Goal: Task Accomplishment & Management: Manage account settings

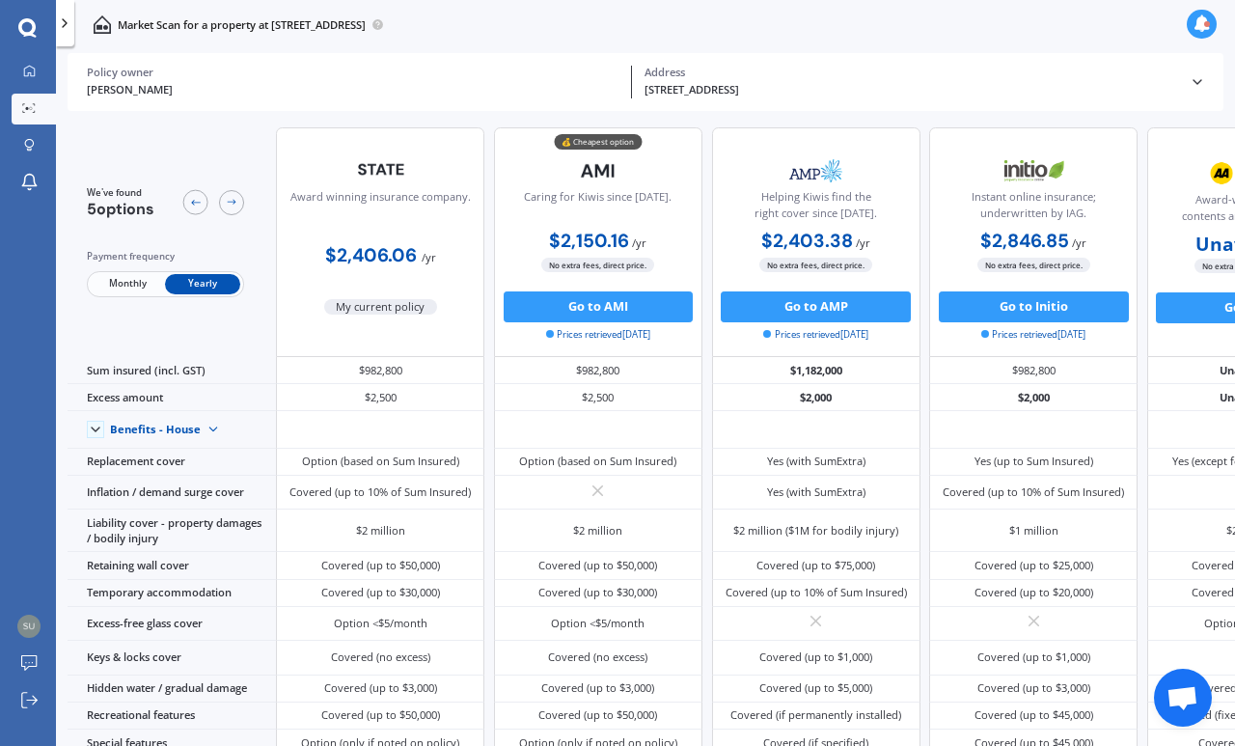
click at [574, 291] on button "Go to AMI" at bounding box center [599, 306] width 190 height 31
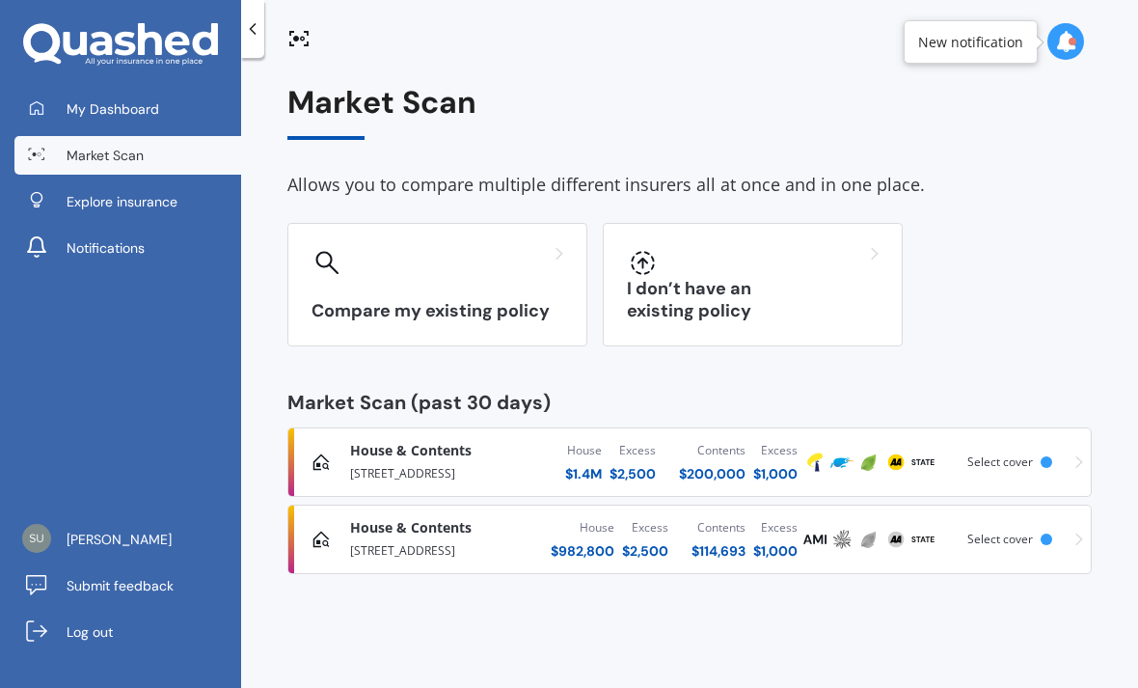
click at [467, 541] on div "[STREET_ADDRESS]" at bounding box center [437, 548] width 174 height 23
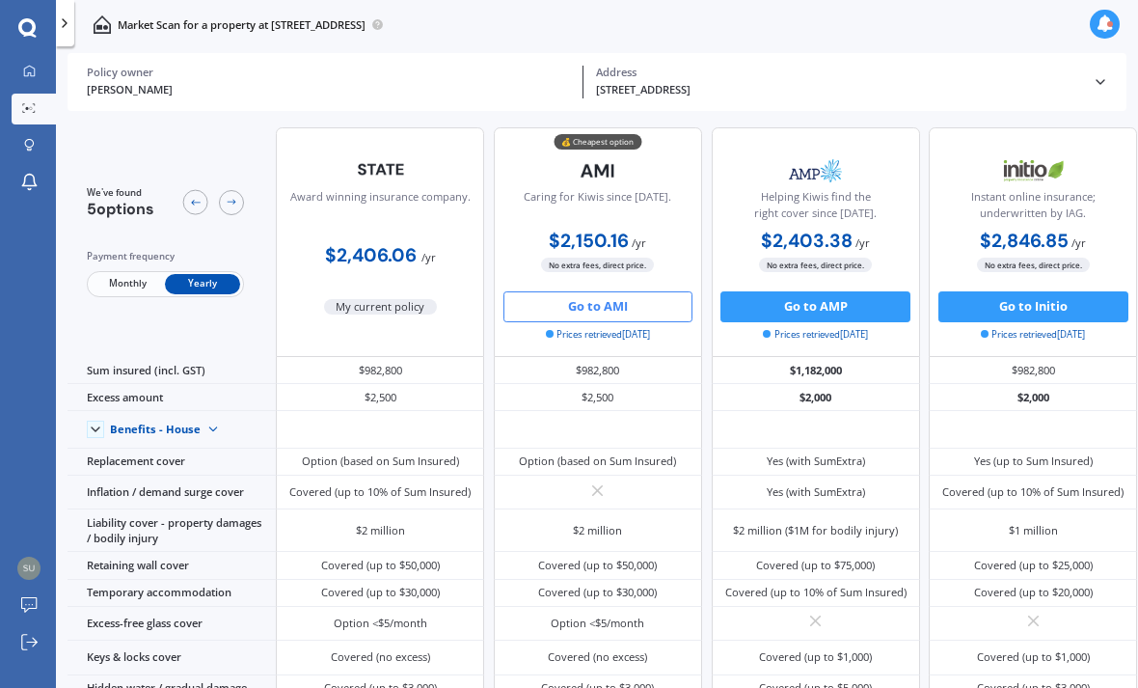
click at [572, 303] on button "Go to AMI" at bounding box center [599, 306] width 190 height 31
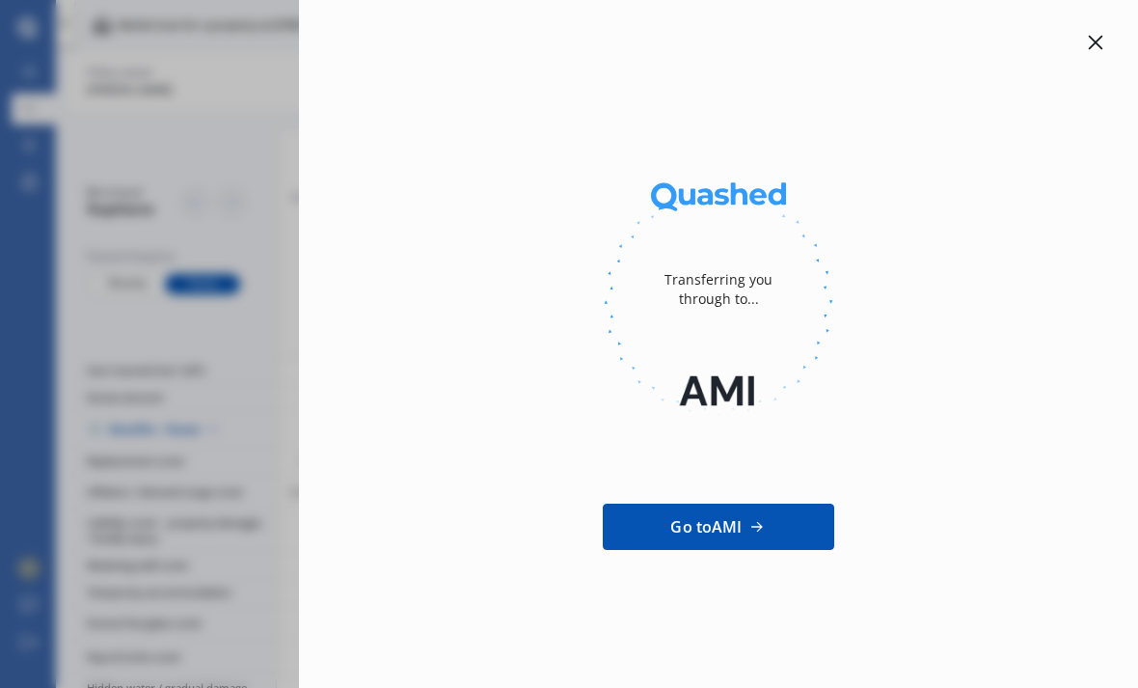
click at [1104, 38] on div at bounding box center [1095, 42] width 23 height 23
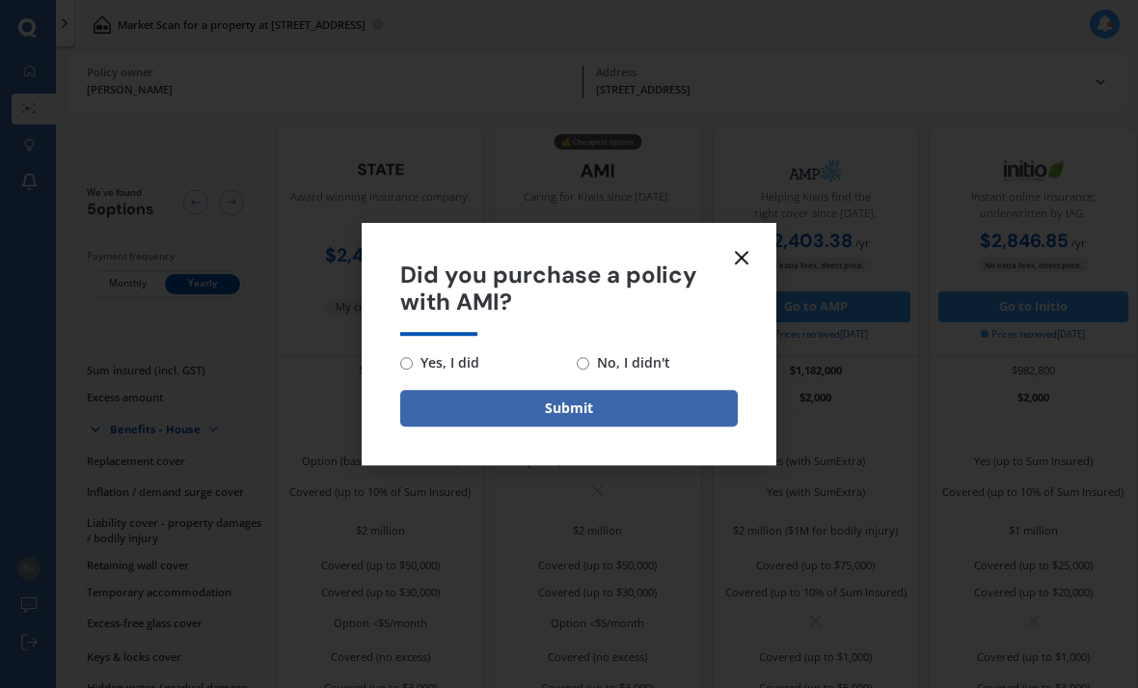
click at [589, 362] on input "No, I didn't" at bounding box center [583, 363] width 13 height 13
radio input "true"
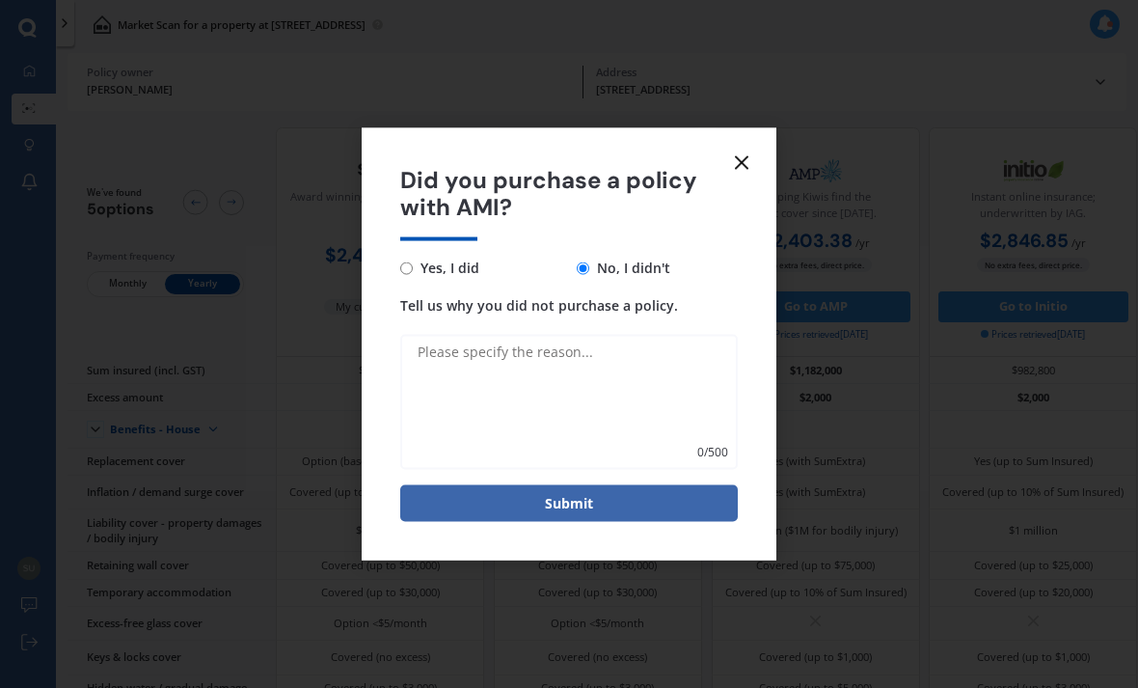
click at [743, 174] on icon at bounding box center [741, 162] width 23 height 23
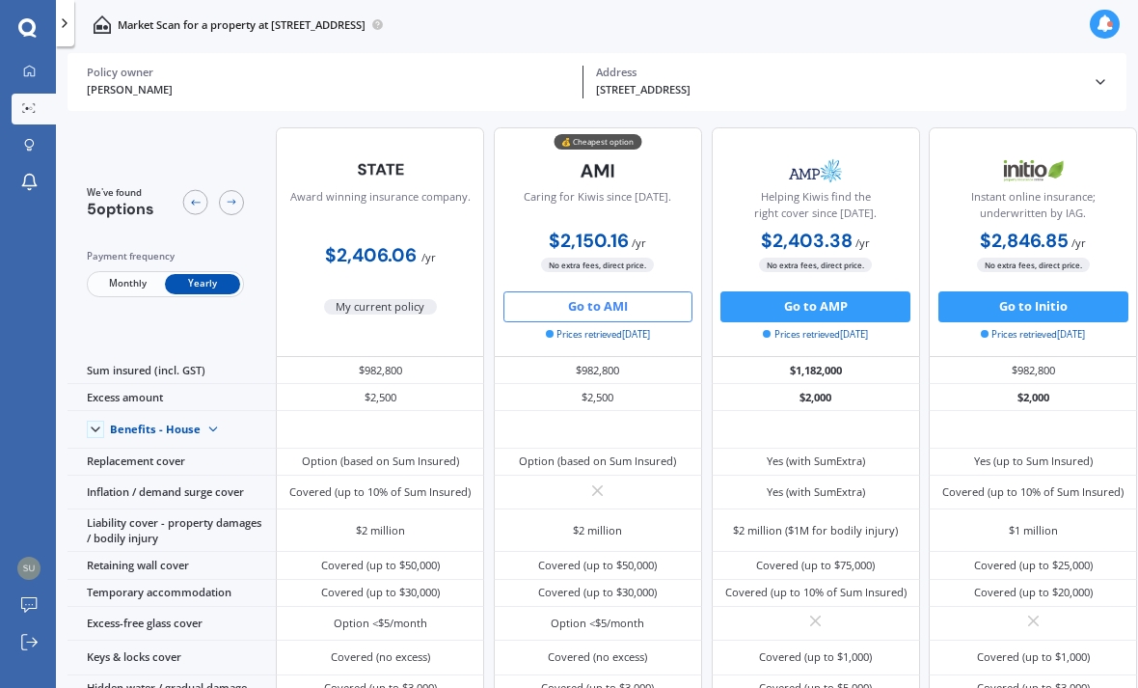
click at [587, 309] on button "Go to AMI" at bounding box center [599, 306] width 190 height 31
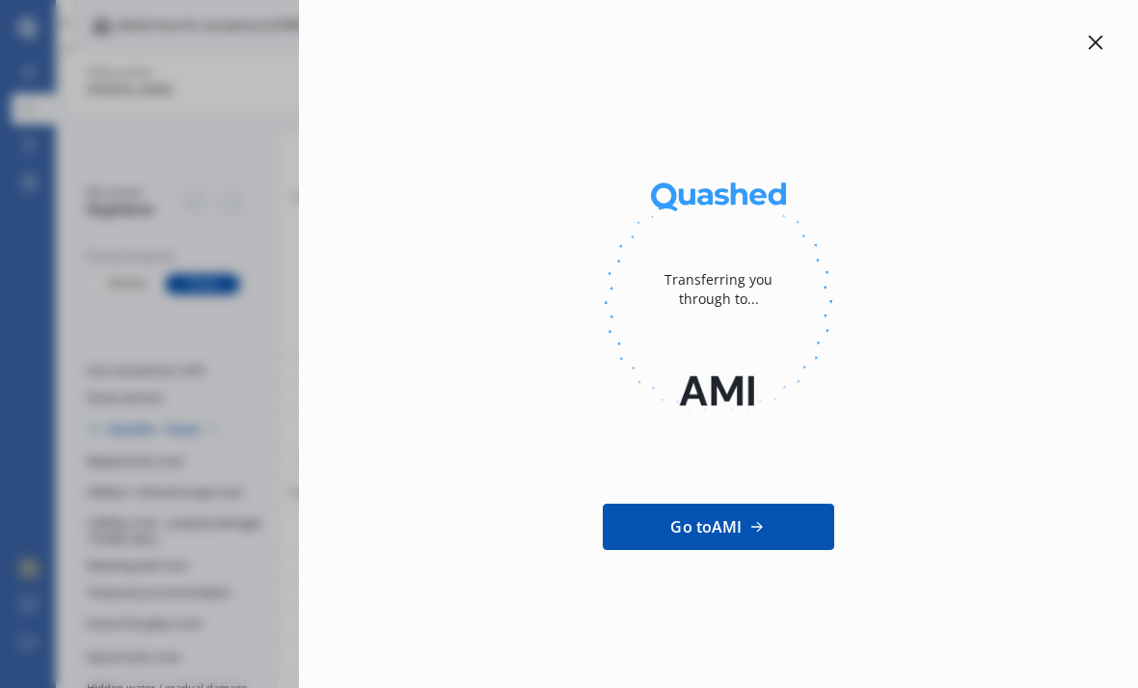
click at [720, 526] on span "Go to AMI" at bounding box center [706, 526] width 71 height 23
click at [1101, 46] on icon at bounding box center [1096, 43] width 14 height 14
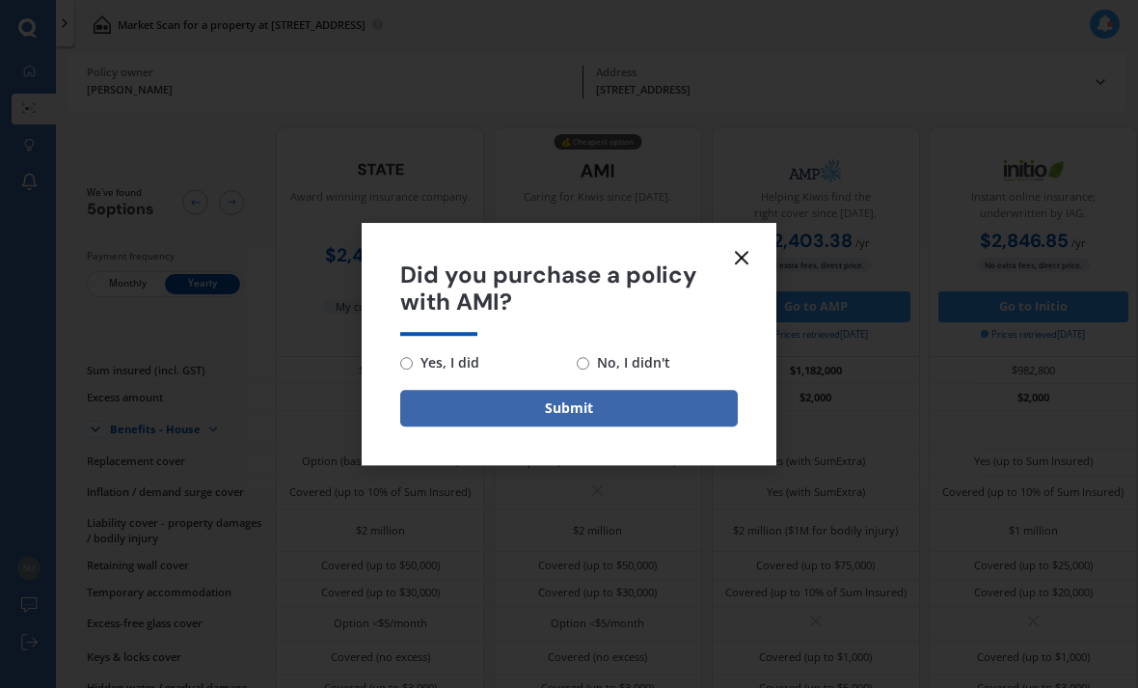
click at [409, 369] on input "Yes, I did" at bounding box center [406, 363] width 13 height 13
radio input "true"
click at [591, 414] on button "Submit" at bounding box center [569, 408] width 338 height 37
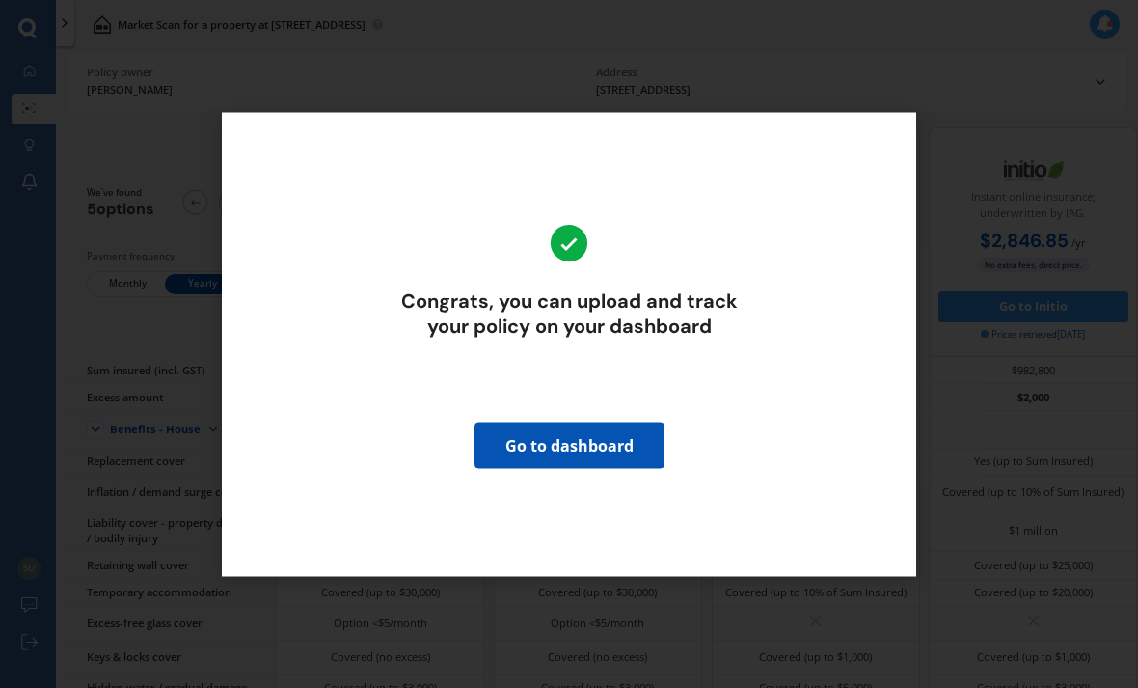
click at [595, 451] on link "Go to dashboard" at bounding box center [570, 445] width 190 height 46
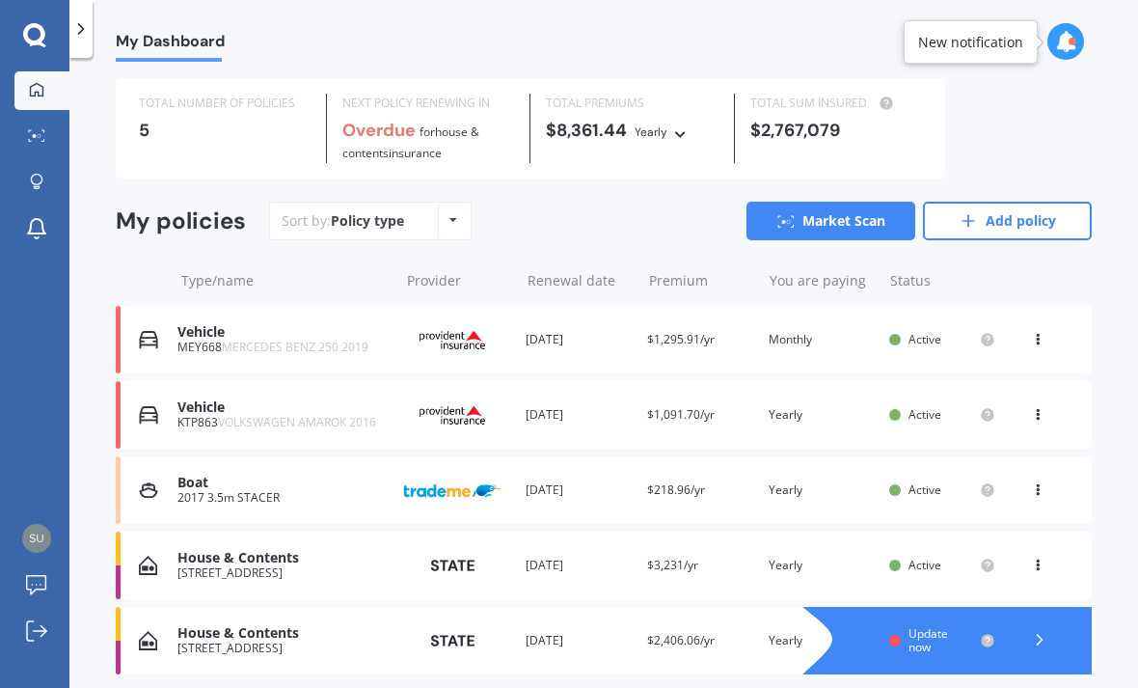
scroll to position [41, 0]
click at [177, 560] on div "House & Contents 41 Caitlins Lane, Maunu, Whangārei 0110 Provider Renewal date …" at bounding box center [604, 567] width 976 height 68
click at [1036, 631] on icon at bounding box center [1039, 640] width 19 height 19
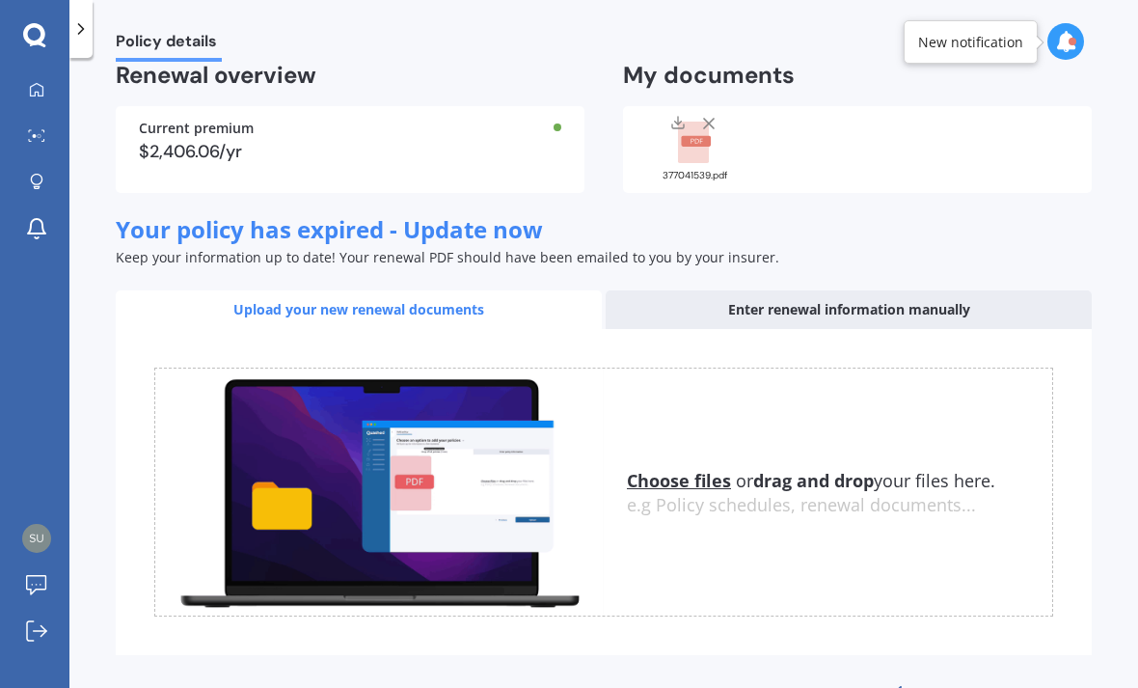
scroll to position [133, 0]
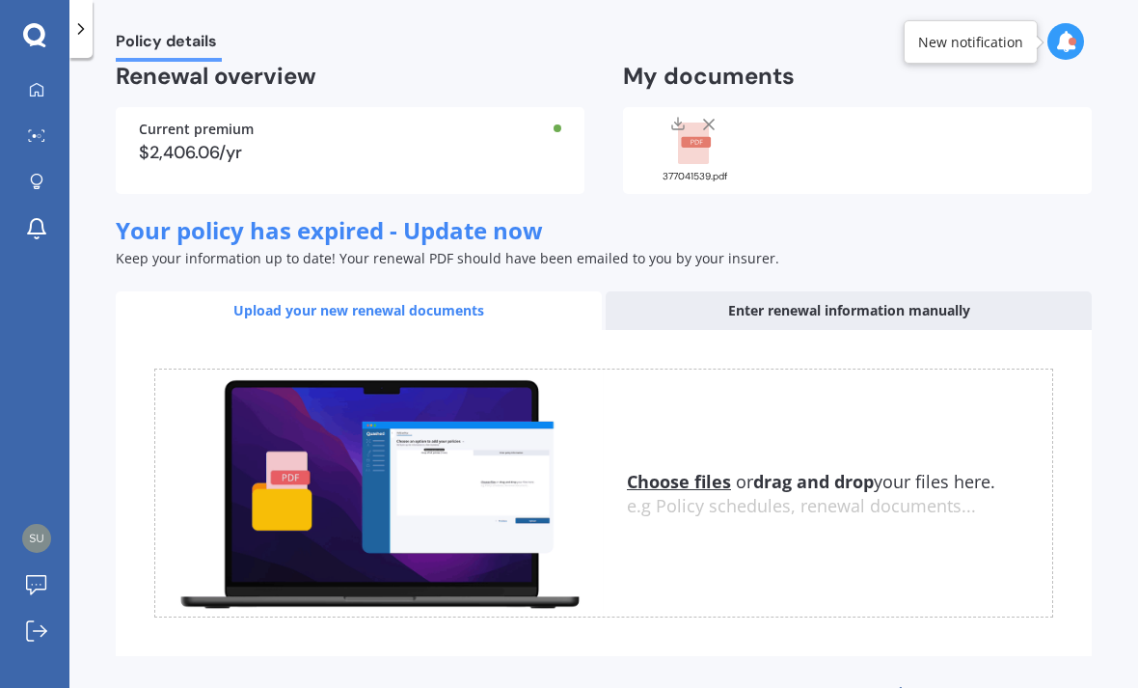
click at [692, 137] on rect at bounding box center [696, 142] width 30 height 11
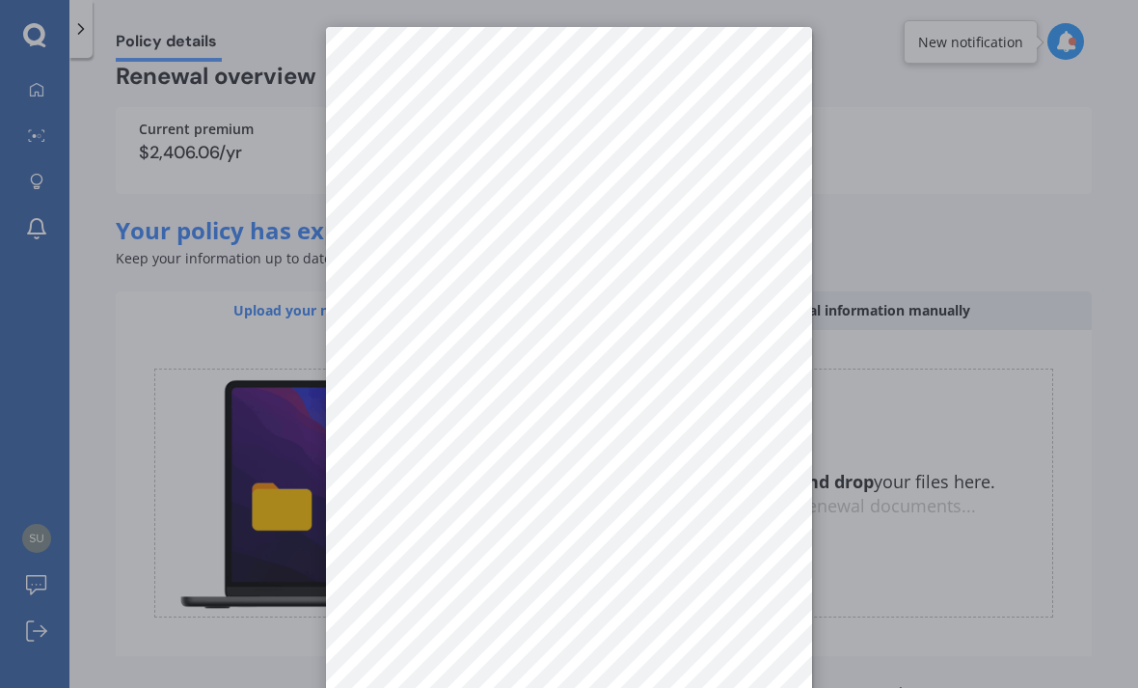
scroll to position [0, 0]
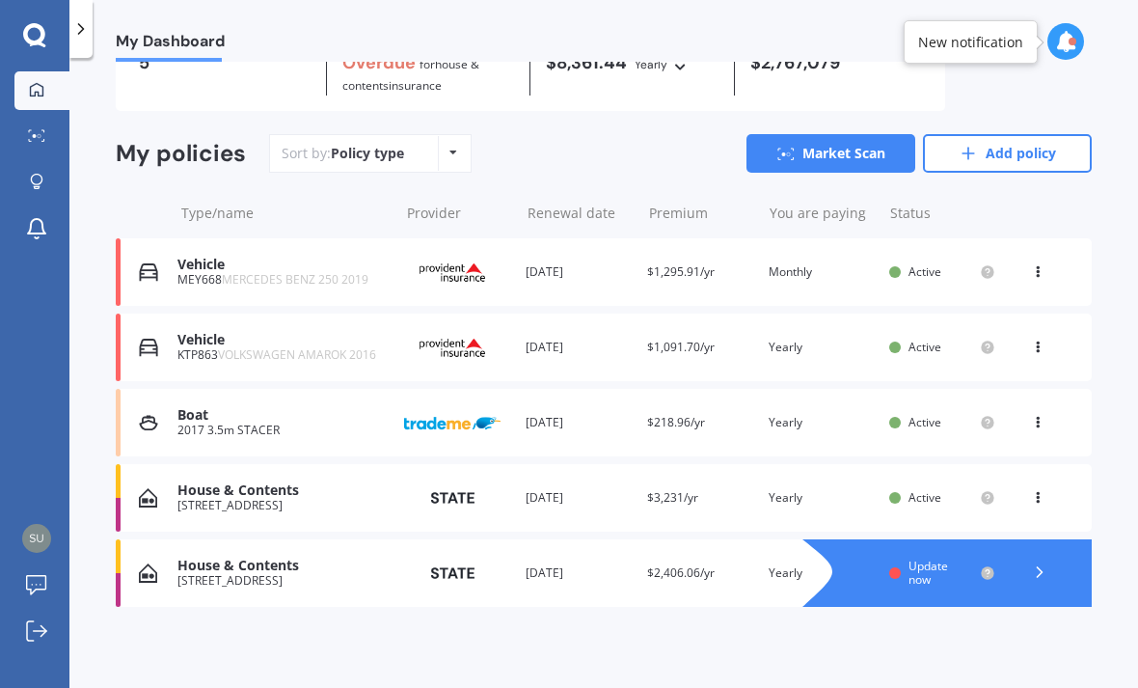
scroll to position [41, 0]
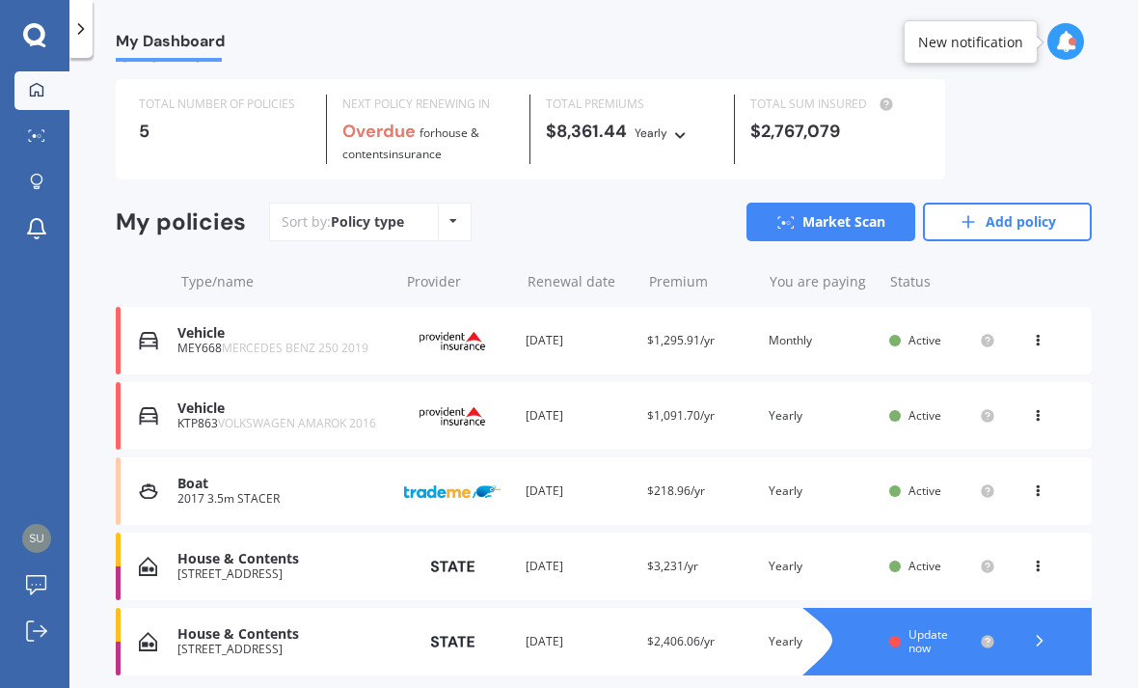
click at [1041, 631] on icon at bounding box center [1039, 640] width 19 height 19
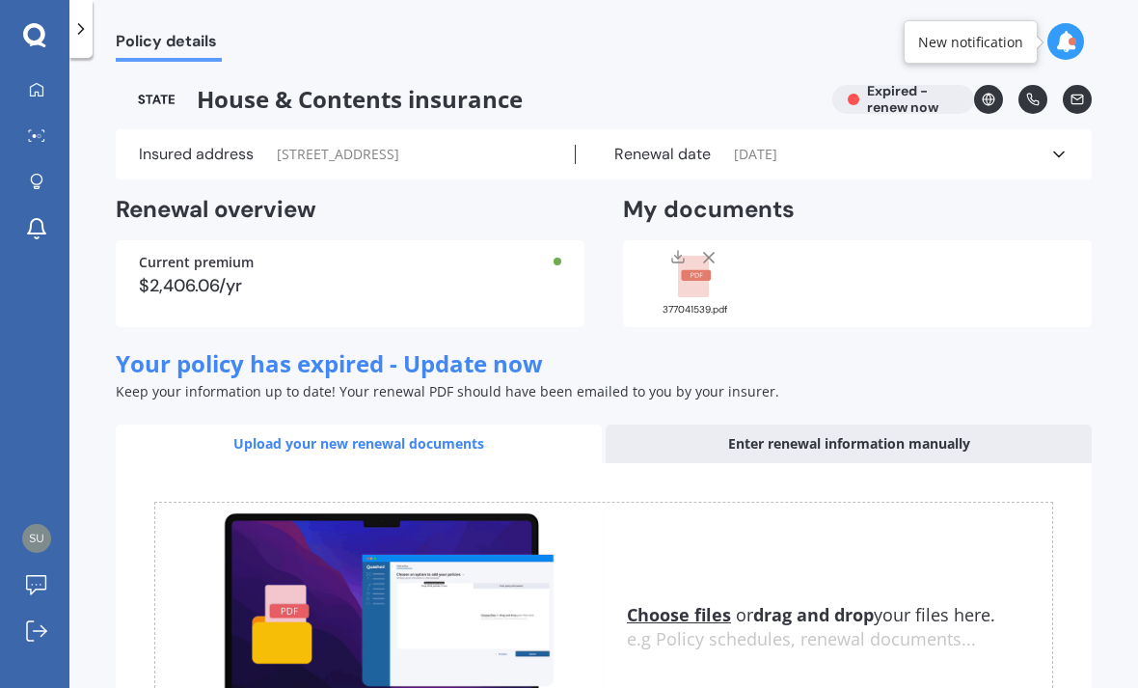
click at [708, 253] on line at bounding box center [709, 258] width 10 height 10
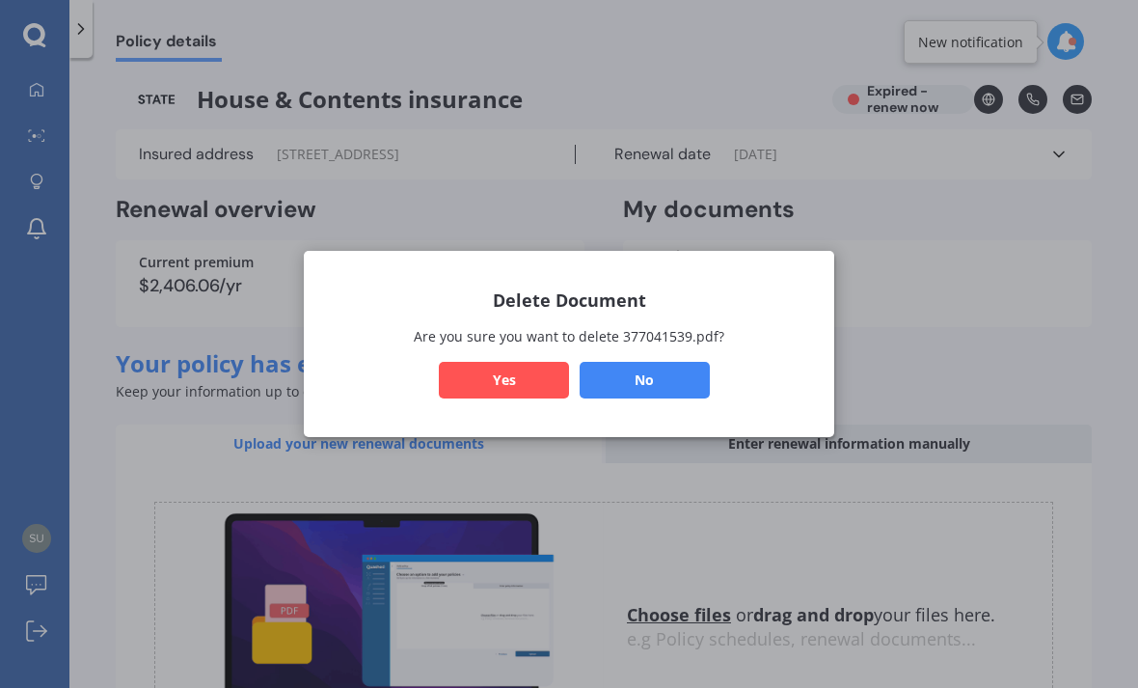
click at [517, 375] on button "Yes" at bounding box center [504, 380] width 130 height 37
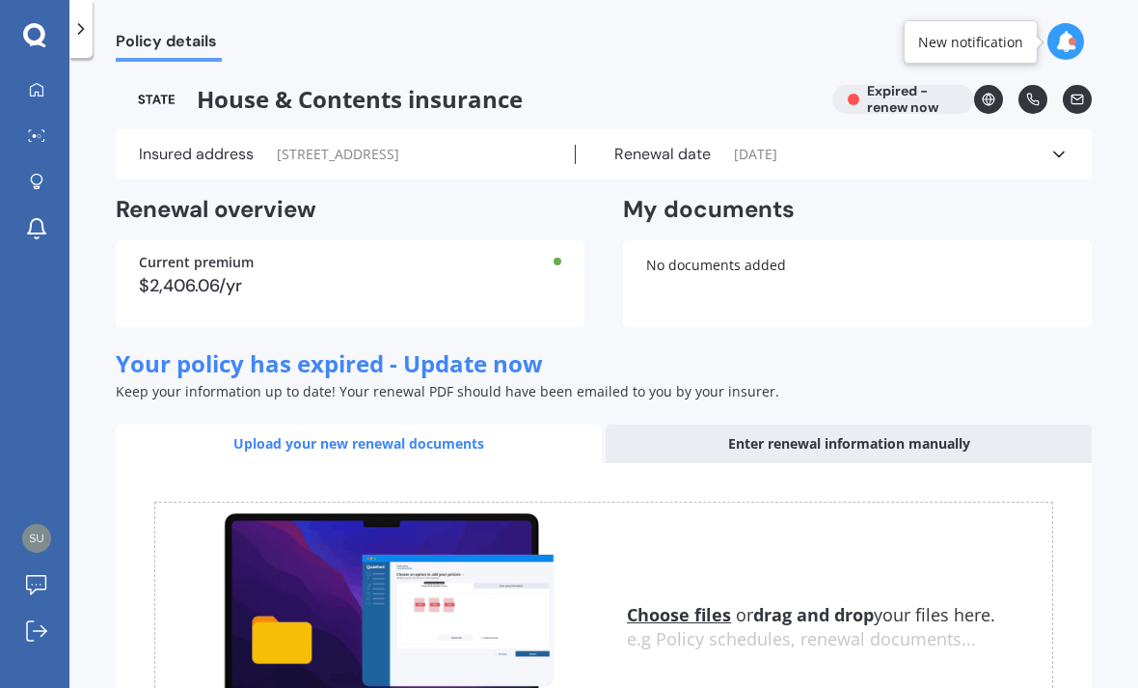
click at [741, 240] on div "No documents added" at bounding box center [857, 283] width 469 height 87
click at [685, 603] on u "Choose files" at bounding box center [679, 614] width 104 height 23
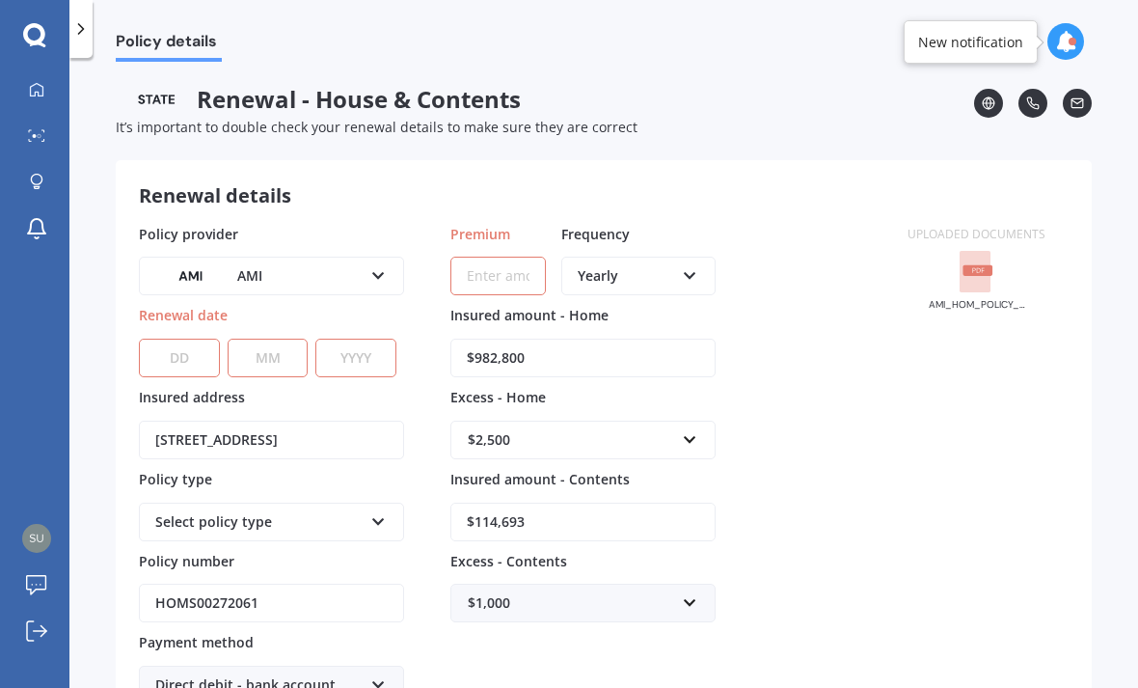
click at [175, 339] on select "DD 01 02 03 04 05 06 07 08 09 10 11 12 13 14 15 16 17 18 19 20 21 22 23 24 25 2…" at bounding box center [179, 358] width 81 height 39
select select "21"
click at [262, 339] on select "MM 01 02 03 04 05 06 07 08 09 10 11 12" at bounding box center [268, 358] width 81 height 39
select select "08"
click at [353, 339] on select "YYYY 2027 2026 2025 2024 2023 2022 2021 2020 2019 2018 2017 2016 2015 2014 2013…" at bounding box center [355, 358] width 81 height 39
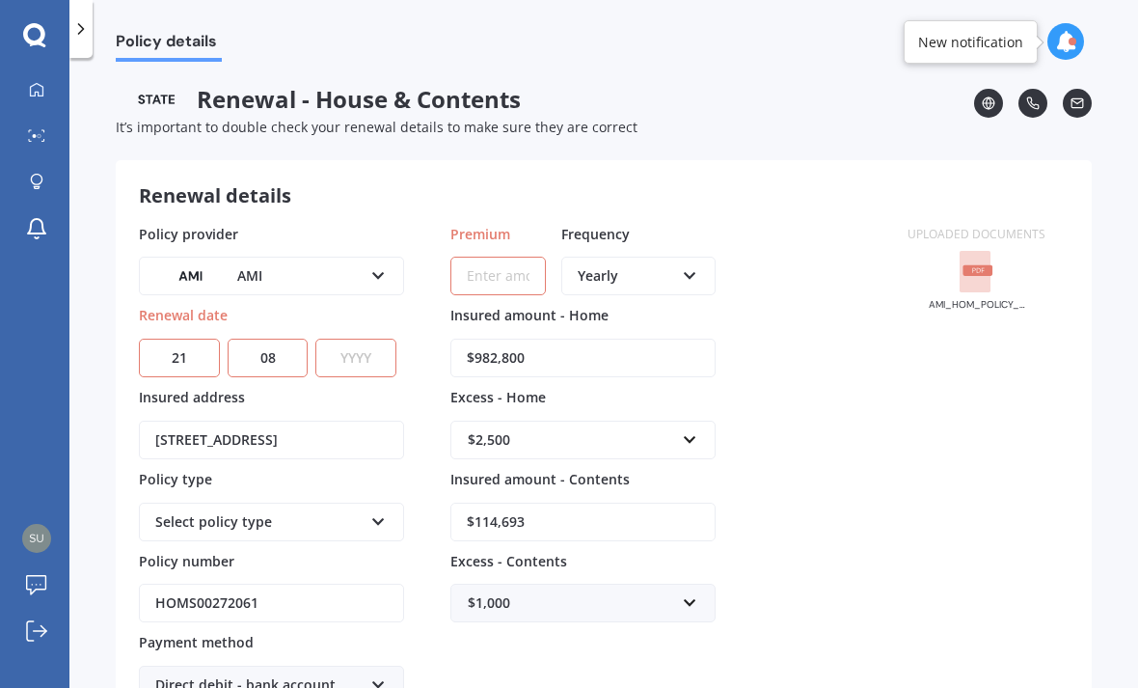
select select "2025"
click at [371, 511] on icon at bounding box center [378, 518] width 16 height 14
click at [343, 549] on span "Multi-Policy House and Contents" at bounding box center [261, 558] width 210 height 18
click at [372, 511] on icon at bounding box center [378, 518] width 16 height 14
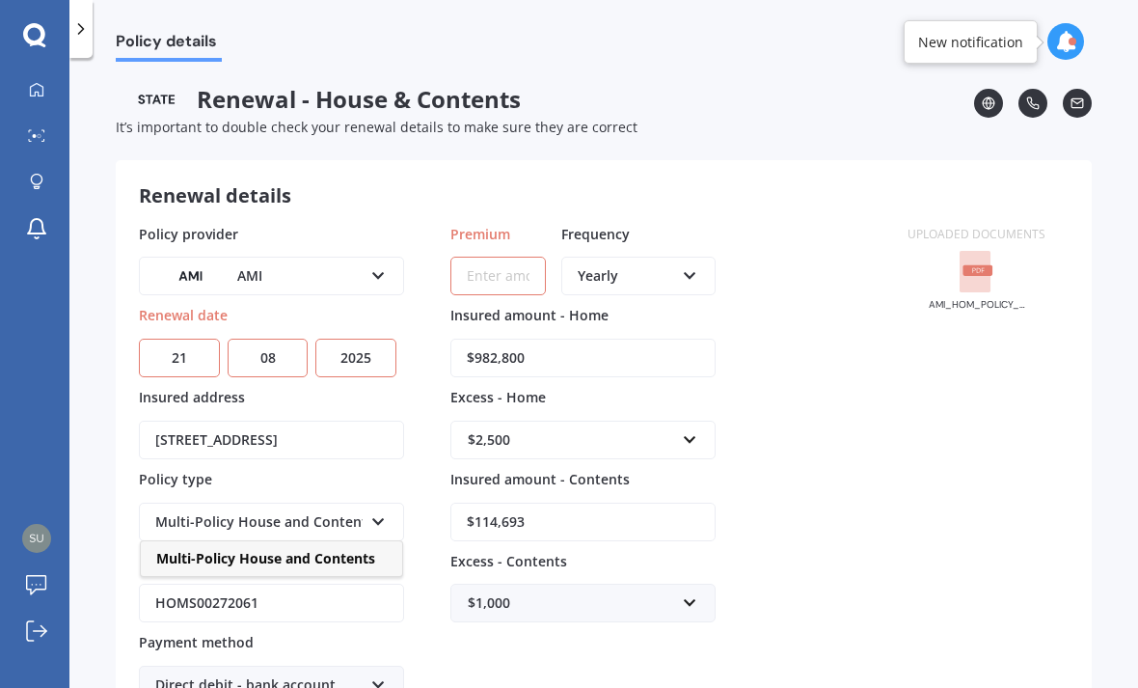
click at [357, 549] on span "Multi-Policy House and Contents" at bounding box center [265, 558] width 219 height 18
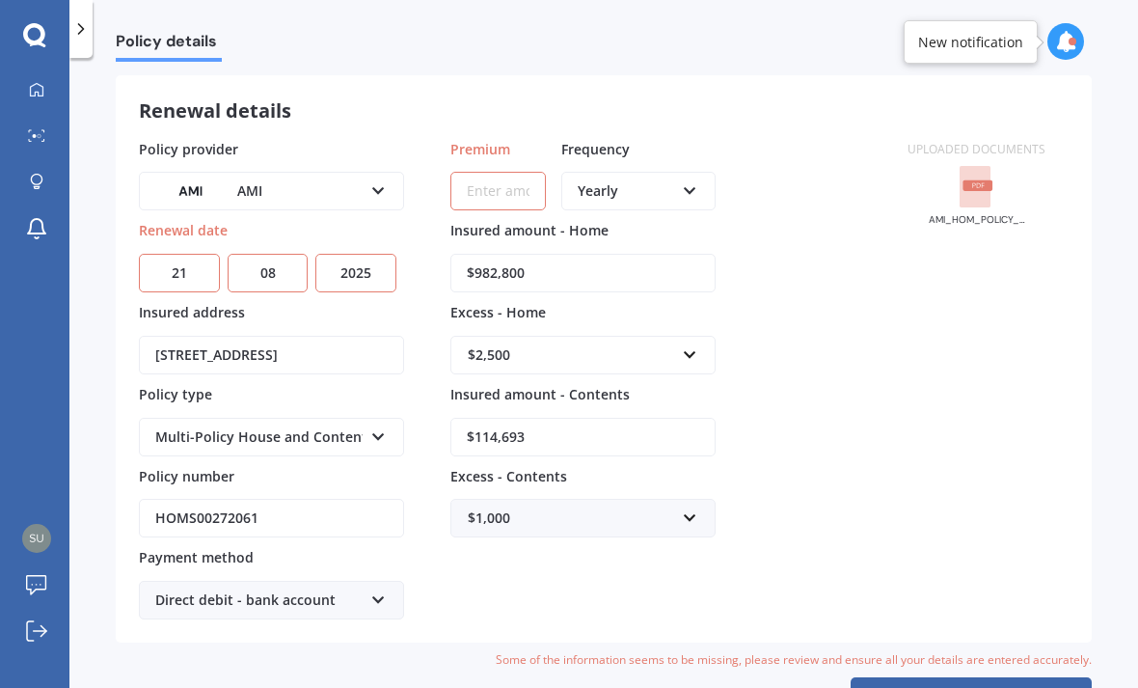
scroll to position [85, 0]
click at [370, 589] on icon at bounding box center [378, 596] width 16 height 14
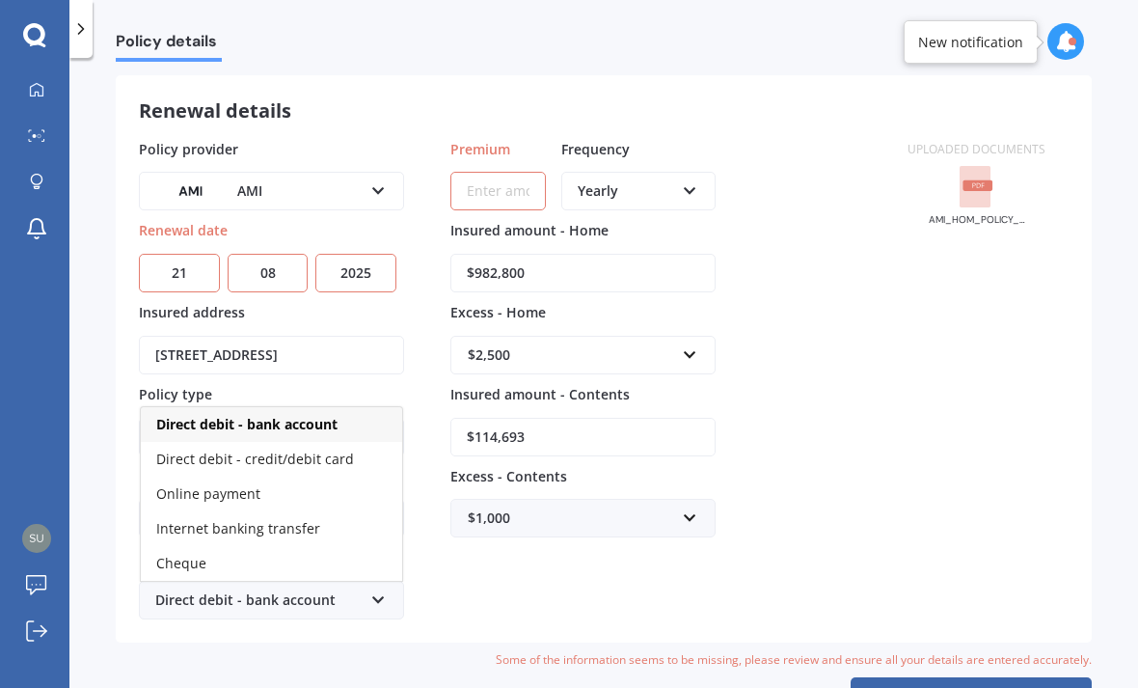
click at [351, 442] on div "Direct debit - credit/debit card" at bounding box center [271, 459] width 261 height 35
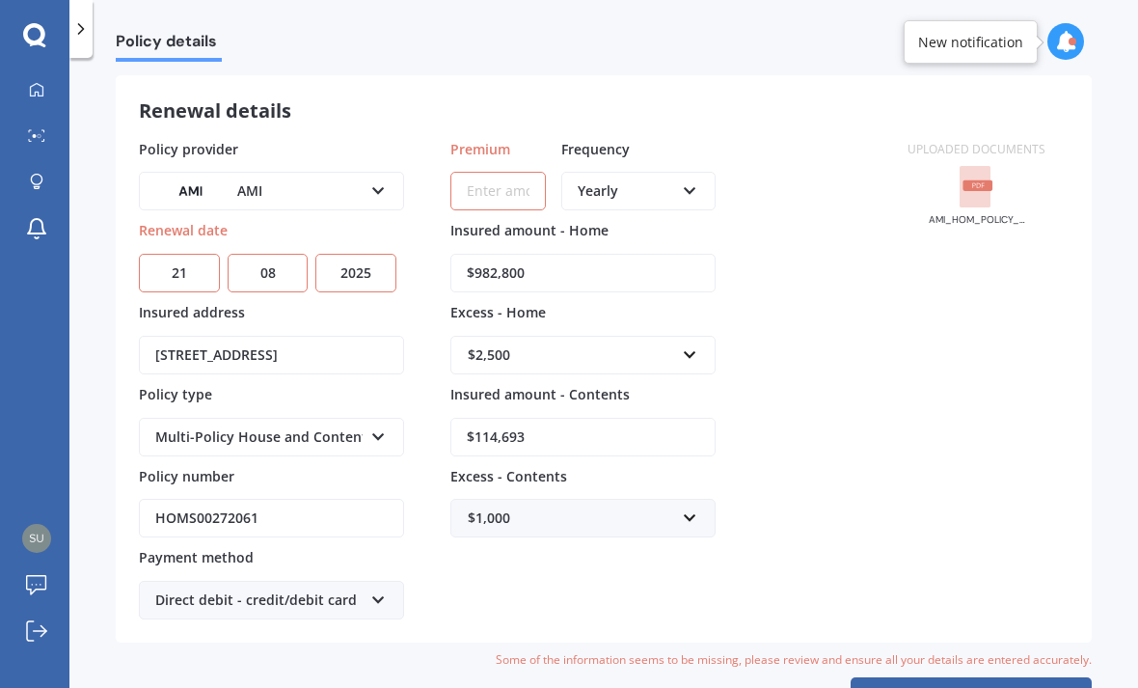
click at [496, 172] on input "Premium" at bounding box center [499, 191] width 96 height 39
click at [505, 172] on input "Premium" at bounding box center [499, 191] width 96 height 39
click at [480, 172] on input "Premium" at bounding box center [499, 191] width 96 height 39
click at [689, 180] on icon at bounding box center [690, 187] width 16 height 14
click at [646, 357] on span "Fortnightly" at bounding box center [613, 366] width 69 height 18
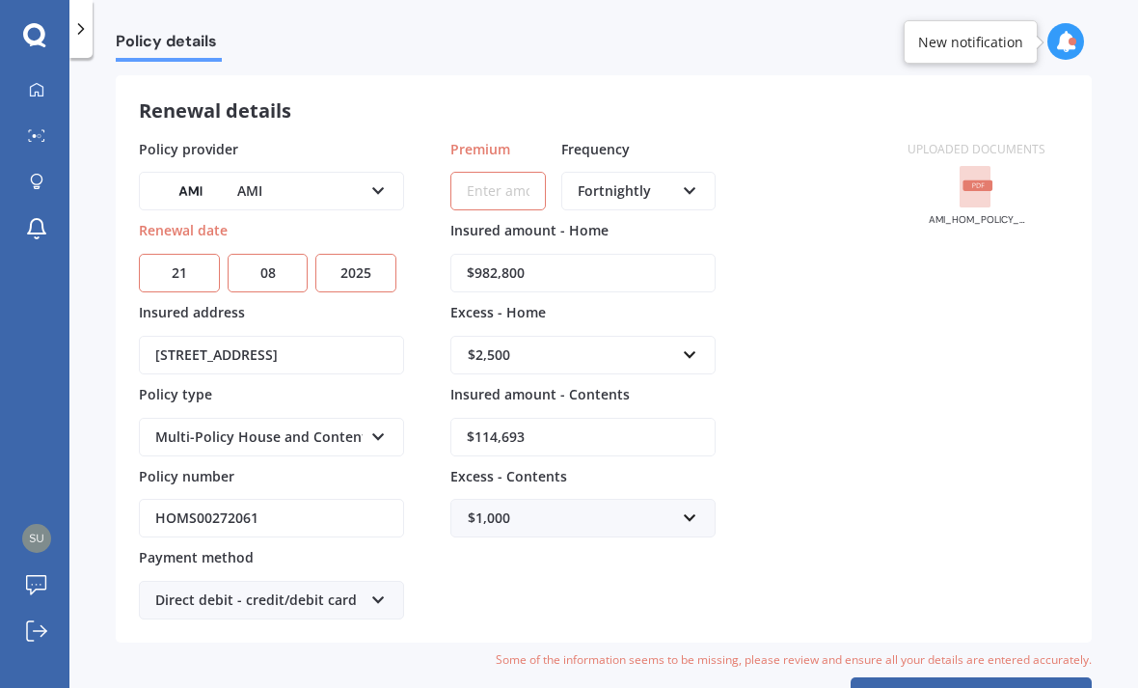
click at [488, 172] on input "Premium" at bounding box center [499, 191] width 96 height 39
type input "$87.26"
click at [559, 254] on input "$982,800" at bounding box center [583, 273] width 265 height 39
click at [592, 254] on input "$982,800" at bounding box center [583, 273] width 265 height 39
type input "$9"
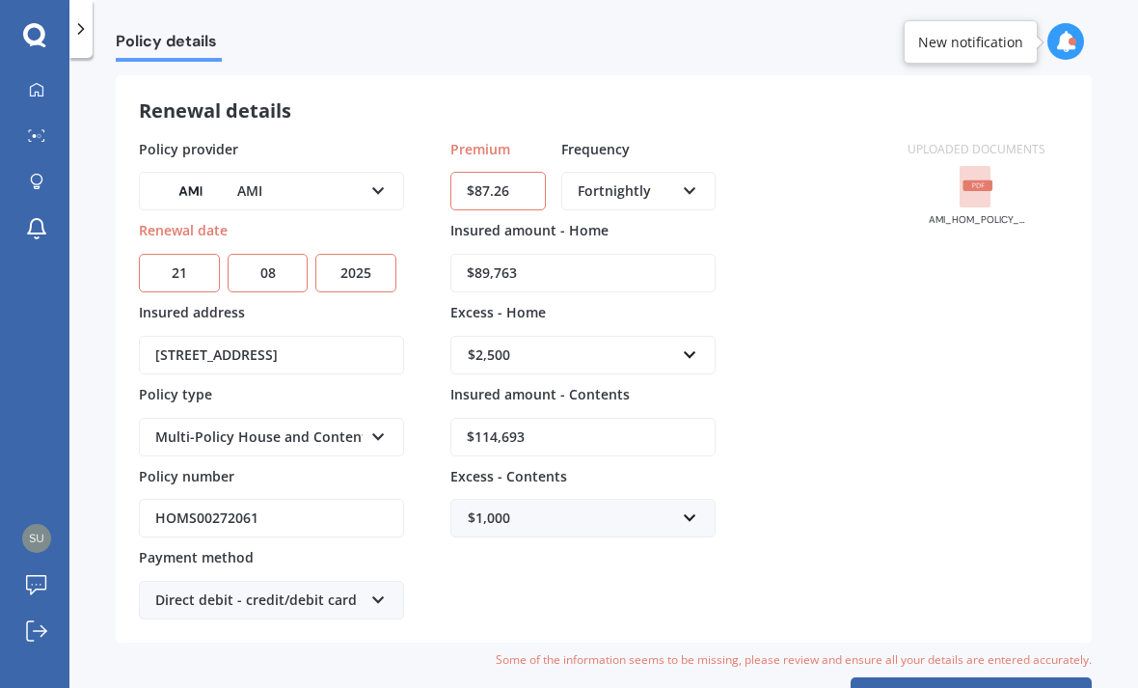
type input "$897,633"
click at [675, 337] on input "text" at bounding box center [576, 355] width 248 height 37
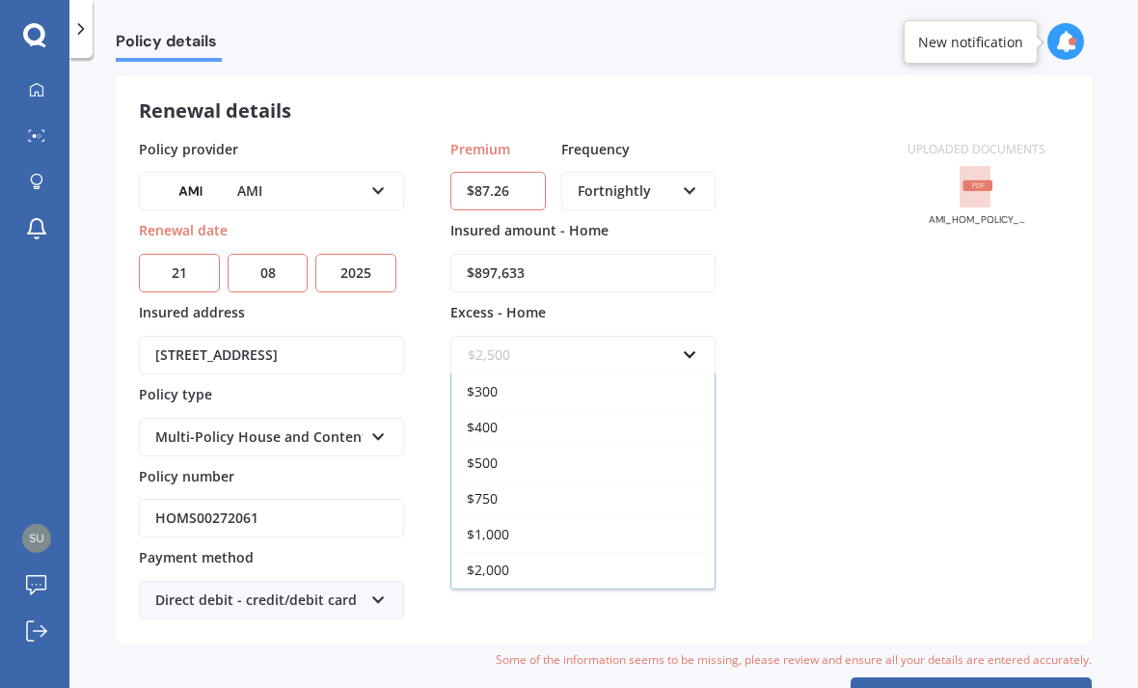
scroll to position [34, 0]
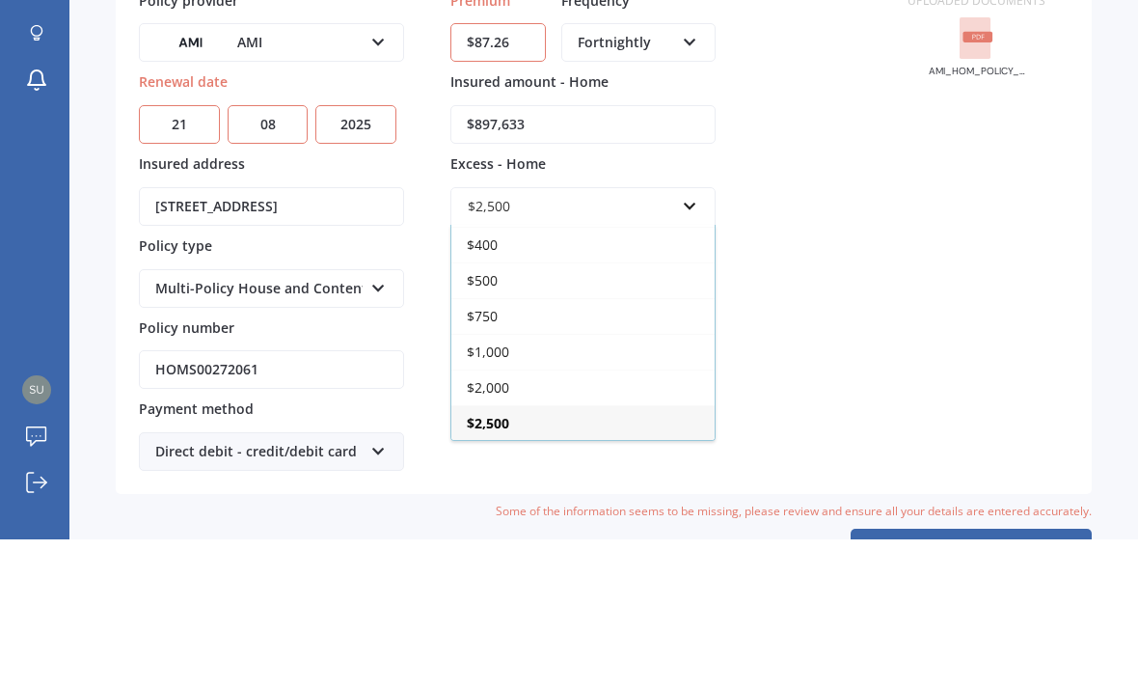
click at [504, 447] on div "$750" at bounding box center [583, 465] width 263 height 36
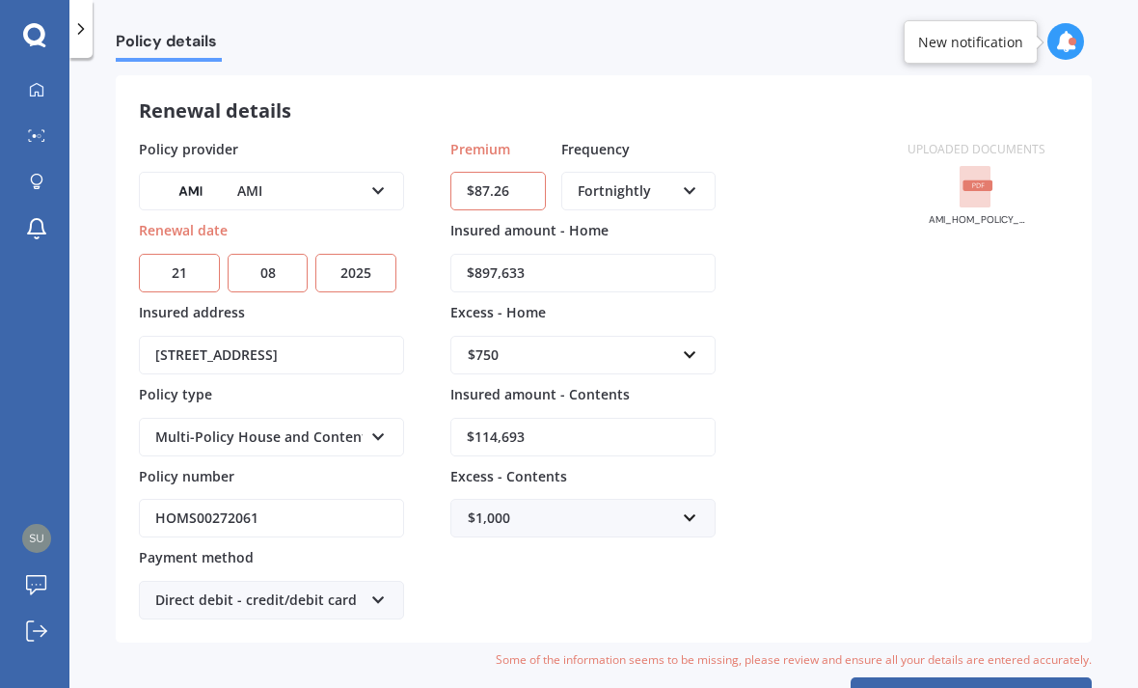
click at [581, 418] on input "$114,693" at bounding box center [583, 437] width 265 height 39
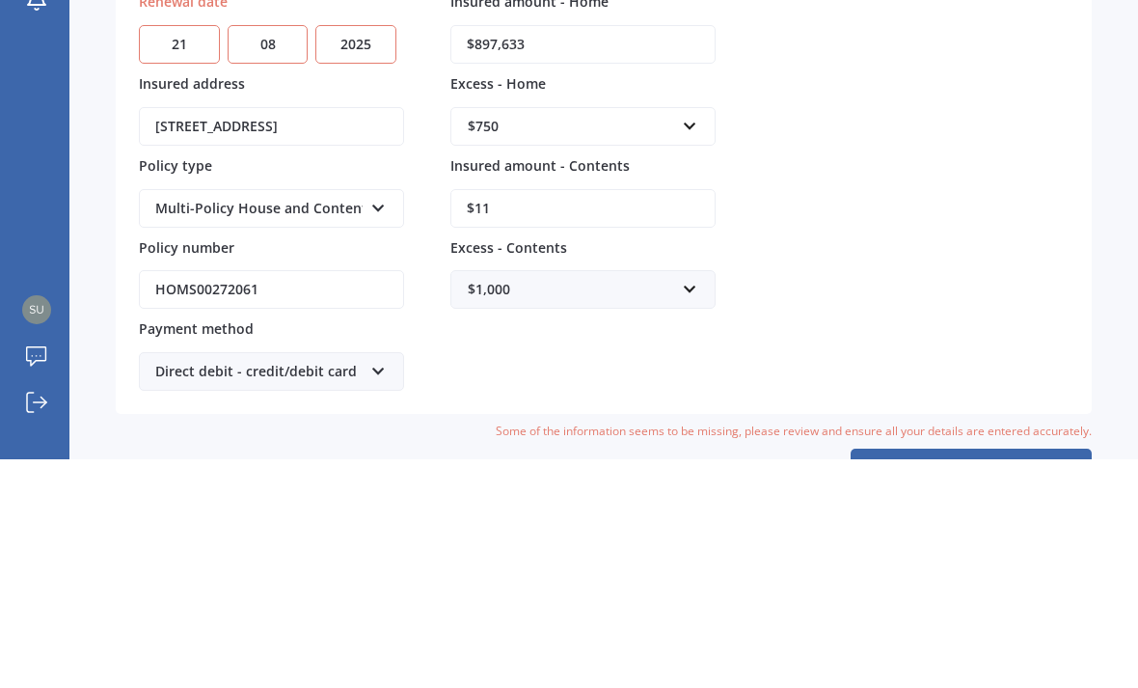
type input "$1"
type input "$85,000"
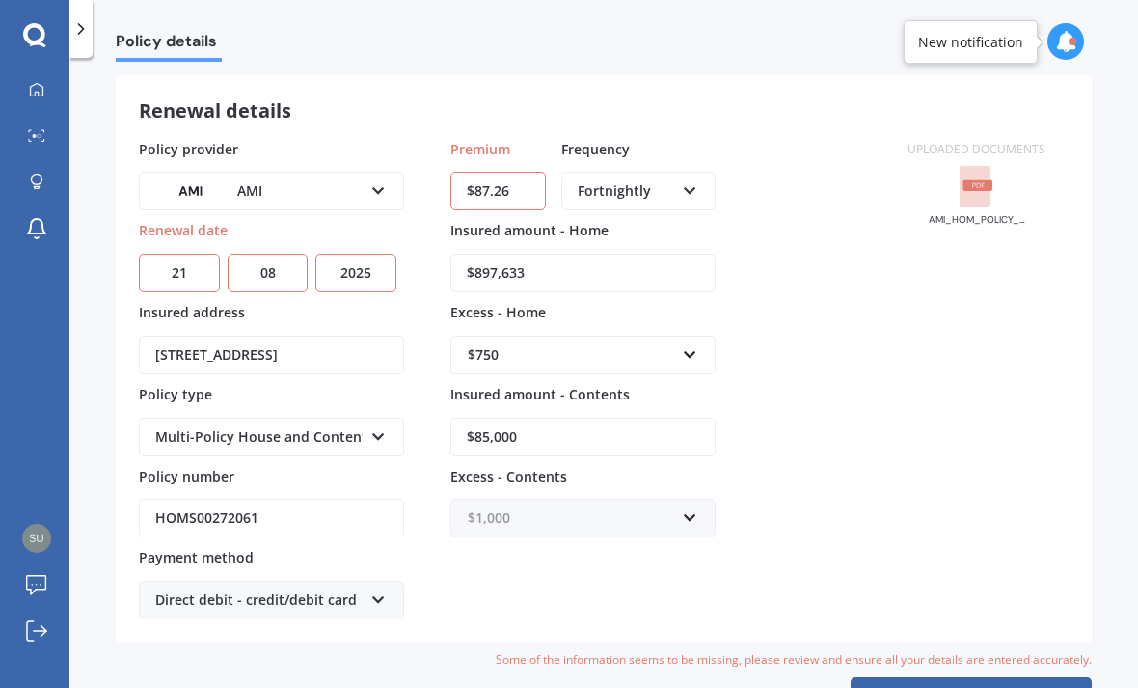
click at [679, 500] on input "text" at bounding box center [576, 518] width 248 height 37
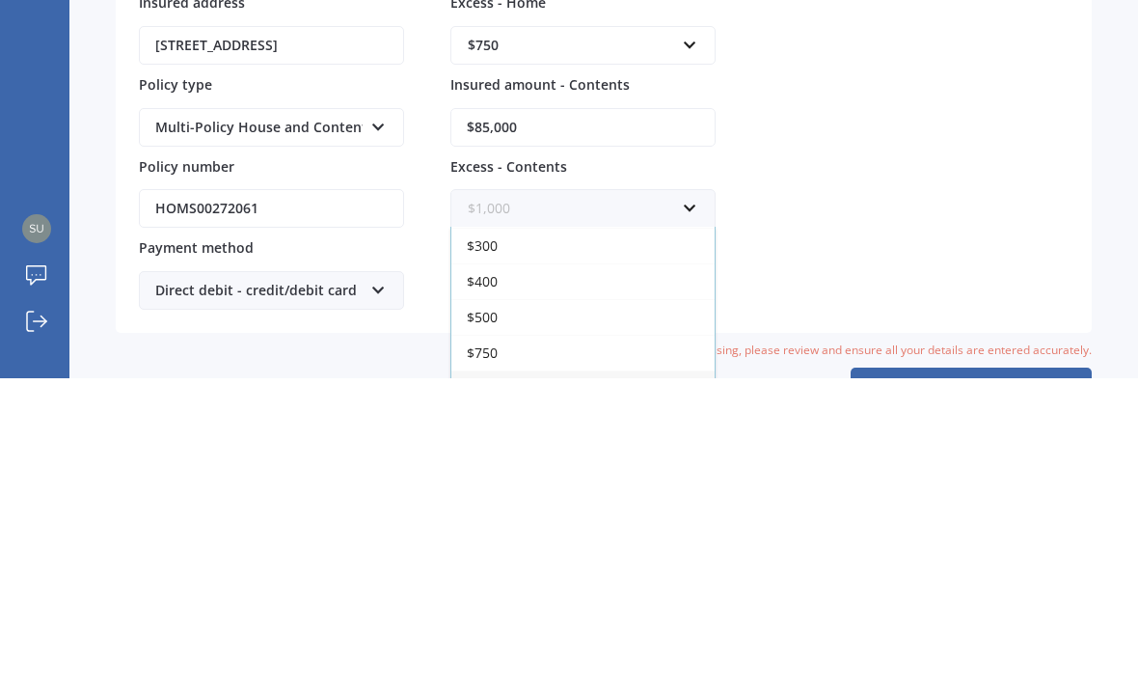
scroll to position [35, 0]
click at [520, 609] on div "$500" at bounding box center [583, 627] width 263 height 36
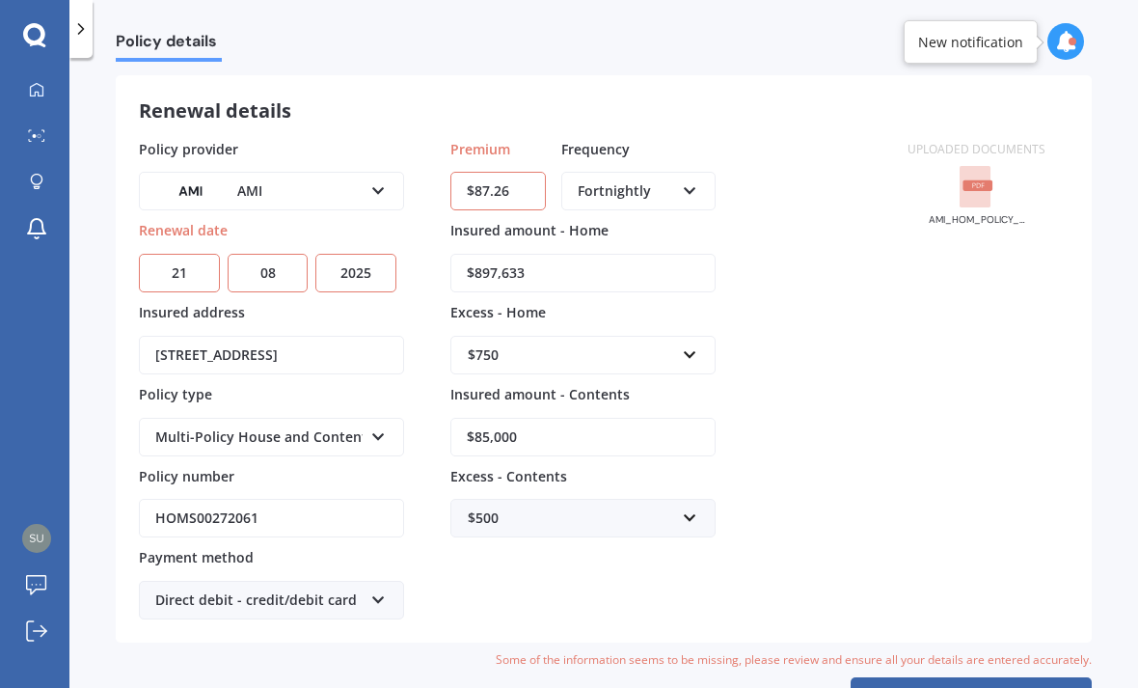
click at [975, 677] on button "Update" at bounding box center [971, 700] width 241 height 46
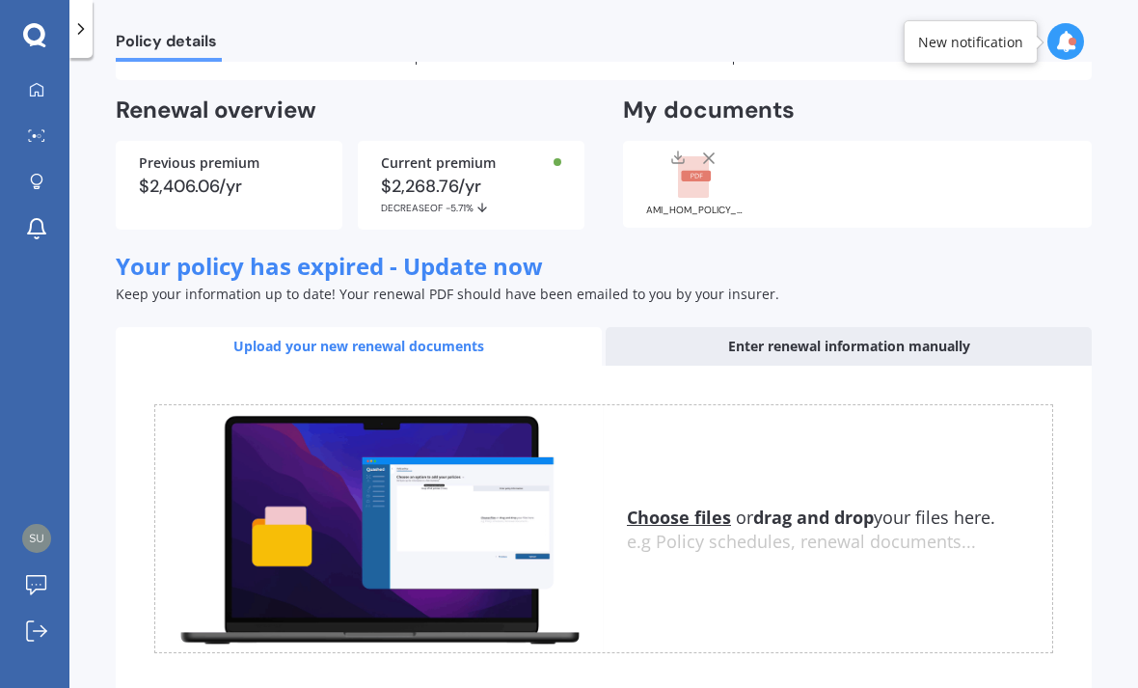
scroll to position [116, 0]
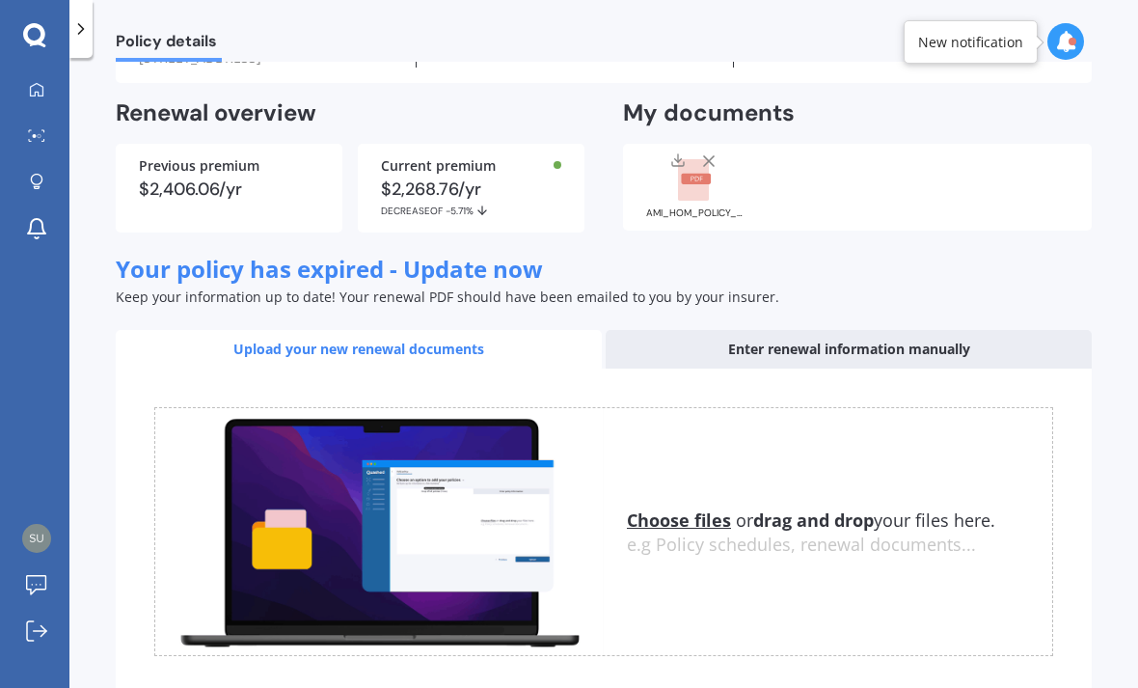
click at [170, 180] on div "$2,406.06/yr" at bounding box center [229, 188] width 180 height 17
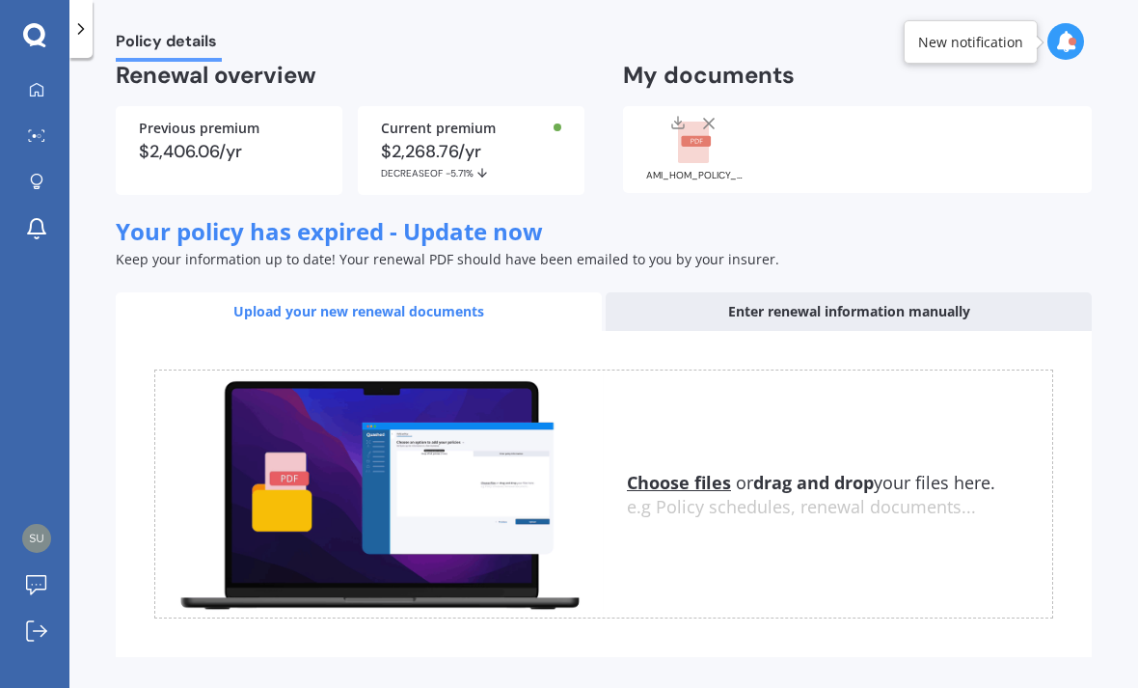
scroll to position [152, 0]
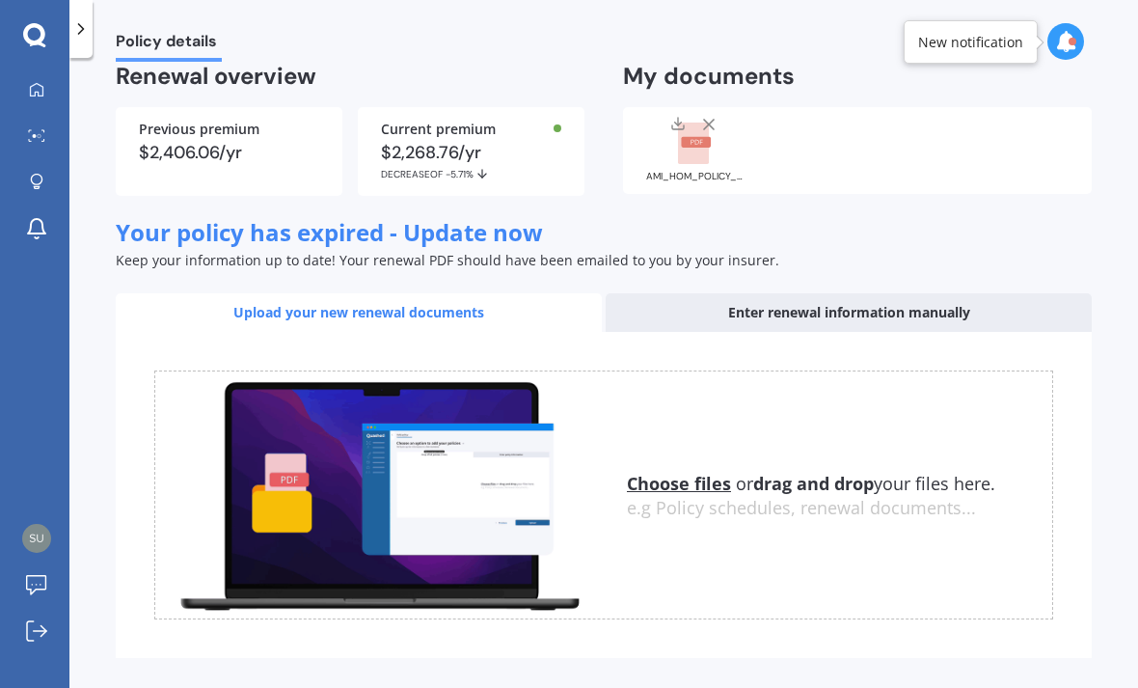
click at [964, 673] on link "Back to dashboard" at bounding box center [971, 696] width 241 height 46
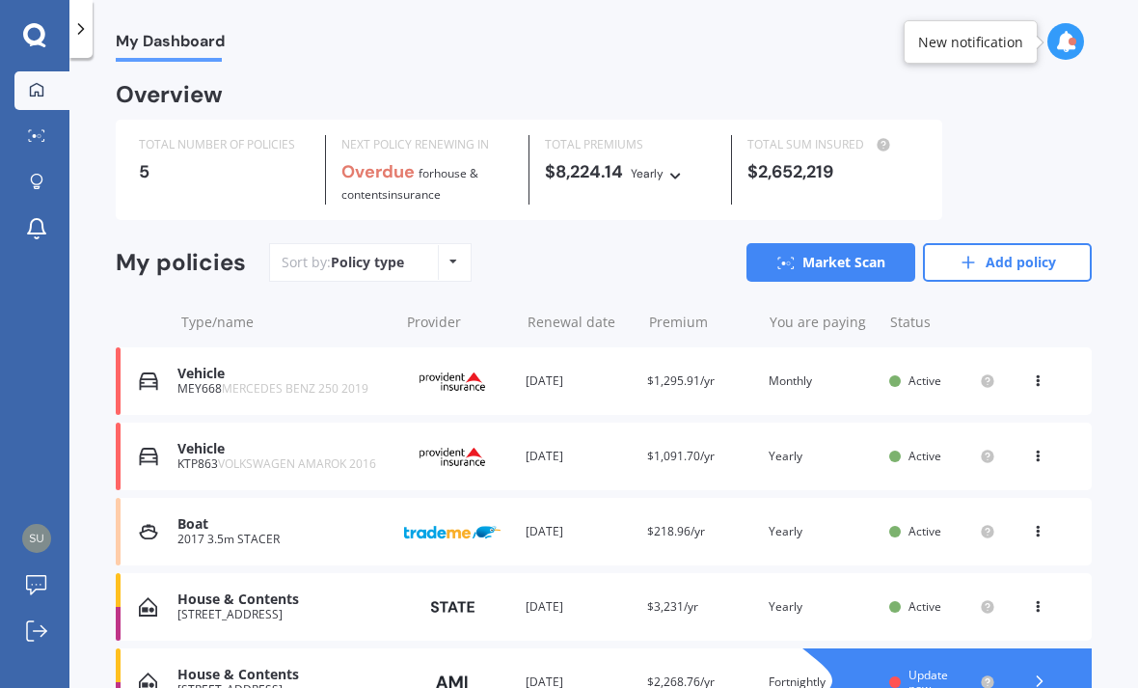
click at [1026, 668] on div at bounding box center [1040, 682] width 58 height 29
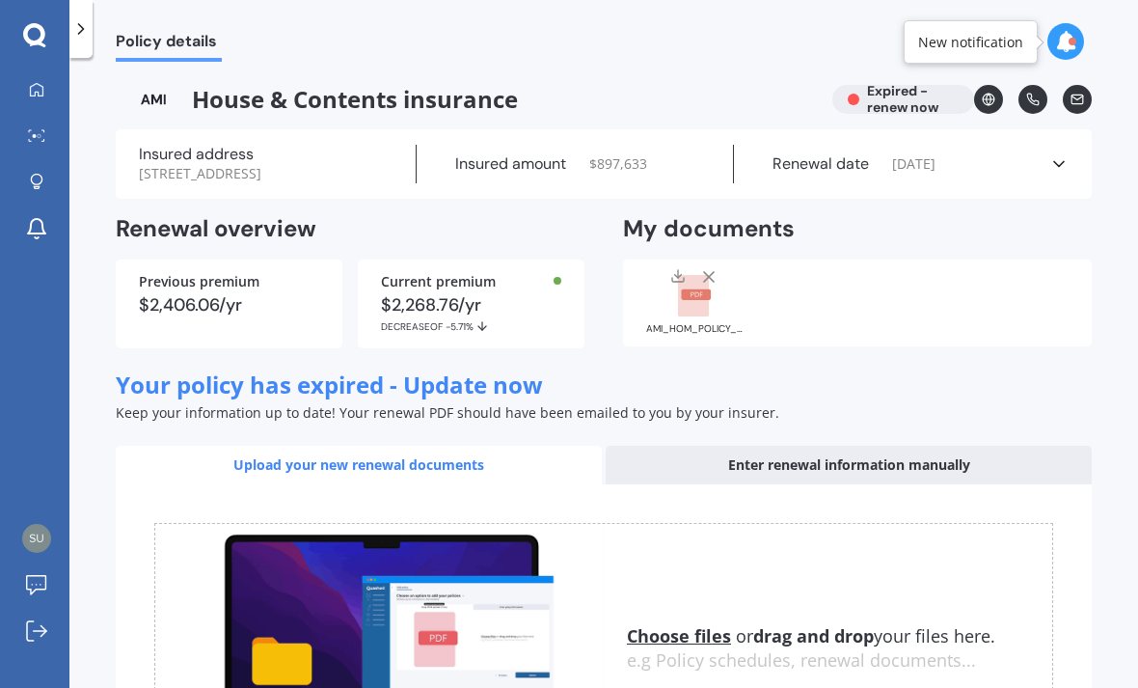
click at [1050, 154] on icon at bounding box center [1059, 163] width 19 height 19
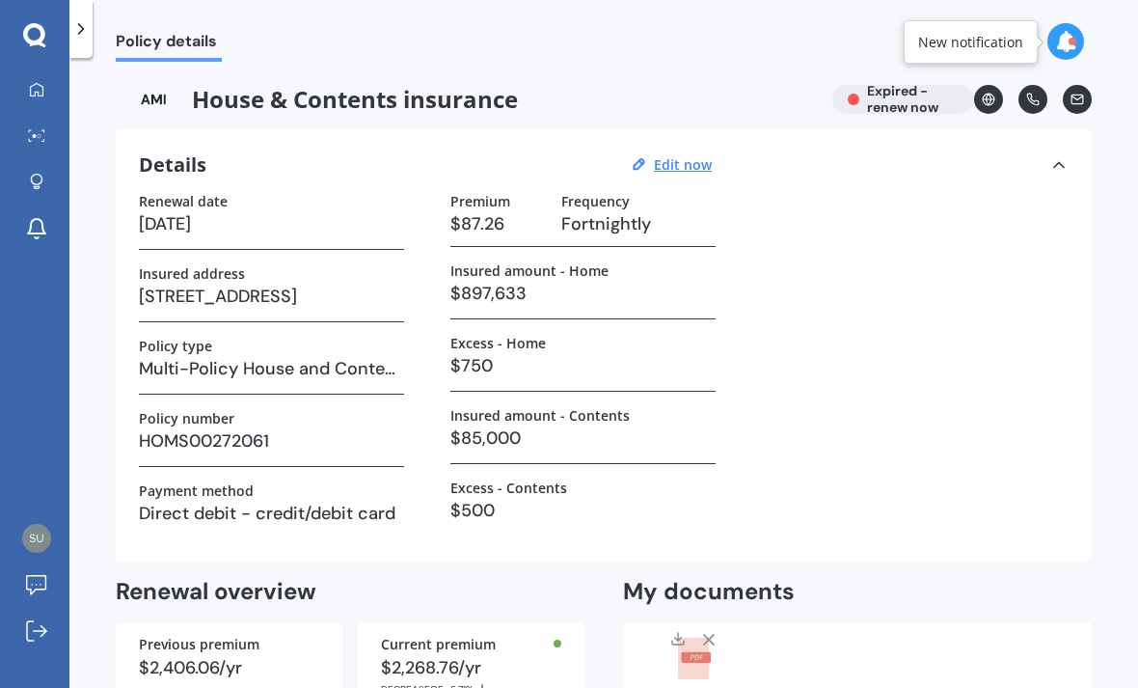
click at [690, 155] on u "Edit now" at bounding box center [683, 164] width 58 height 18
select select "21"
select select "08"
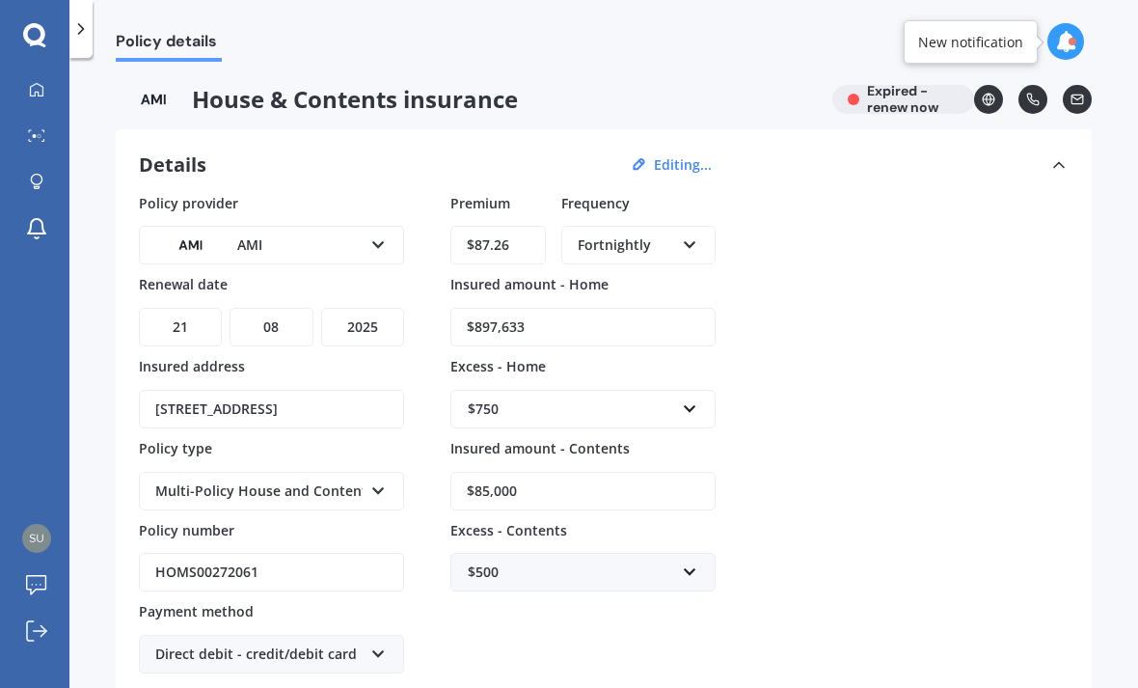
click at [379, 308] on select "YYYY 2027 2026 2025 2024 2023 2022 2021 2020 2019 2018 2017 2016 2015 2014 2013…" at bounding box center [362, 327] width 83 height 39
select select "2026"
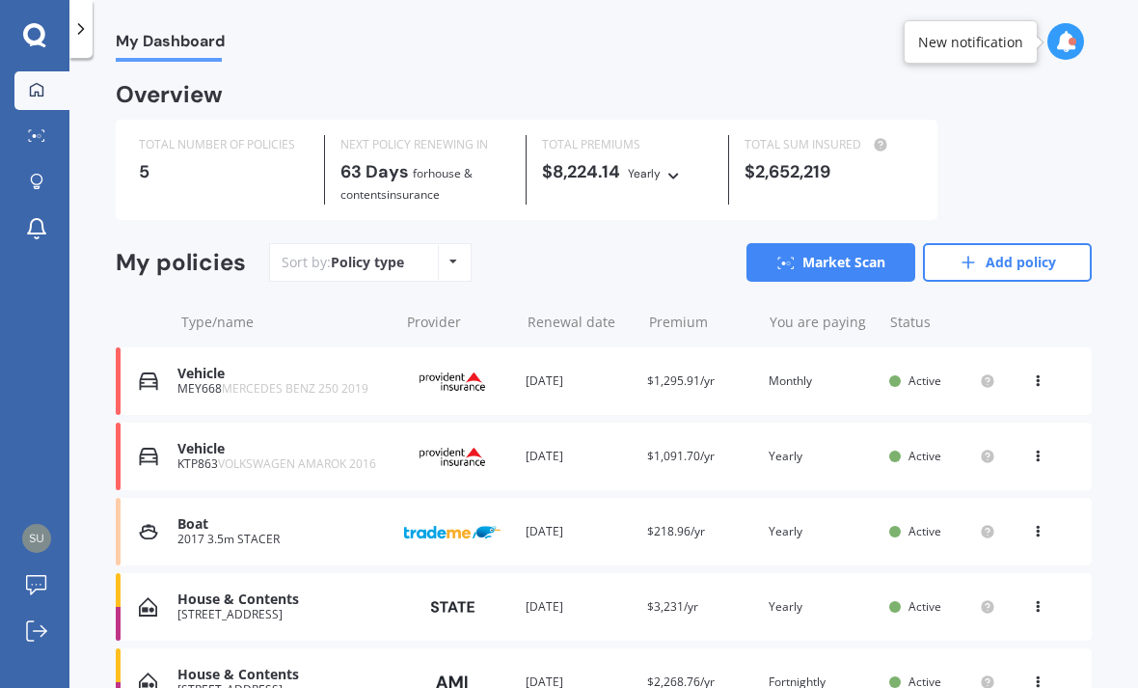
scroll to position [62, 0]
click at [40, 129] on icon at bounding box center [36, 135] width 17 height 13
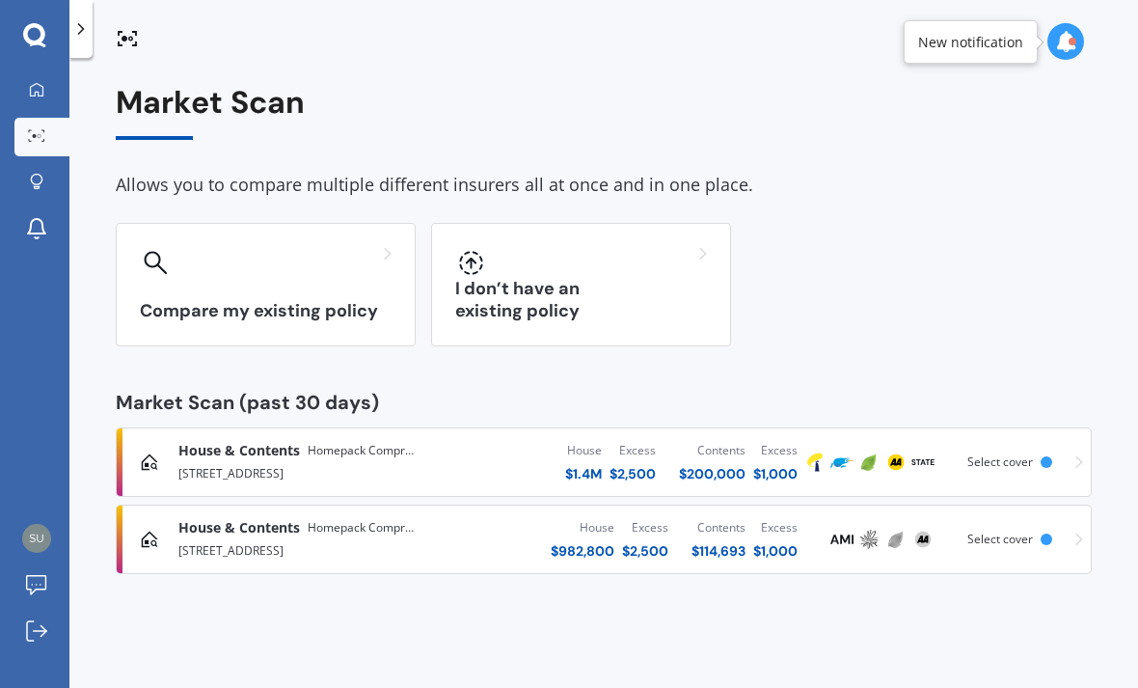
click at [212, 537] on div "[STREET_ADDRESS]" at bounding box center [294, 548] width 232 height 23
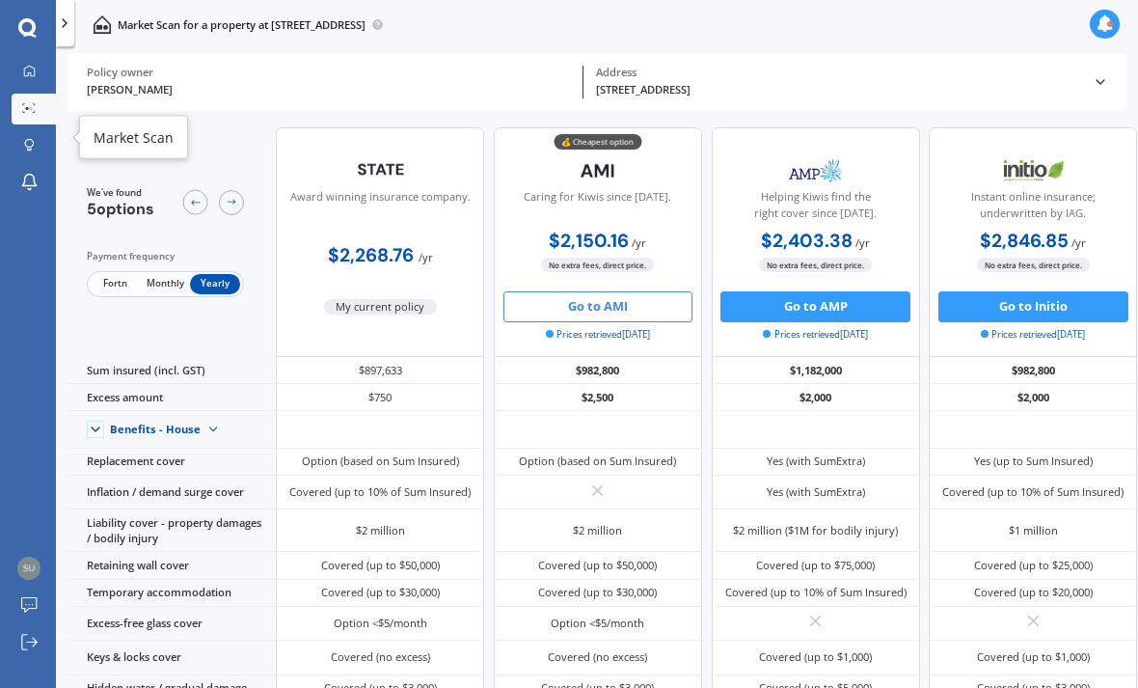
click at [31, 103] on icon at bounding box center [29, 108] width 14 height 10
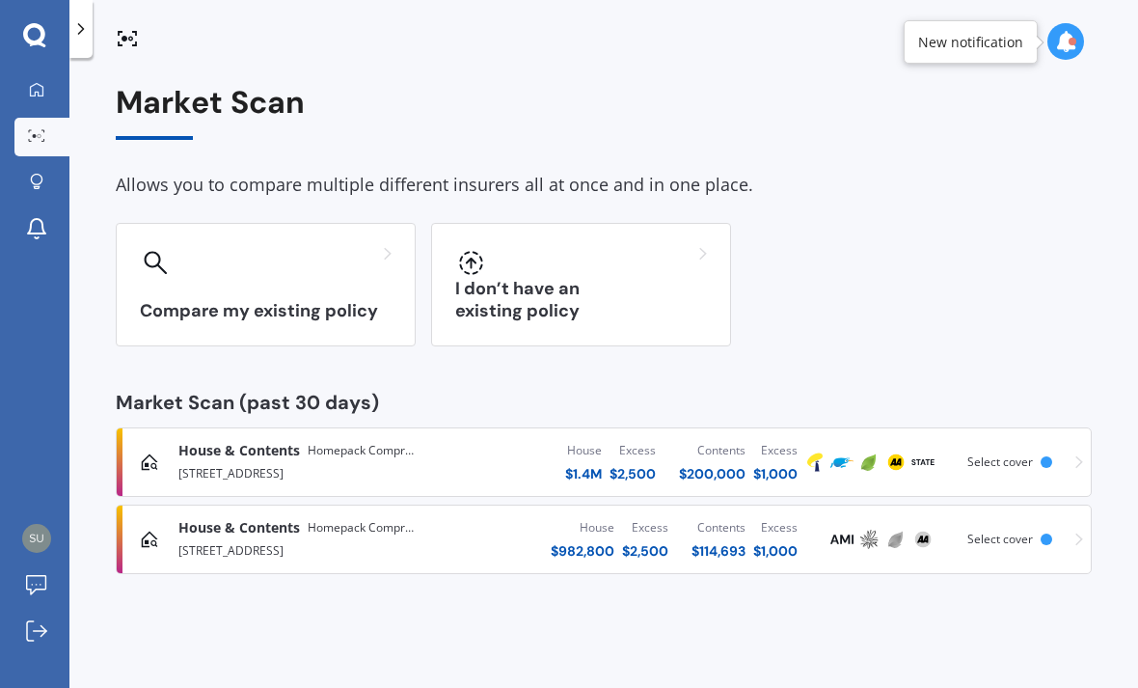
click at [228, 460] on div "41 Caitlins Lane, Maunu, Whangārei 0110" at bounding box center [294, 471] width 232 height 23
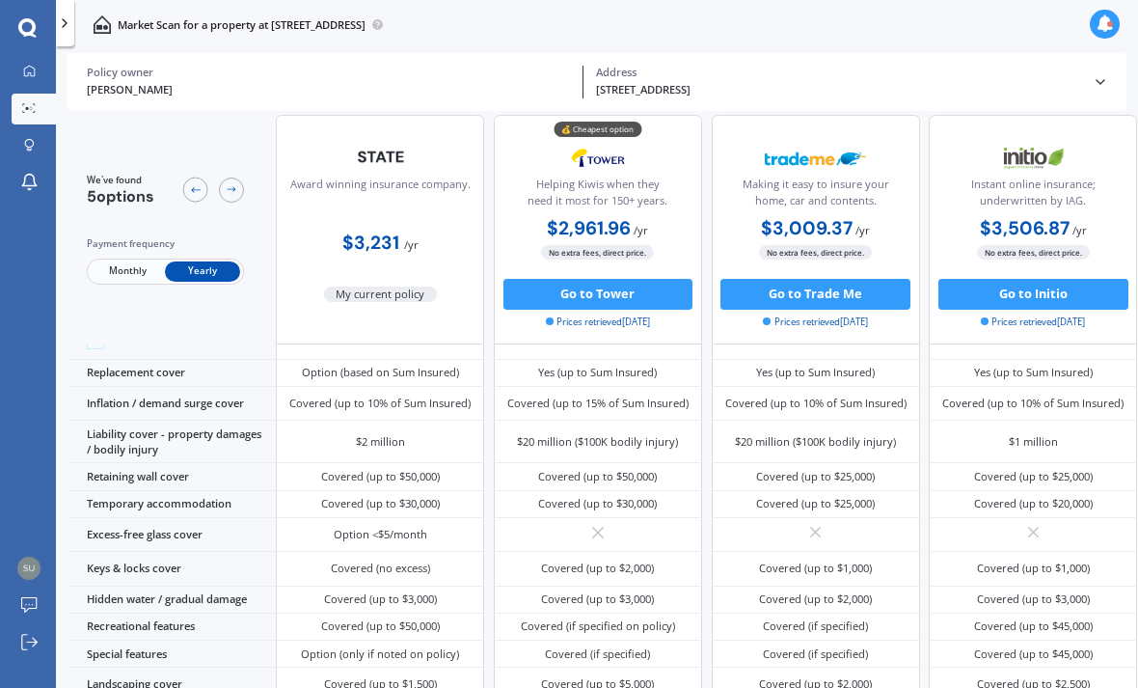
scroll to position [113, 0]
click at [623, 279] on button "Go to Tower" at bounding box center [599, 294] width 190 height 31
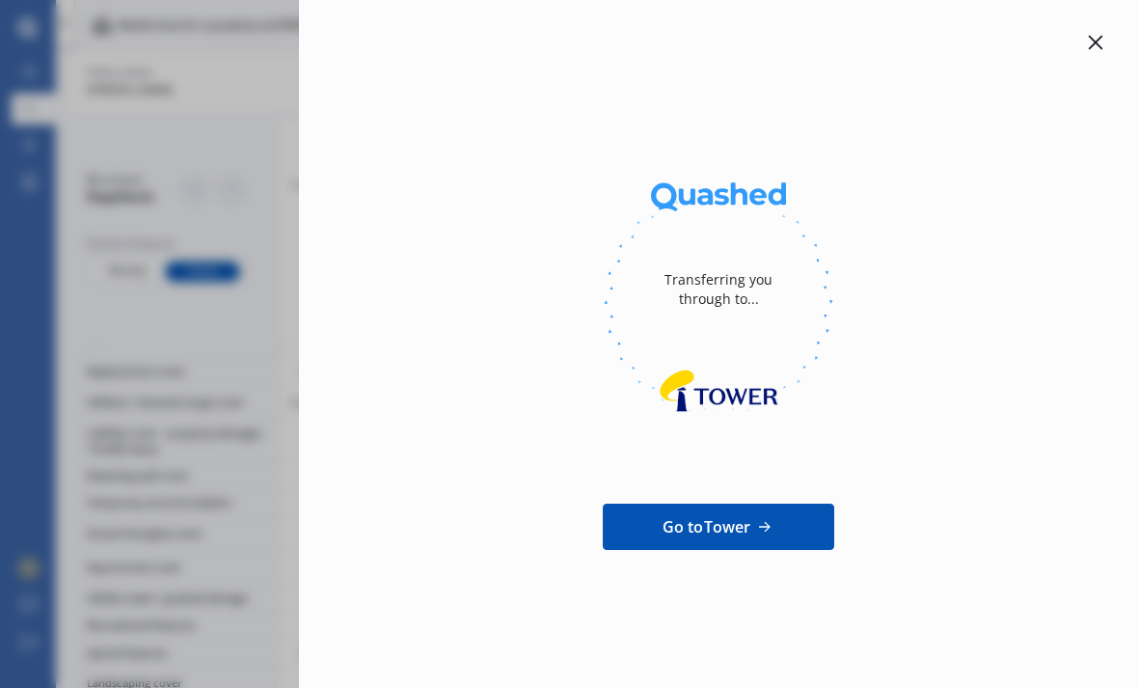
click at [720, 515] on span "Go to Tower" at bounding box center [707, 526] width 89 height 23
click at [730, 515] on span "Go to Tower" at bounding box center [707, 526] width 89 height 23
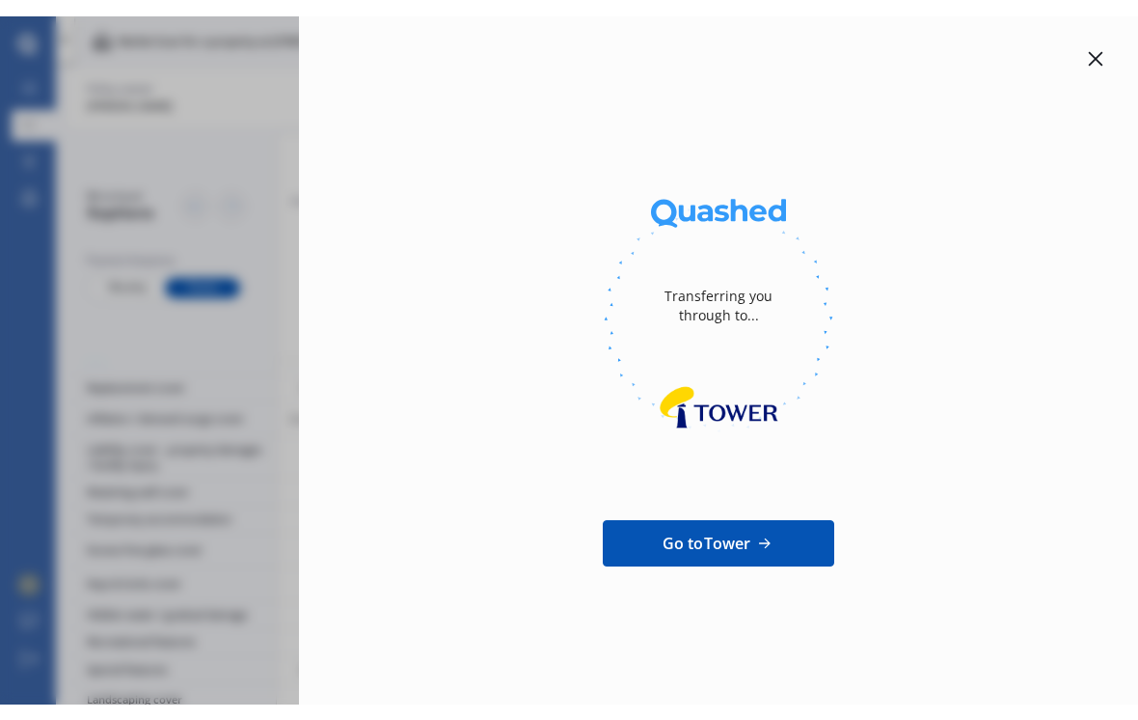
scroll to position [30, 0]
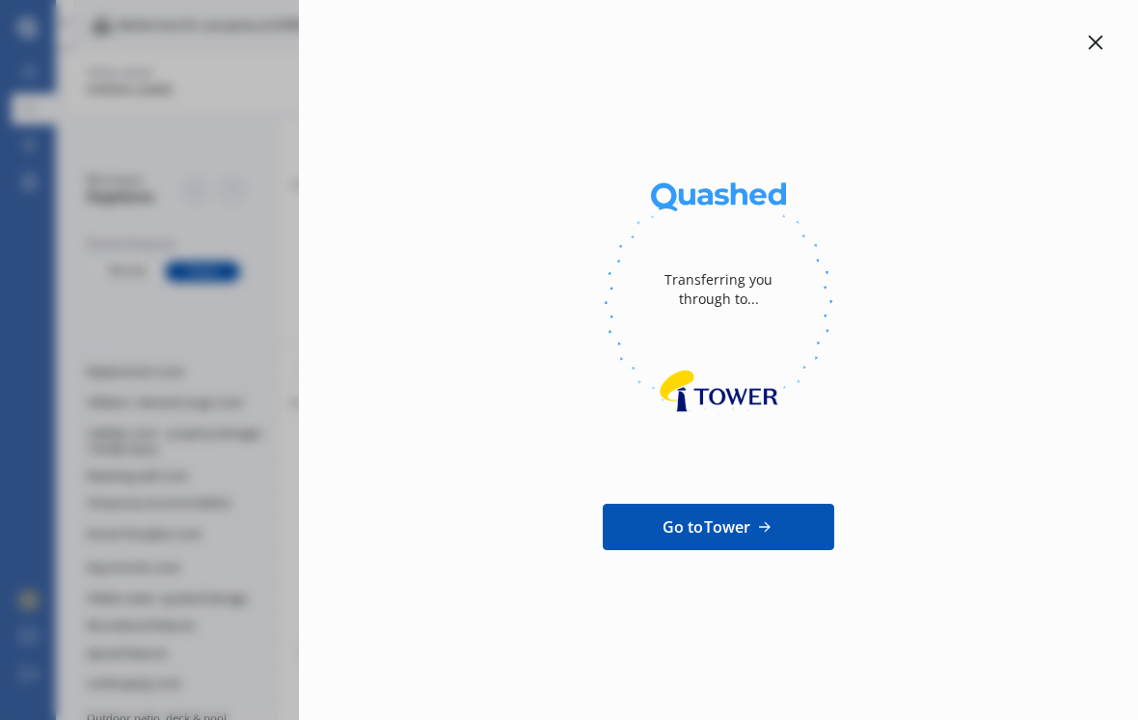
click at [1116, 8] on div "Transferring you through to... Go to Tower" at bounding box center [718, 360] width 839 height 720
click at [1095, 35] on icon at bounding box center [1095, 42] width 15 height 15
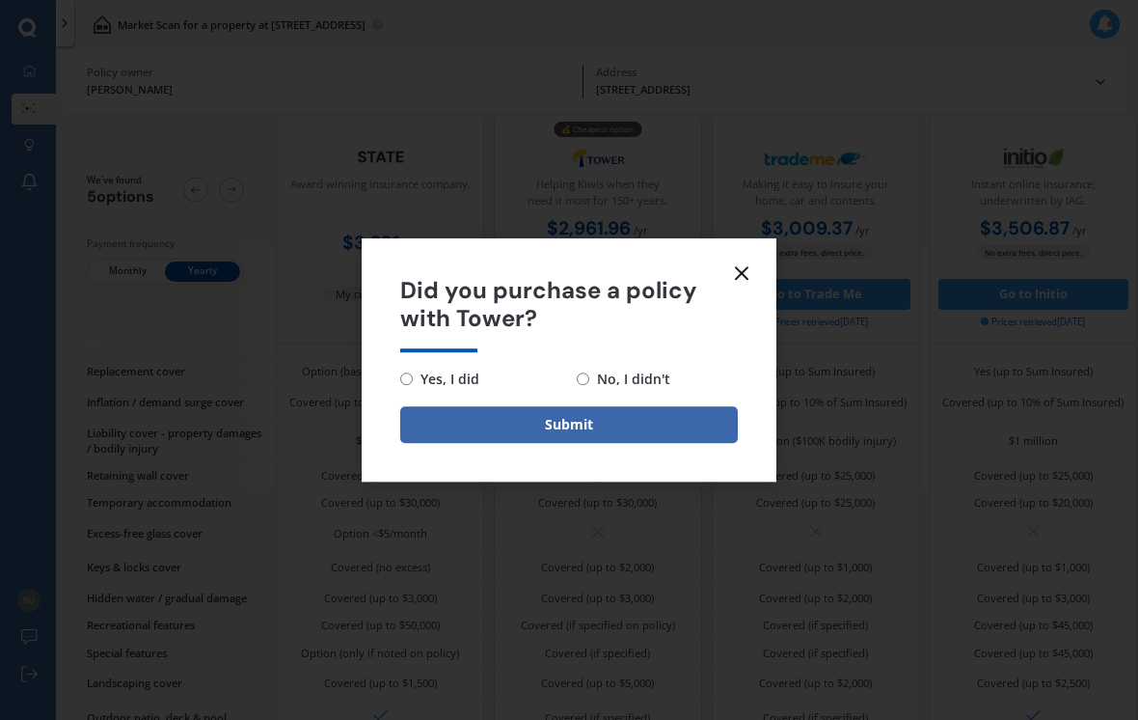
click at [419, 375] on span "Yes, I did" at bounding box center [446, 379] width 67 height 23
click at [413, 375] on input "Yes, I did" at bounding box center [406, 378] width 13 height 13
radio input "true"
click at [618, 438] on button "Submit" at bounding box center [569, 424] width 338 height 37
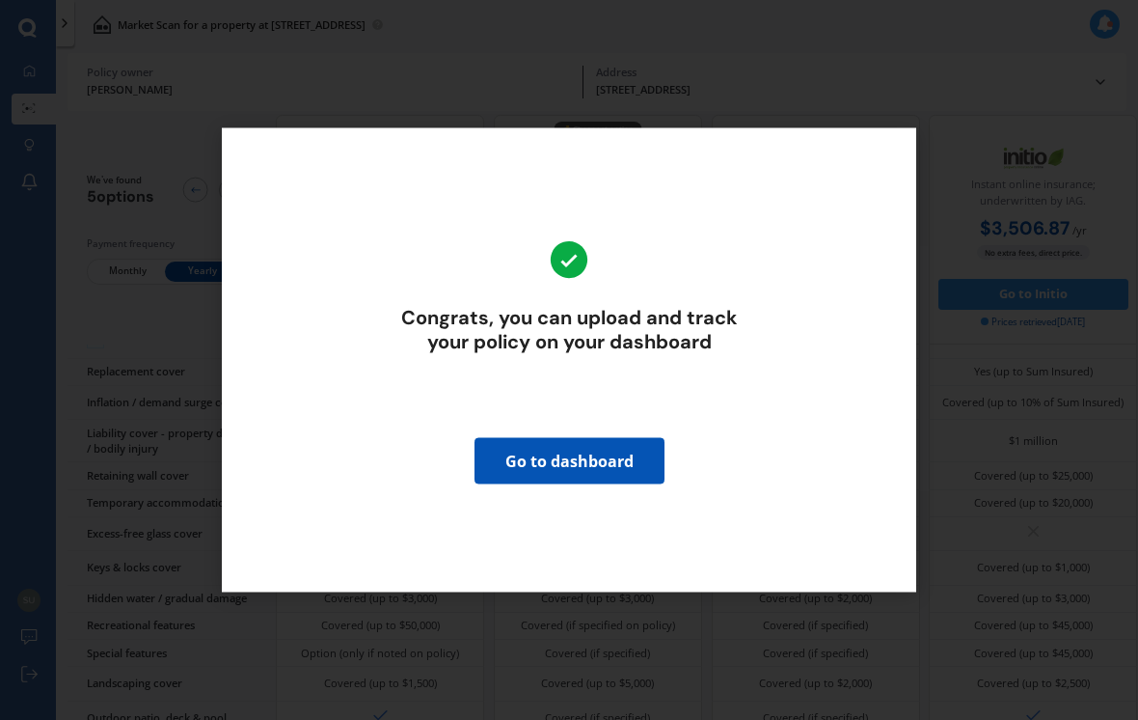
click at [592, 454] on link "Go to dashboard" at bounding box center [570, 461] width 190 height 46
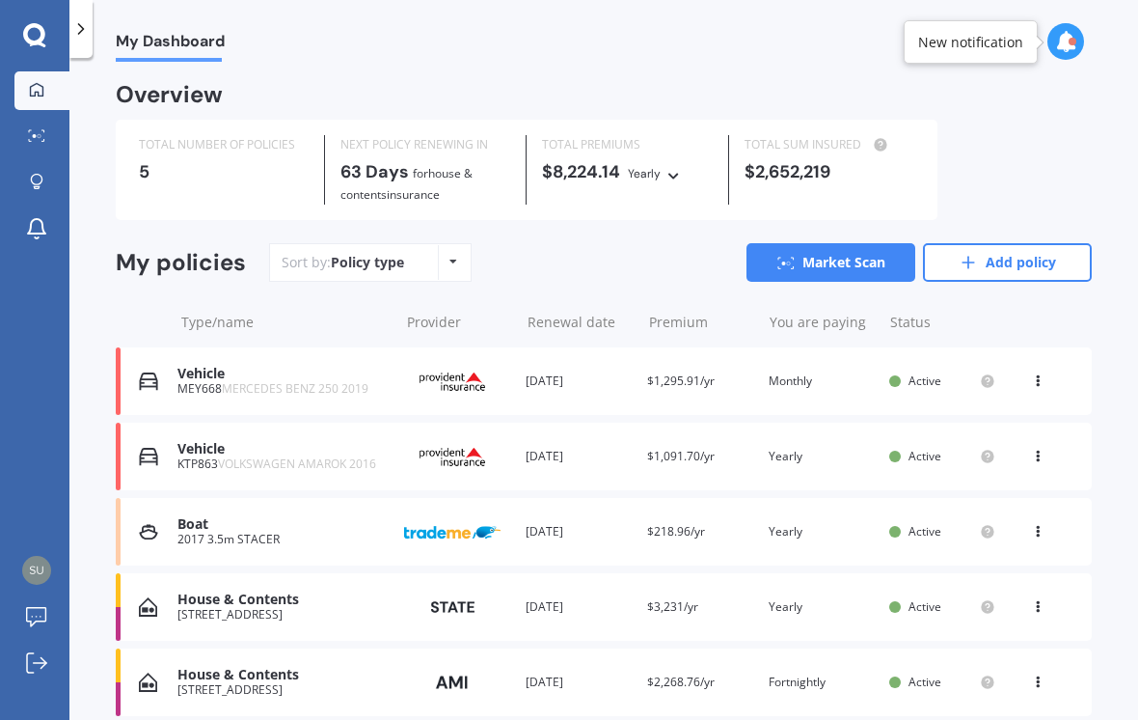
click at [1041, 597] on icon at bounding box center [1038, 603] width 14 height 12
click at [331, 608] on div "41 Caitlins Lane, Maunu, Whangārei 0110" at bounding box center [283, 615] width 211 height 14
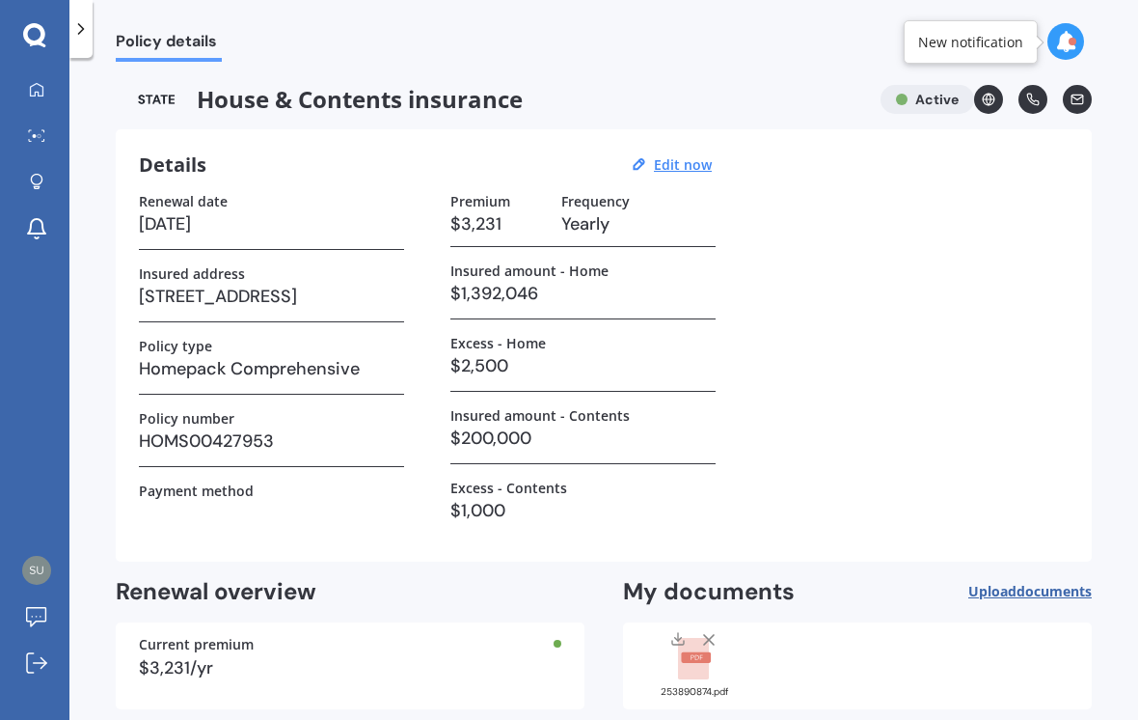
click at [709, 630] on icon at bounding box center [708, 639] width 19 height 19
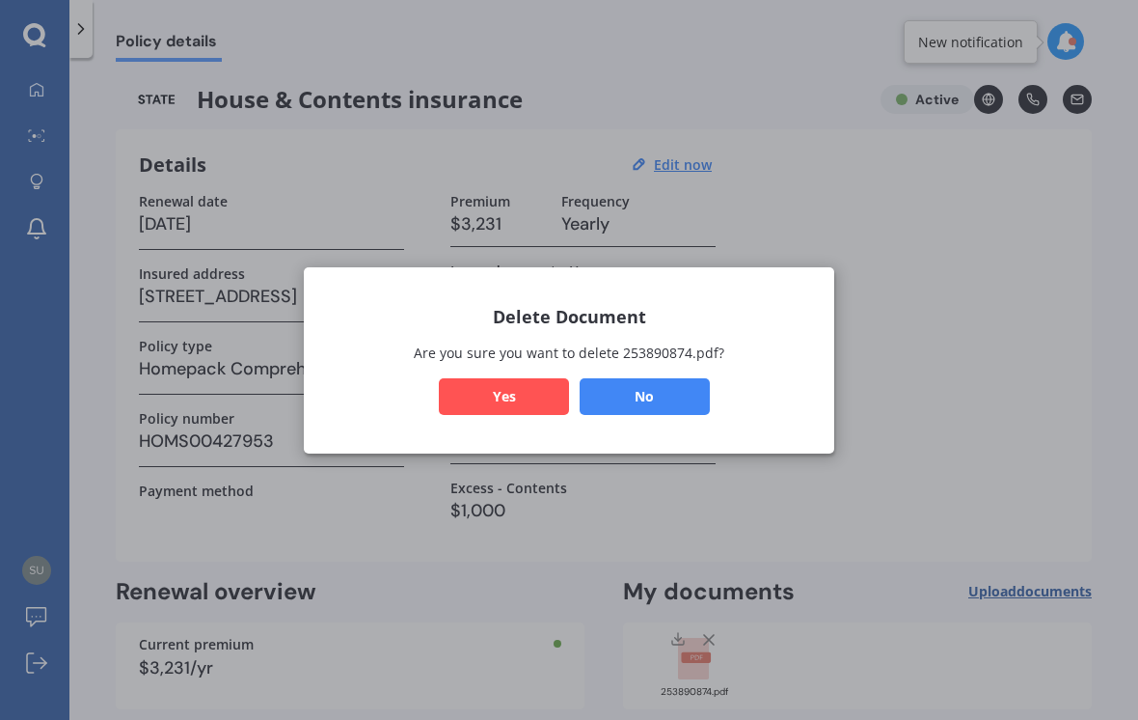
click at [514, 395] on button "Yes" at bounding box center [504, 395] width 130 height 37
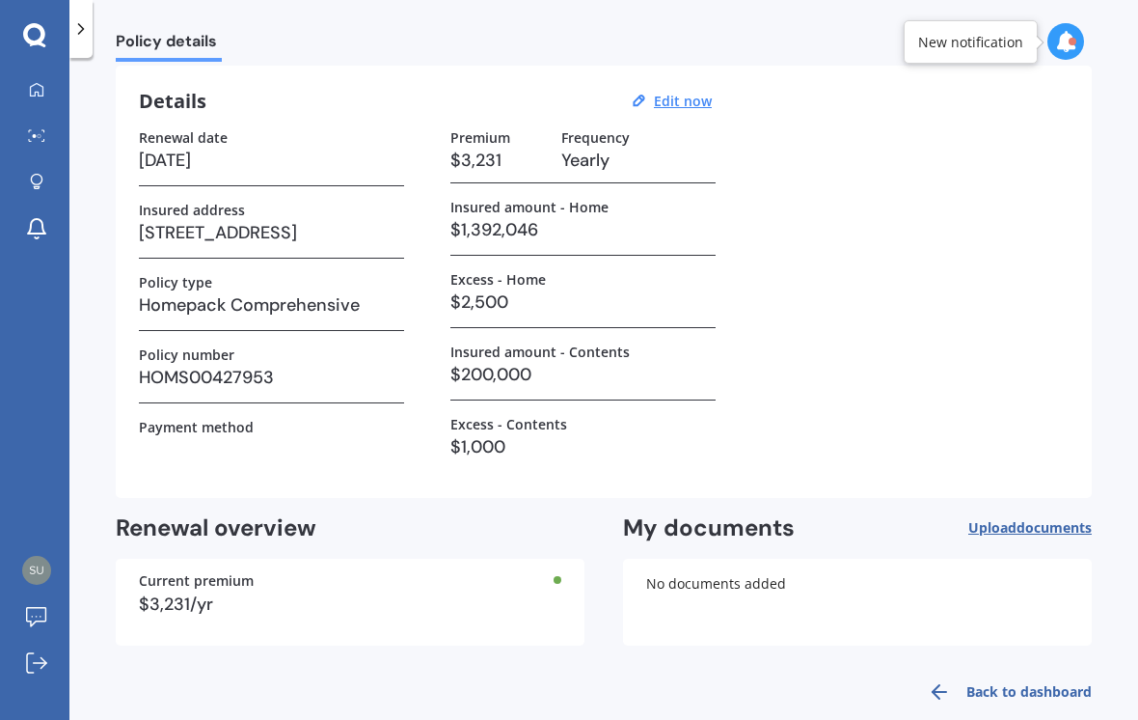
scroll to position [62, 0]
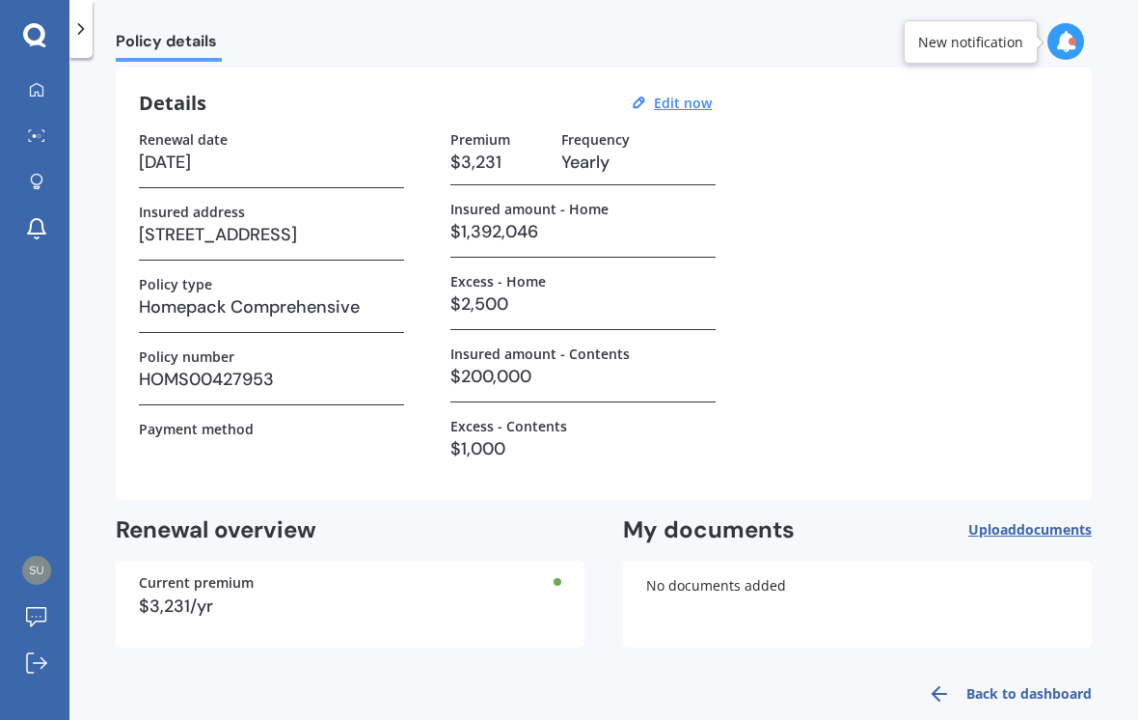
click at [1043, 542] on button "Upload documents" at bounding box center [1030, 530] width 123 height 30
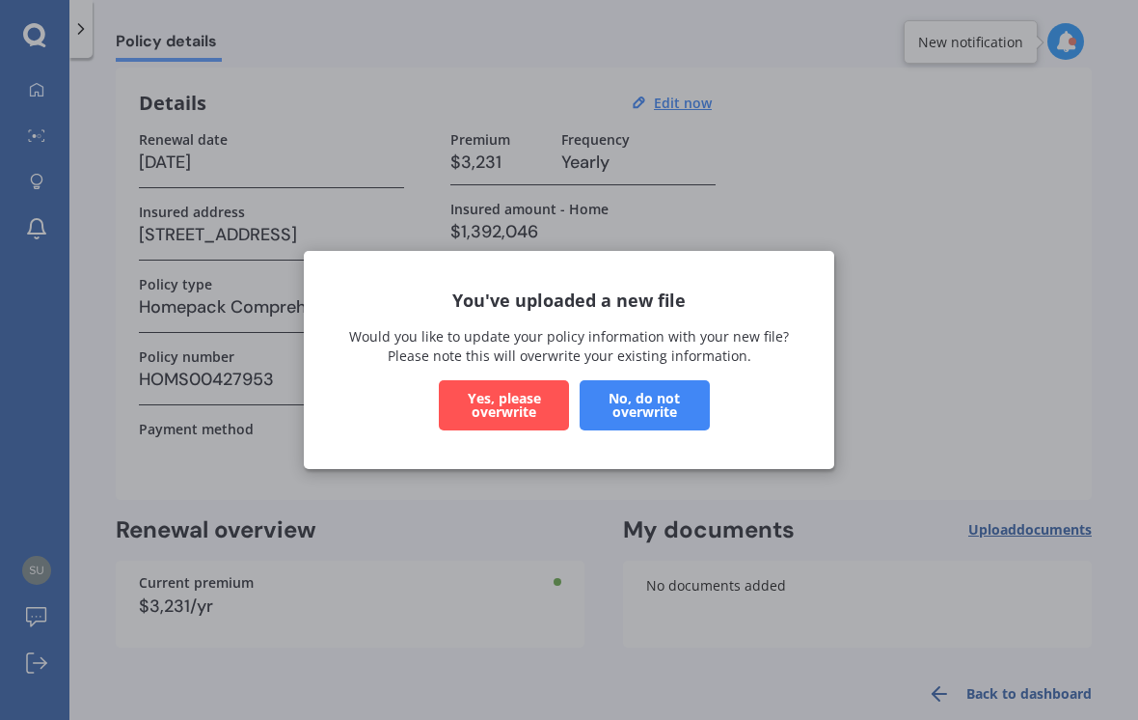
click at [514, 418] on button "Yes, please overwrite" at bounding box center [504, 405] width 130 height 50
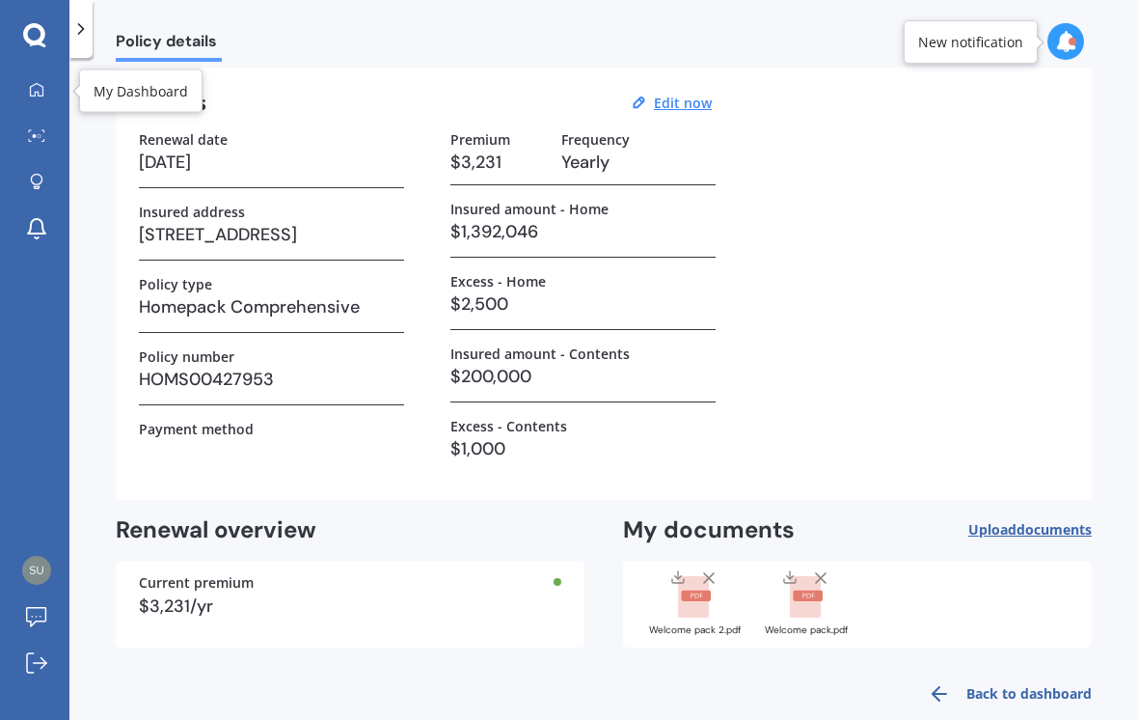
click at [42, 102] on link "My Dashboard" at bounding box center [41, 90] width 55 height 39
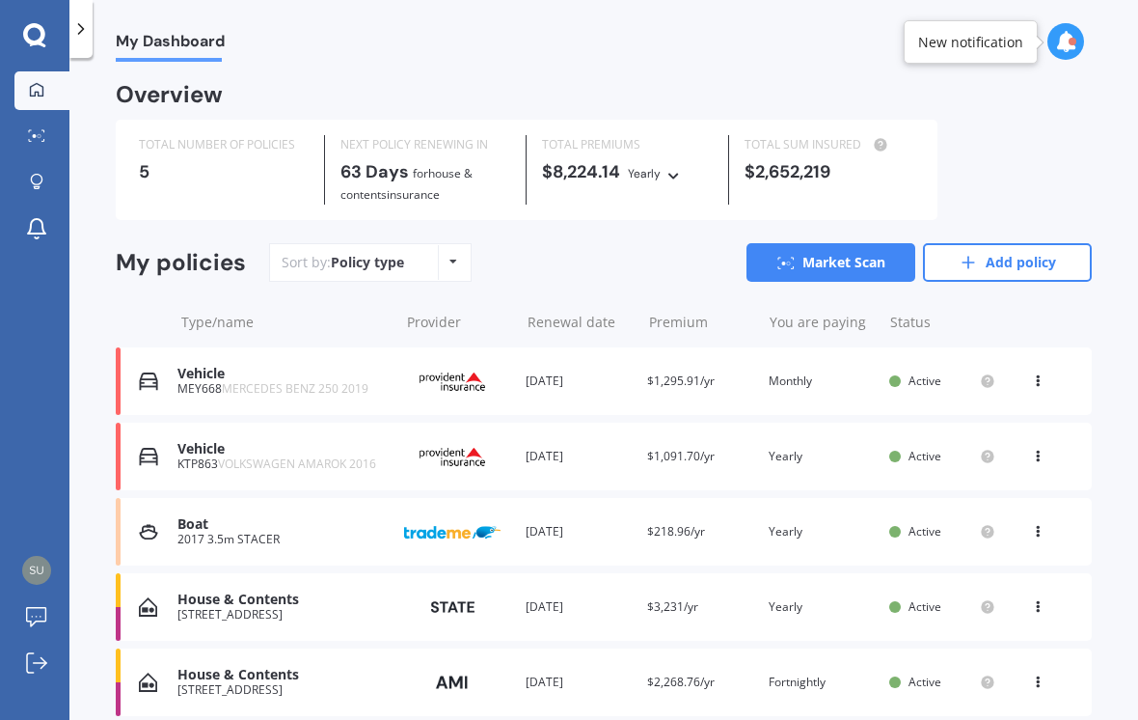
click at [1034, 608] on div "View option View policy Delete" at bounding box center [1039, 606] width 17 height 19
click at [282, 594] on div "House & Contents" at bounding box center [283, 599] width 211 height 16
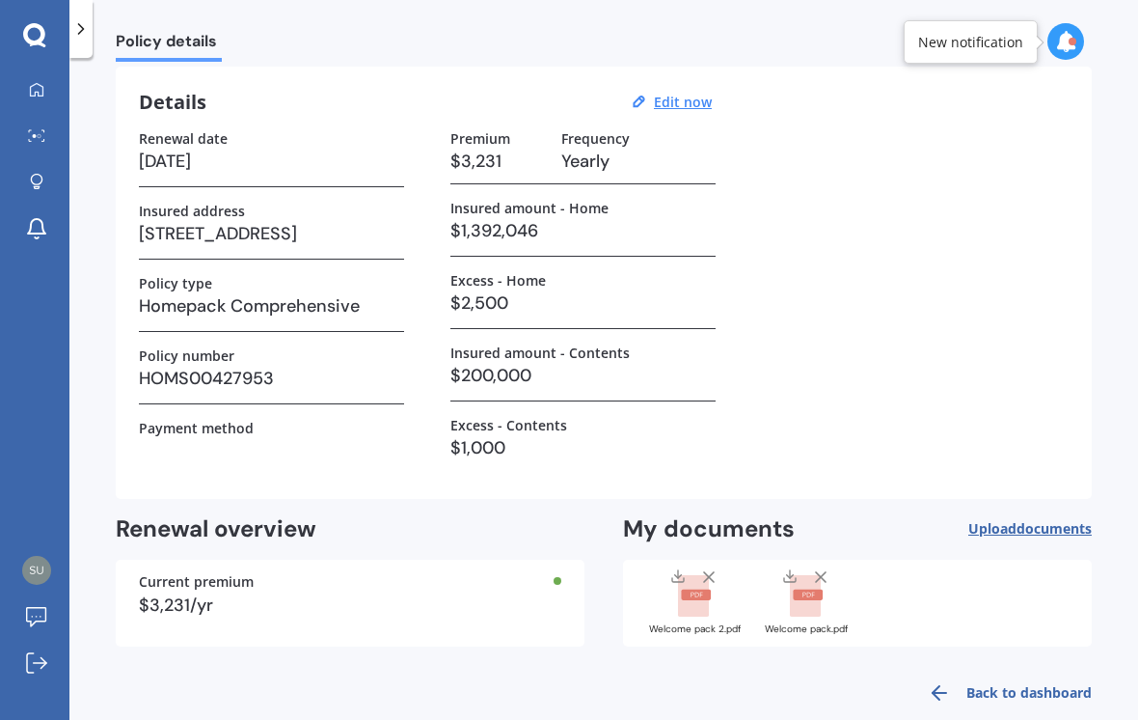
scroll to position [62, 0]
click at [198, 149] on h3 "24/10/2025" at bounding box center [271, 162] width 265 height 29
click at [677, 107] on u "Edit now" at bounding box center [683, 103] width 58 height 18
select select "24"
select select "10"
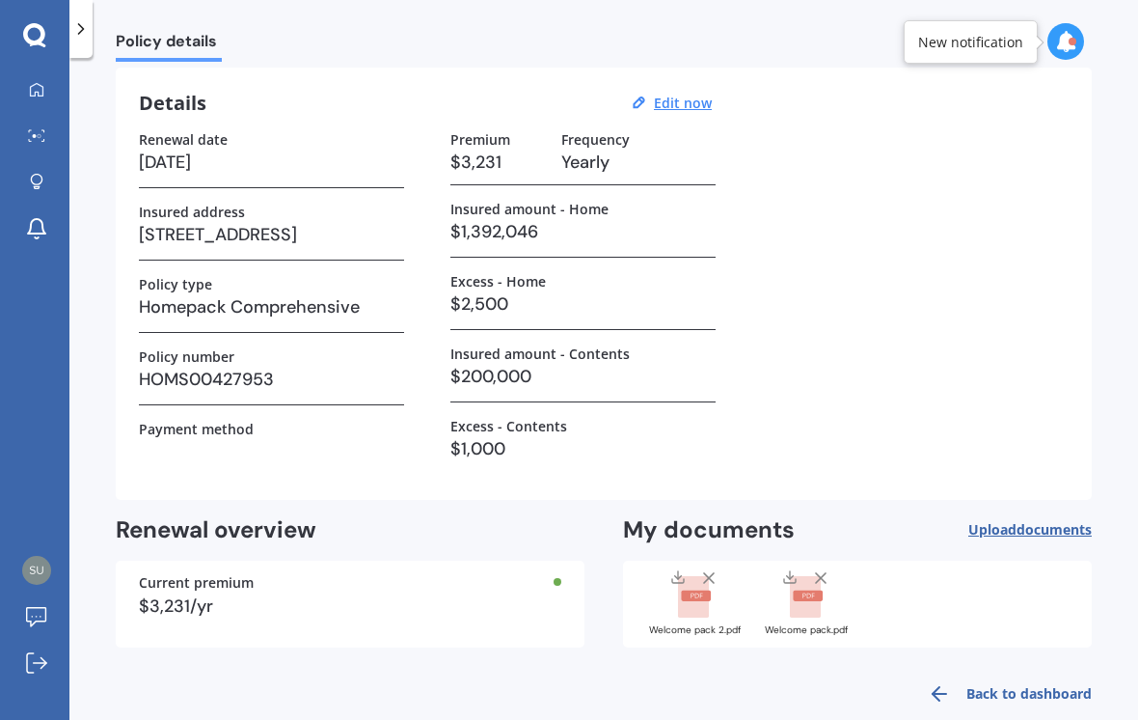
select select "2025"
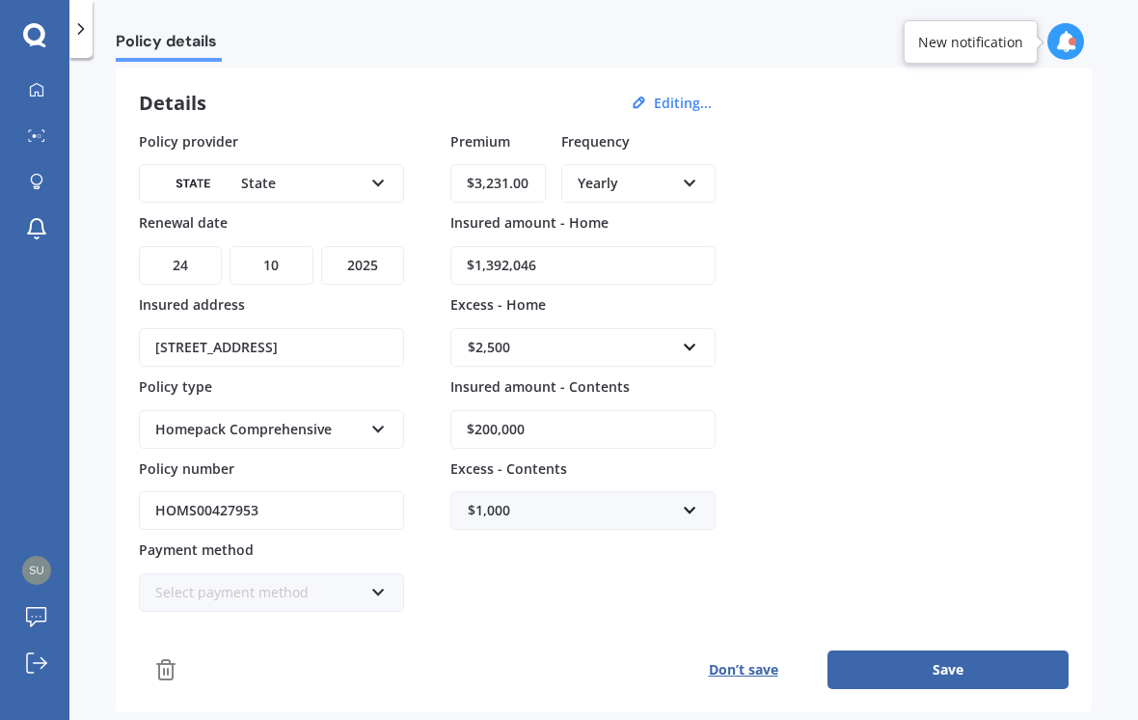
click at [193, 264] on select "DD 01 02 03 04 05 06 07 08 09 10 11 12 13 14 15 16 17 18 19 20 21 22 23 24 25 2…" at bounding box center [180, 265] width 83 height 39
select select "21"
click at [279, 265] on select "MM 01 02 03 04 05 06 07 08 09 10 11 12" at bounding box center [271, 265] width 83 height 39
select select "08"
click at [376, 264] on select "YYYY 2027 2026 2025 2024 2023 2022 2021 2020 2019 2018 2017 2016 2015 2014 2013…" at bounding box center [362, 265] width 83 height 39
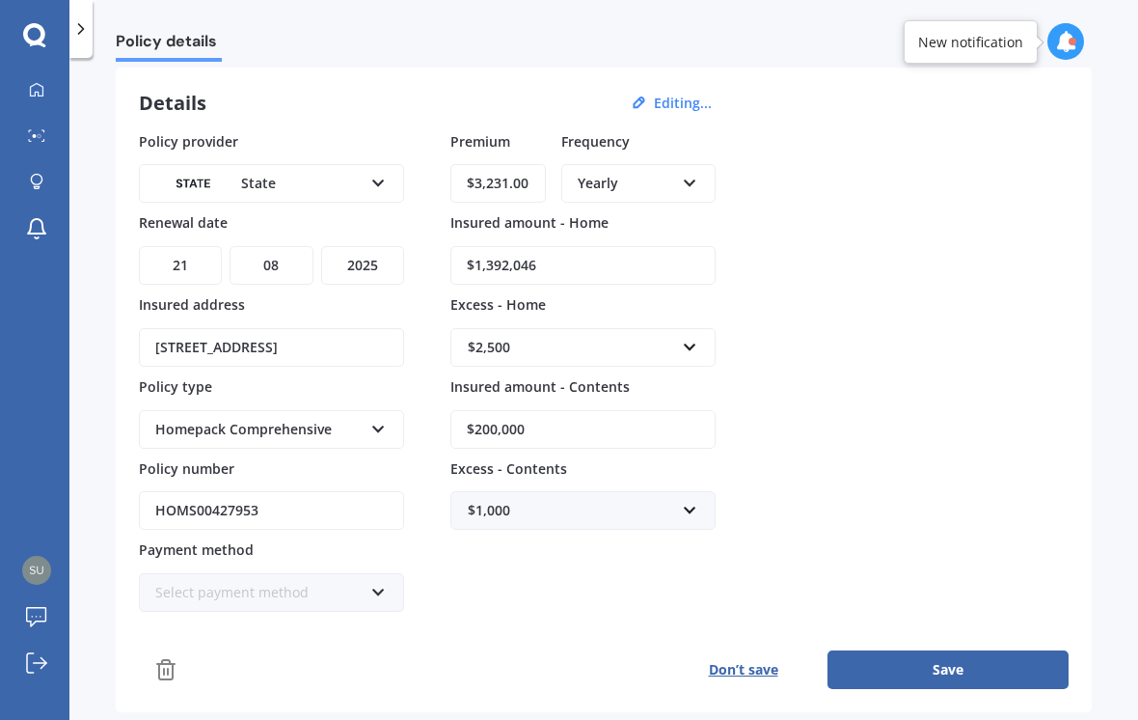
select select "2026"
click at [371, 428] on div "Homepack Comprehensive Homepack Essentials Homepack Comprehensive" at bounding box center [271, 429] width 265 height 39
click at [342, 499] on div "Homepack Comprehensive" at bounding box center [271, 500] width 261 height 35
click at [352, 507] on input "HOMS00427953" at bounding box center [271, 510] width 265 height 39
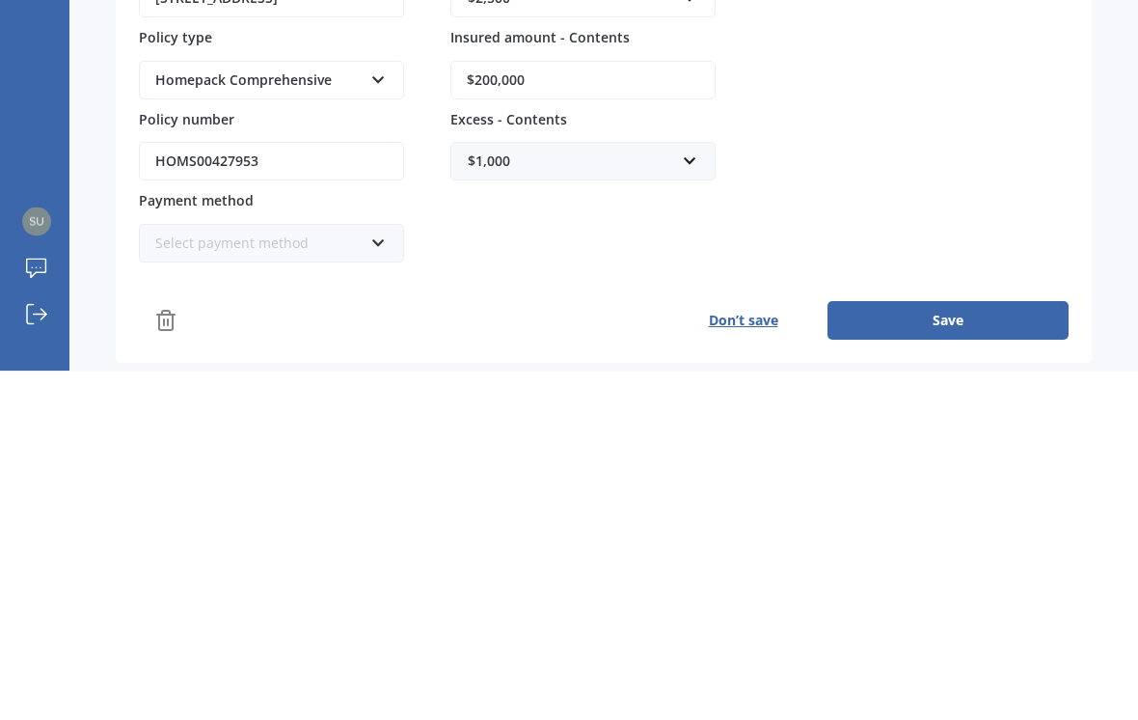
click at [996, 239] on div "Policy provider State AA AMI AMP ANZ ASB Ando BNZ Co-Operative Bank FMG Initio …" at bounding box center [604, 371] width 930 height 481
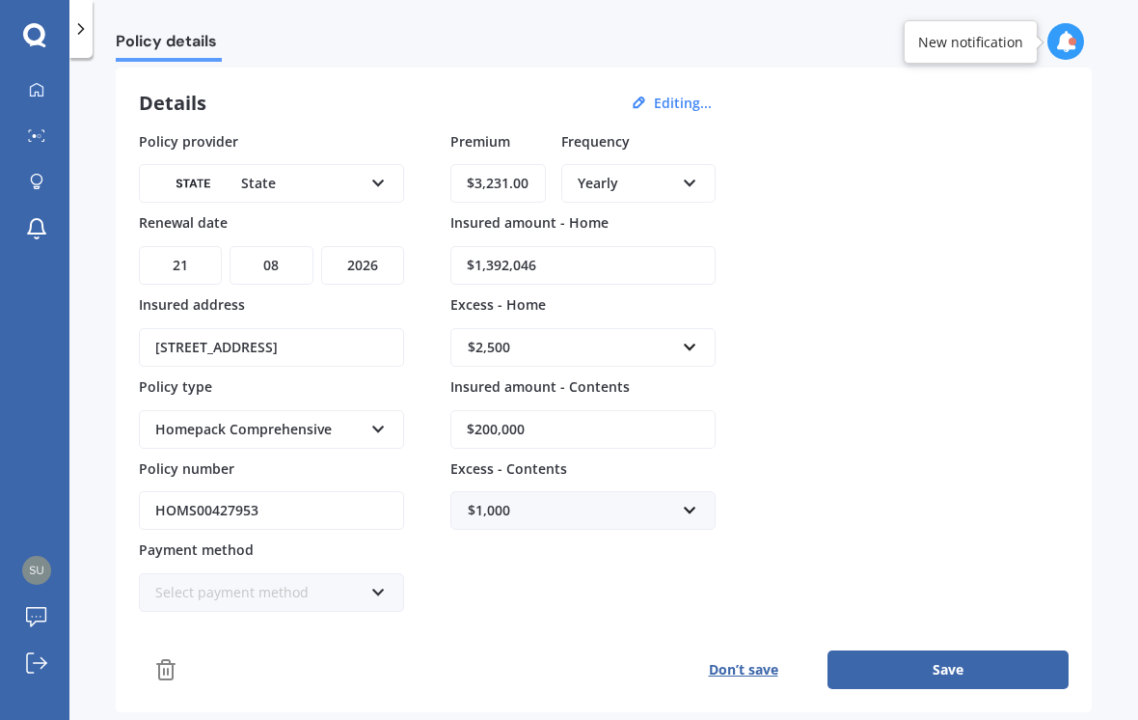
click at [366, 164] on div "State AA AMI AMP ANZ ASB Ando BNZ Co-Operative Bank FMG Initio Kiwibank Lantern…" at bounding box center [271, 183] width 265 height 39
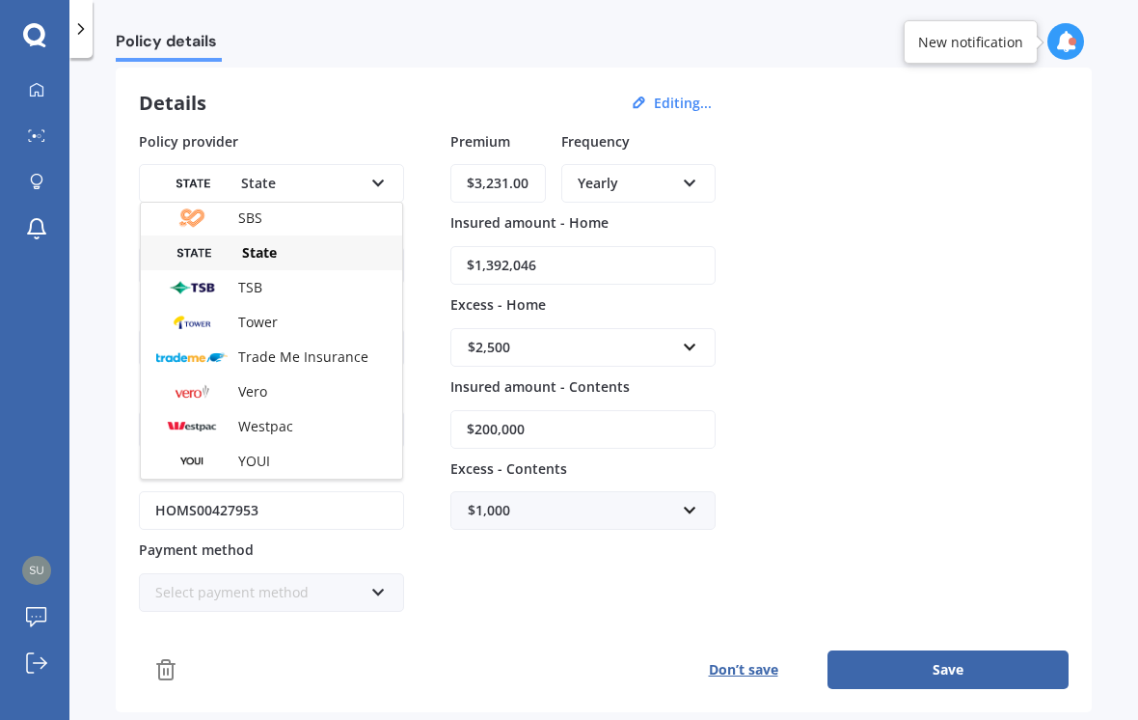
scroll to position [523, 0]
click at [303, 305] on div "Tower" at bounding box center [271, 322] width 261 height 35
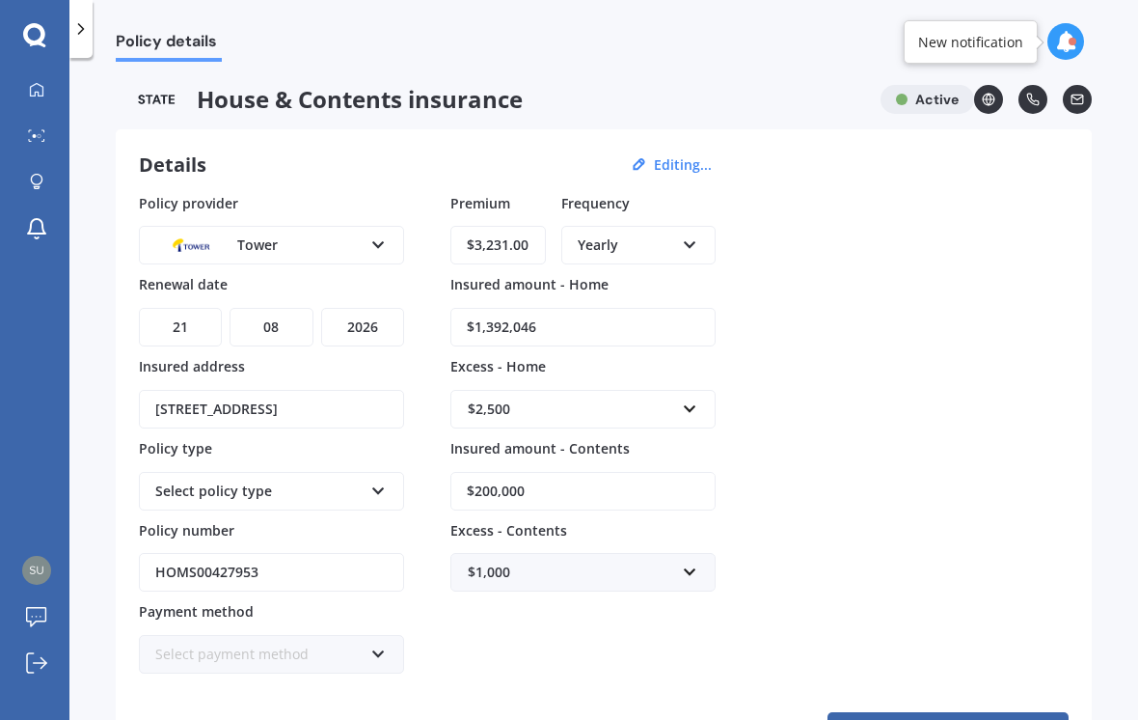
scroll to position [0, 0]
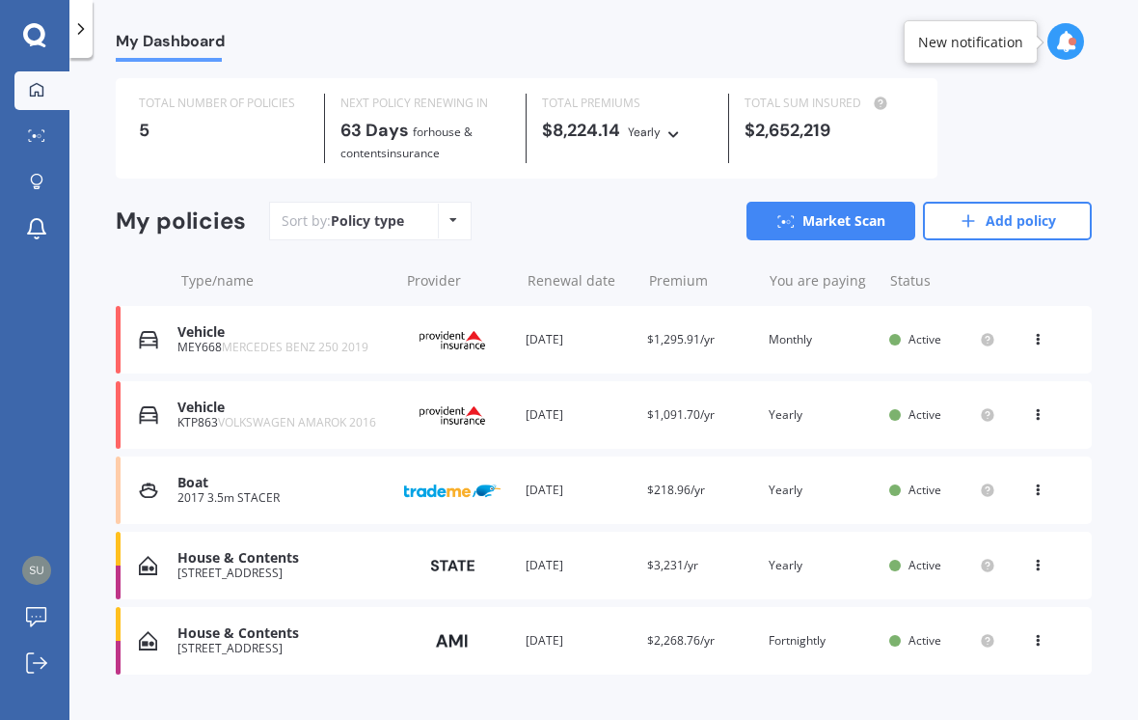
scroll to position [41, 0]
click at [1041, 562] on icon at bounding box center [1038, 563] width 14 height 12
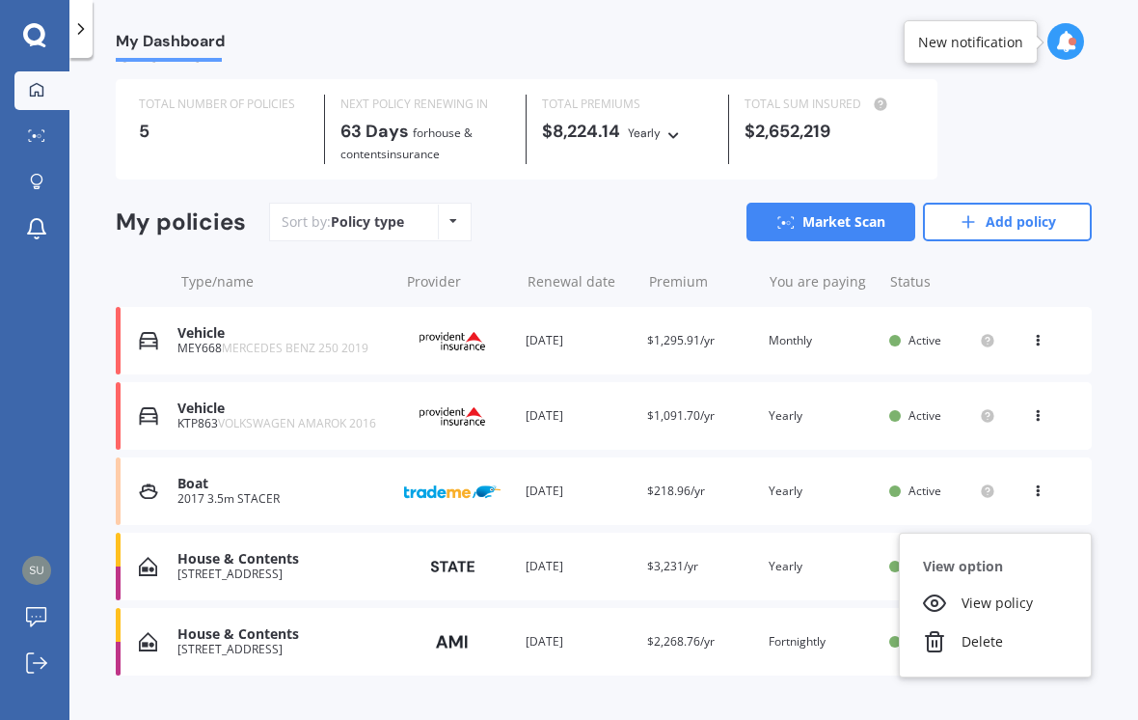
click at [993, 626] on div "Delete" at bounding box center [995, 641] width 191 height 39
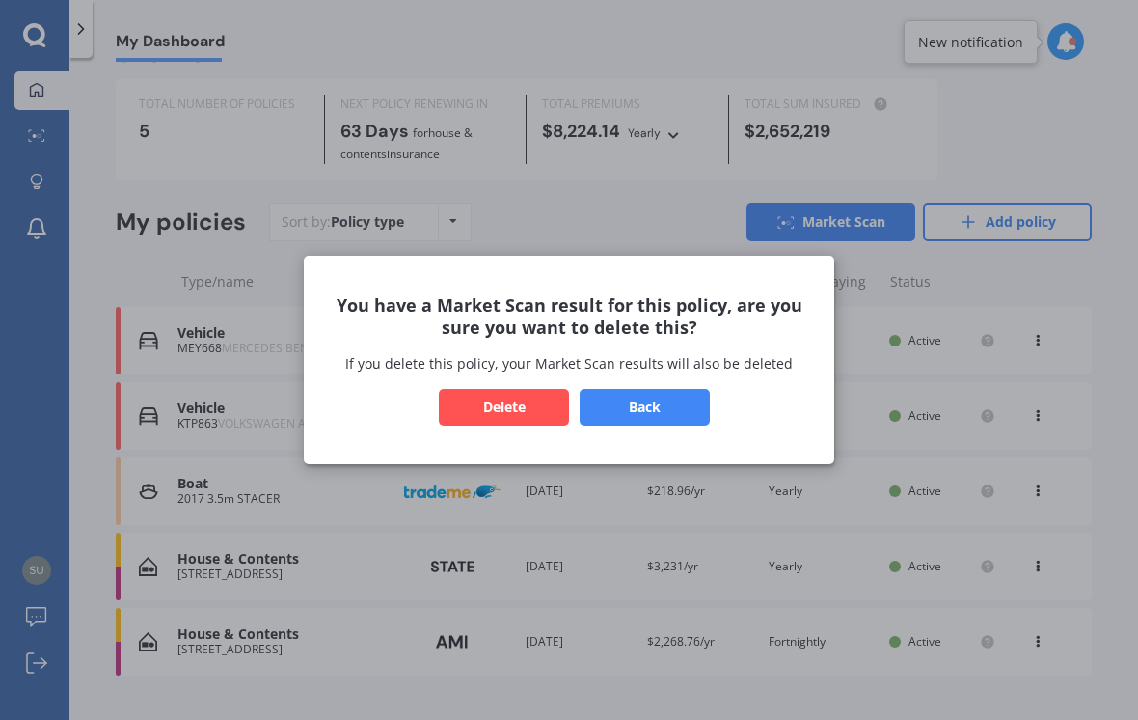
click at [646, 412] on button "Back" at bounding box center [645, 407] width 130 height 37
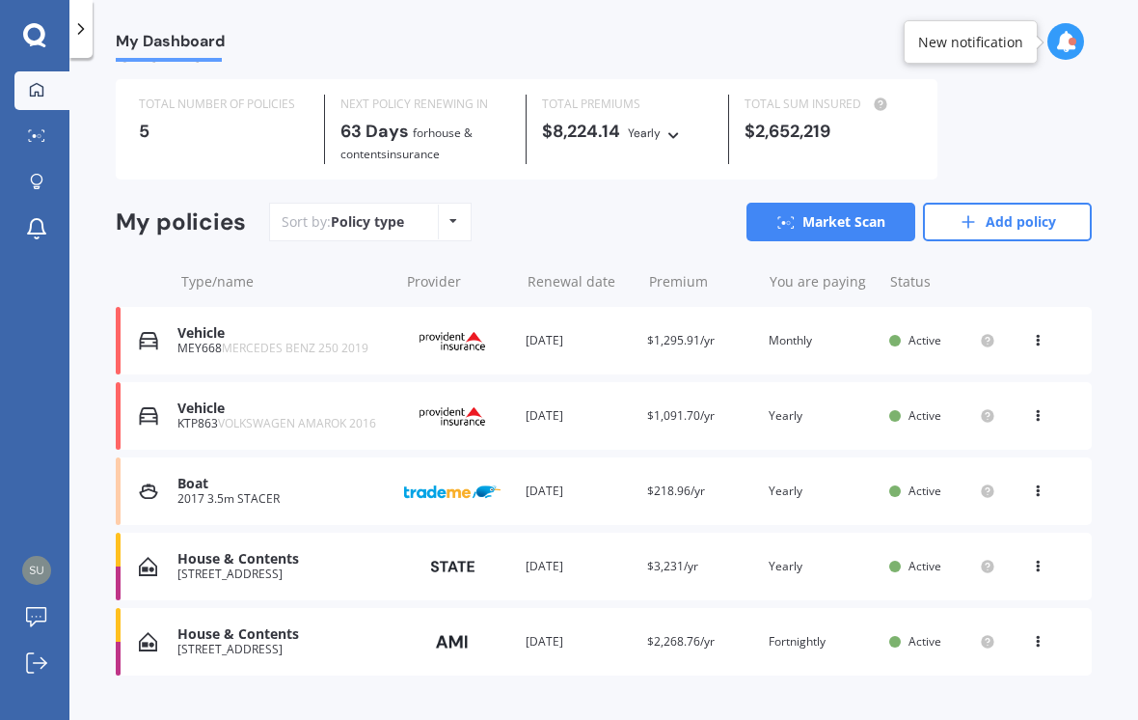
click at [1033, 557] on icon at bounding box center [1038, 563] width 14 height 12
click at [670, 685] on div "Overview TOTAL NUMBER OF POLICIES 5 NEXT POLICY RENEWING IN 63 Days for House &…" at bounding box center [604, 382] width 976 height 677
click at [419, 556] on img at bounding box center [452, 566] width 96 height 35
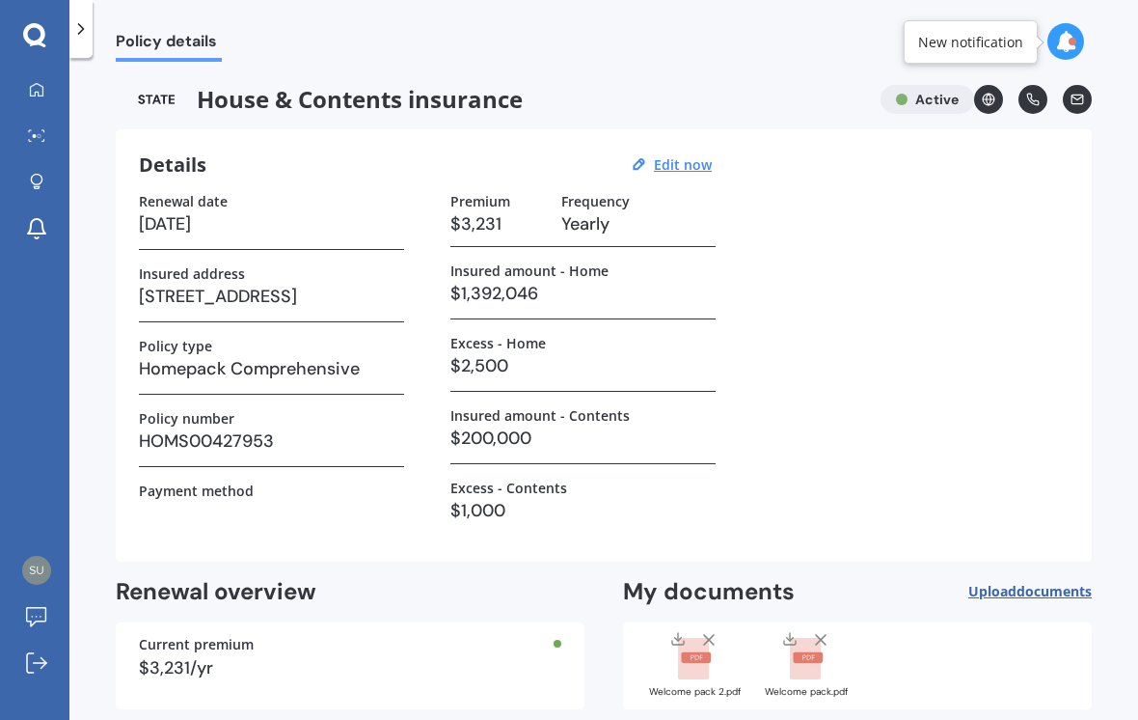
click at [674, 166] on u "Edit now" at bounding box center [683, 164] width 58 height 18
select select "24"
select select "10"
select select "2025"
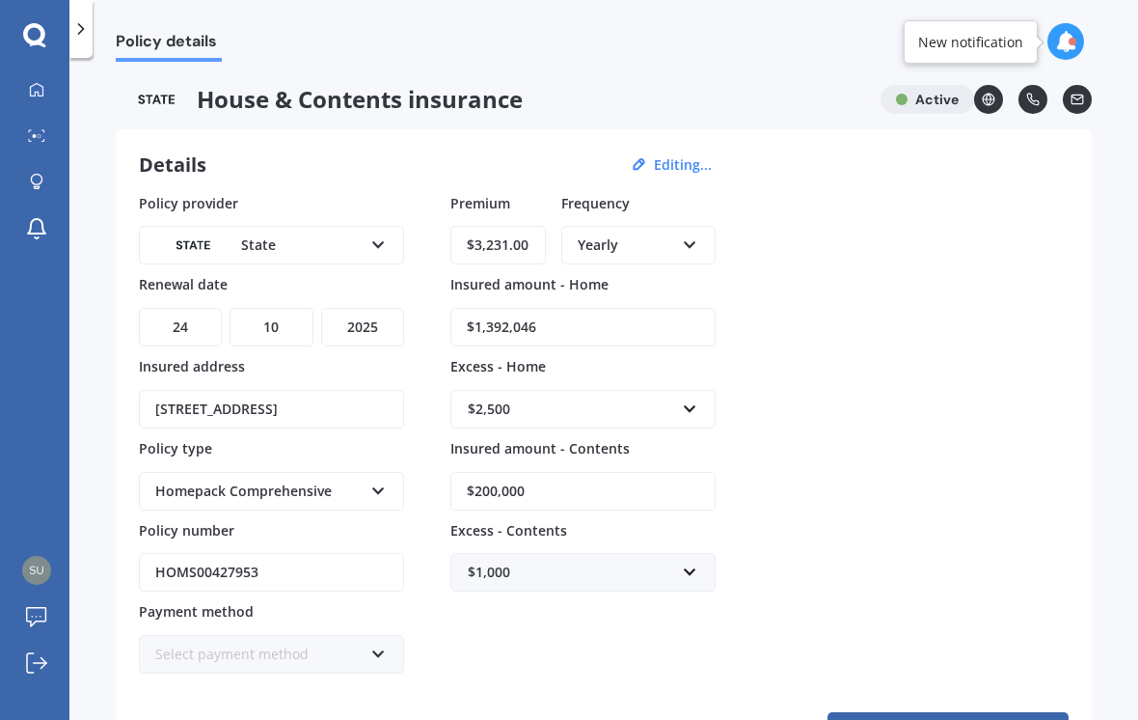
click at [361, 240] on div "State" at bounding box center [258, 244] width 207 height 21
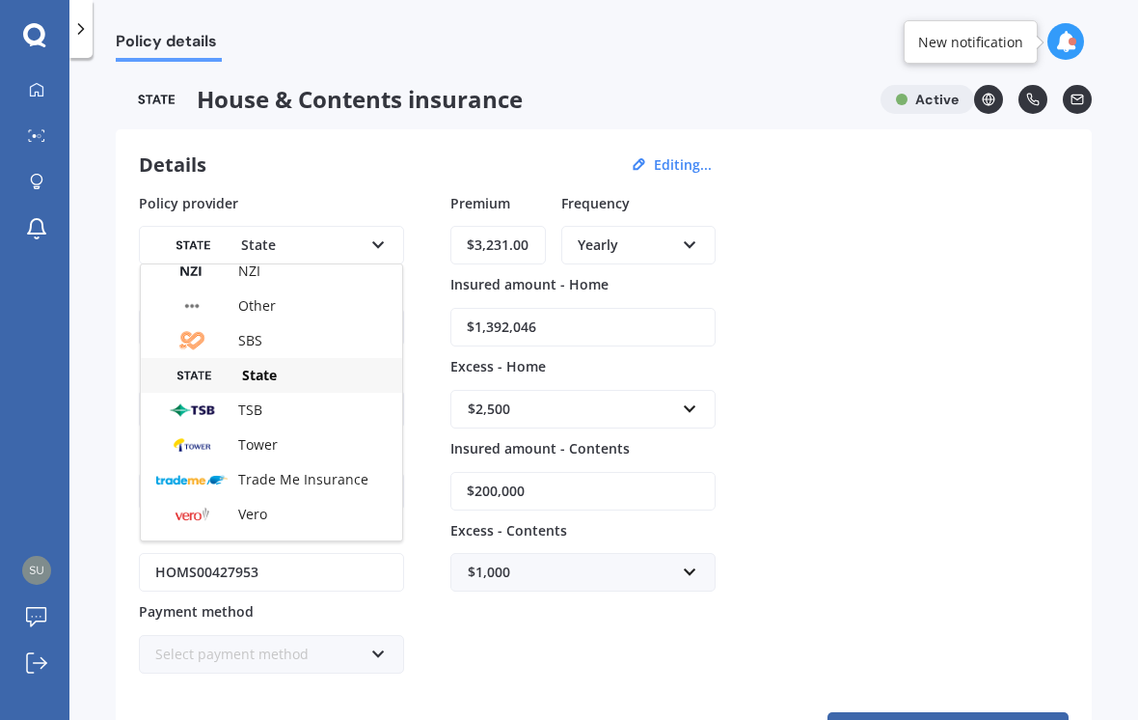
scroll to position [486, 0]
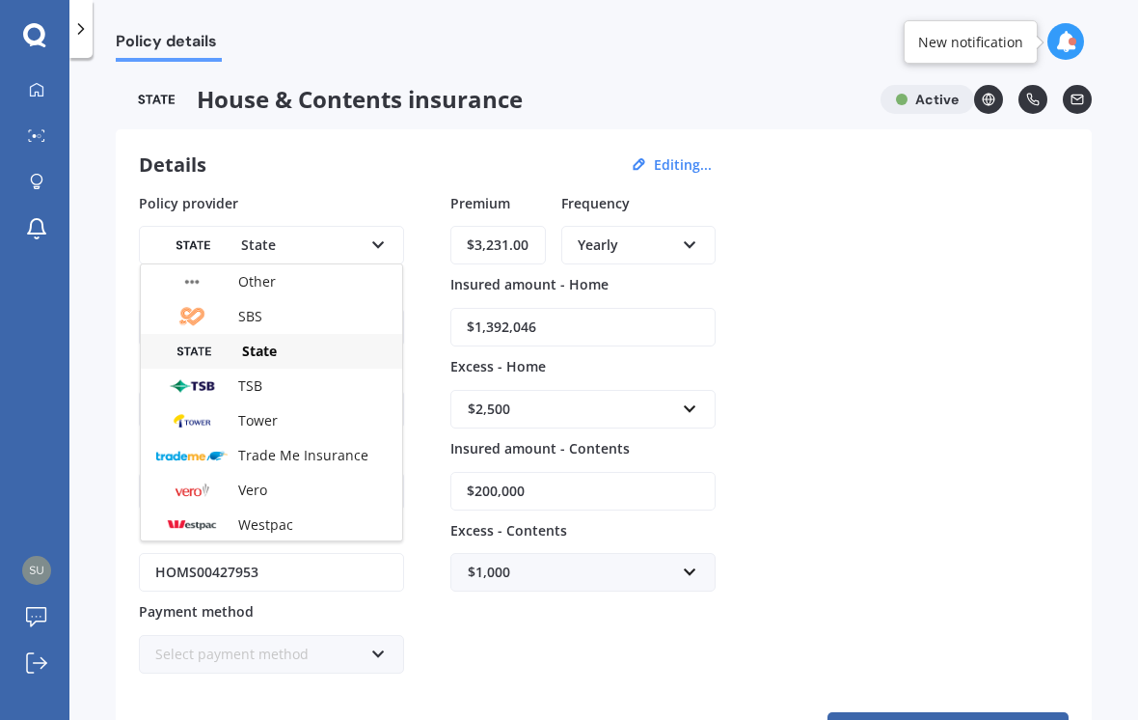
click at [291, 420] on div "Tower" at bounding box center [271, 420] width 261 height 35
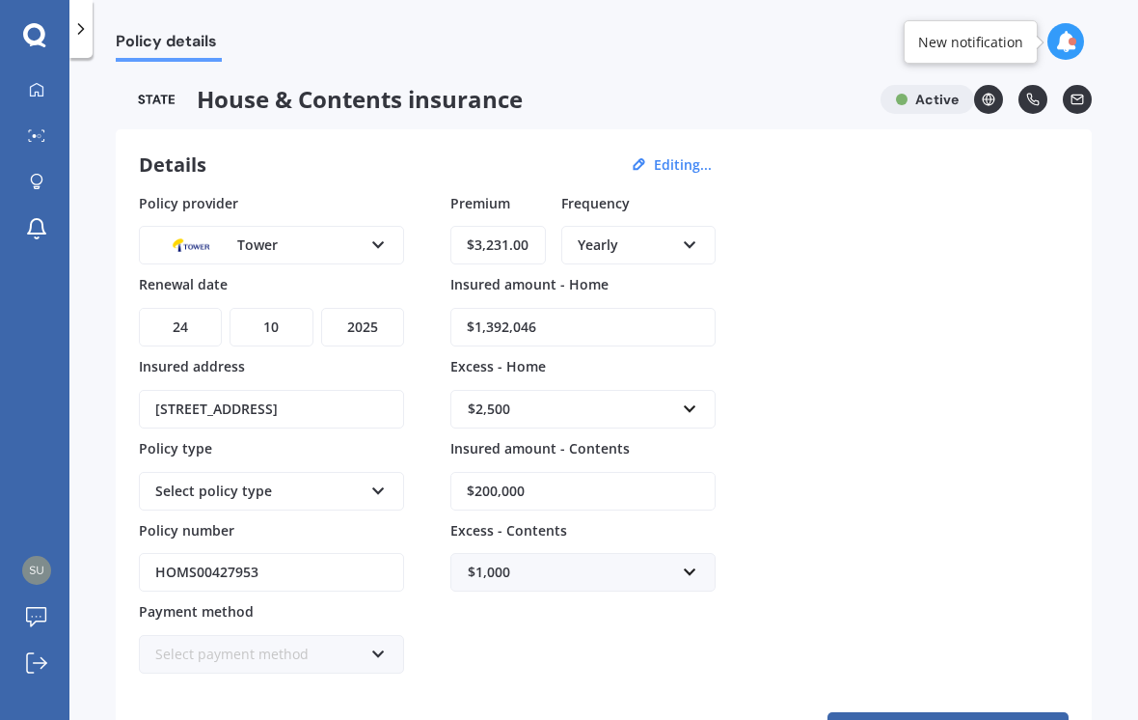
click at [198, 324] on select "DD 01 02 03 04 05 06 07 08 09 10 11 12 13 14 15 16 17 18 19 20 21 22 23 24 25 2…" at bounding box center [180, 327] width 83 height 39
select select "21"
click at [302, 317] on select "MM 01 02 03 04 05 06 07 08 09 10 11 12" at bounding box center [271, 327] width 83 height 39
select select "08"
click at [386, 327] on select "YYYY 2027 2026 2025 2024 2023 2022 2021 2020 2019 2018 2017 2016 2015 2014 2013…" at bounding box center [362, 327] width 83 height 39
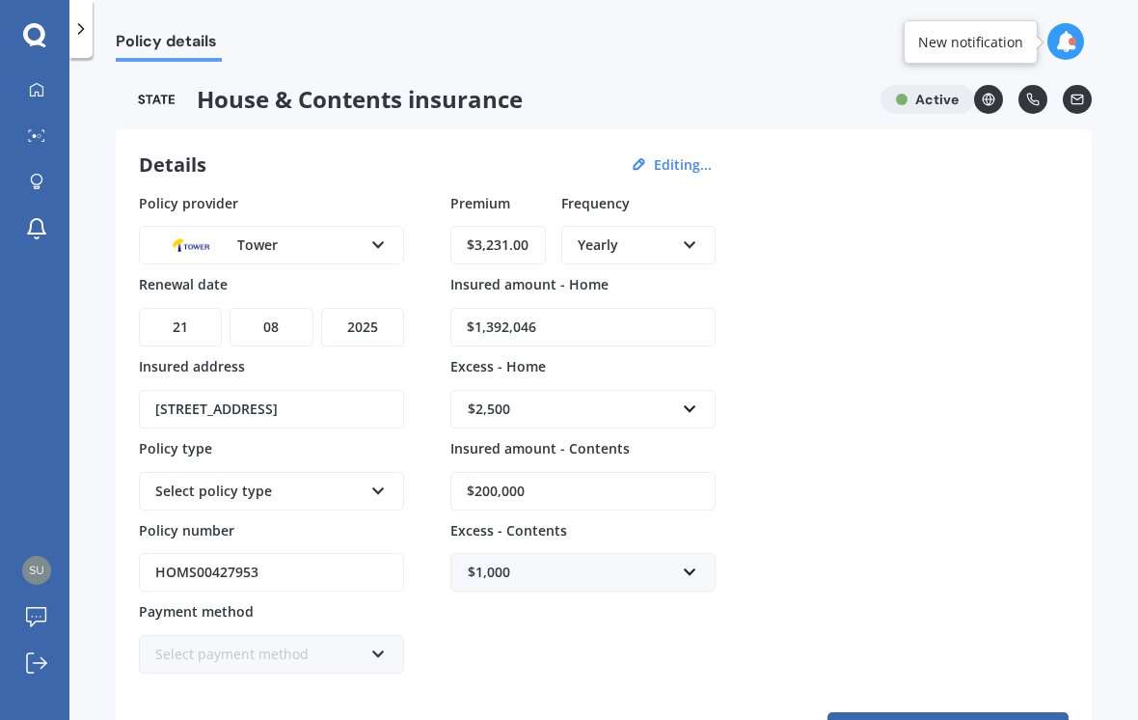
select select "2026"
click at [380, 483] on icon at bounding box center [378, 487] width 16 height 14
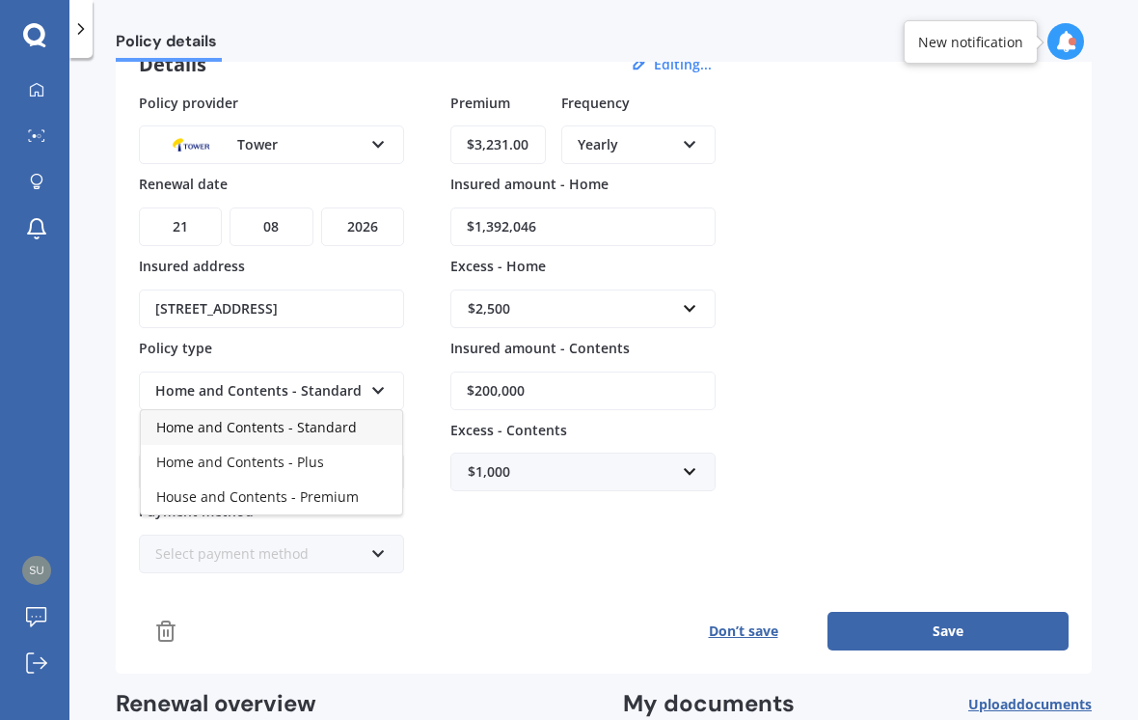
scroll to position [104, 0]
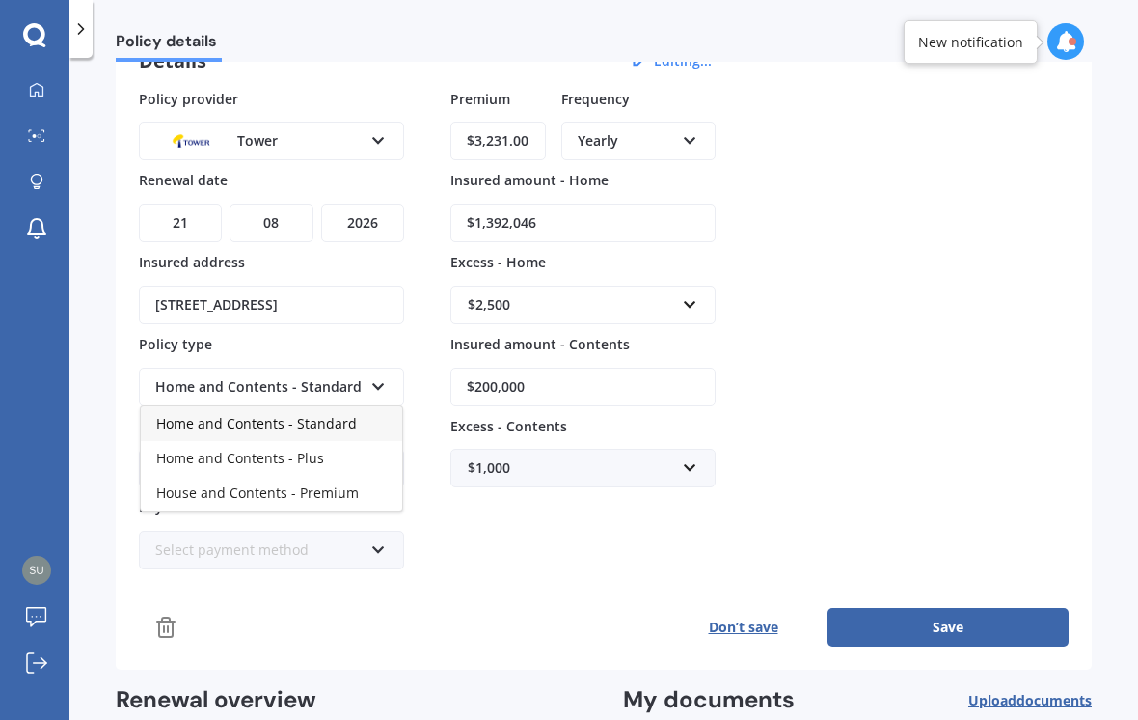
click at [350, 414] on span "Home and Contents - Standard" at bounding box center [256, 423] width 201 height 18
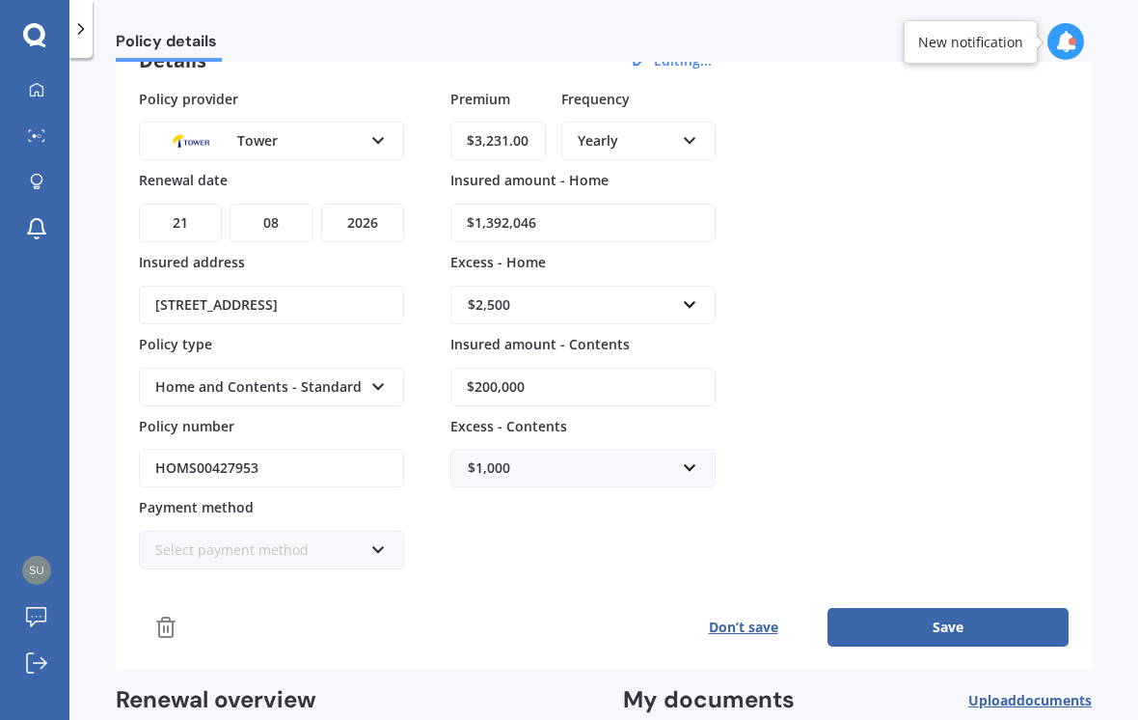
click at [314, 456] on input "HOMS00427953" at bounding box center [271, 468] width 265 height 39
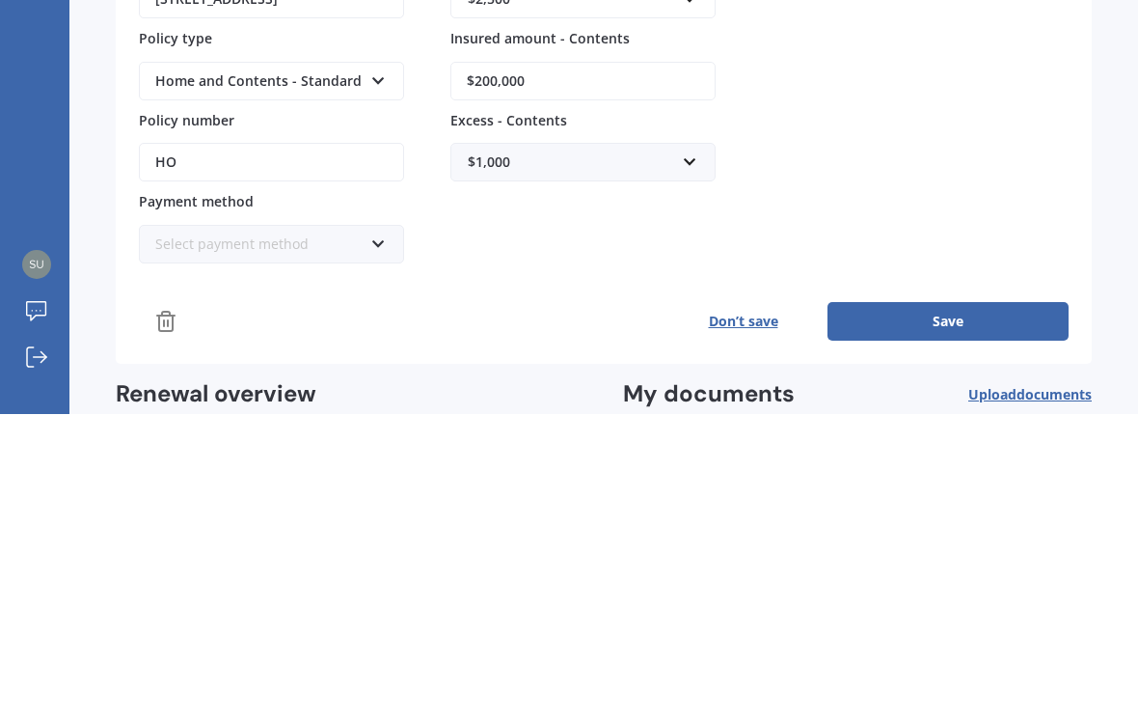
type input "H"
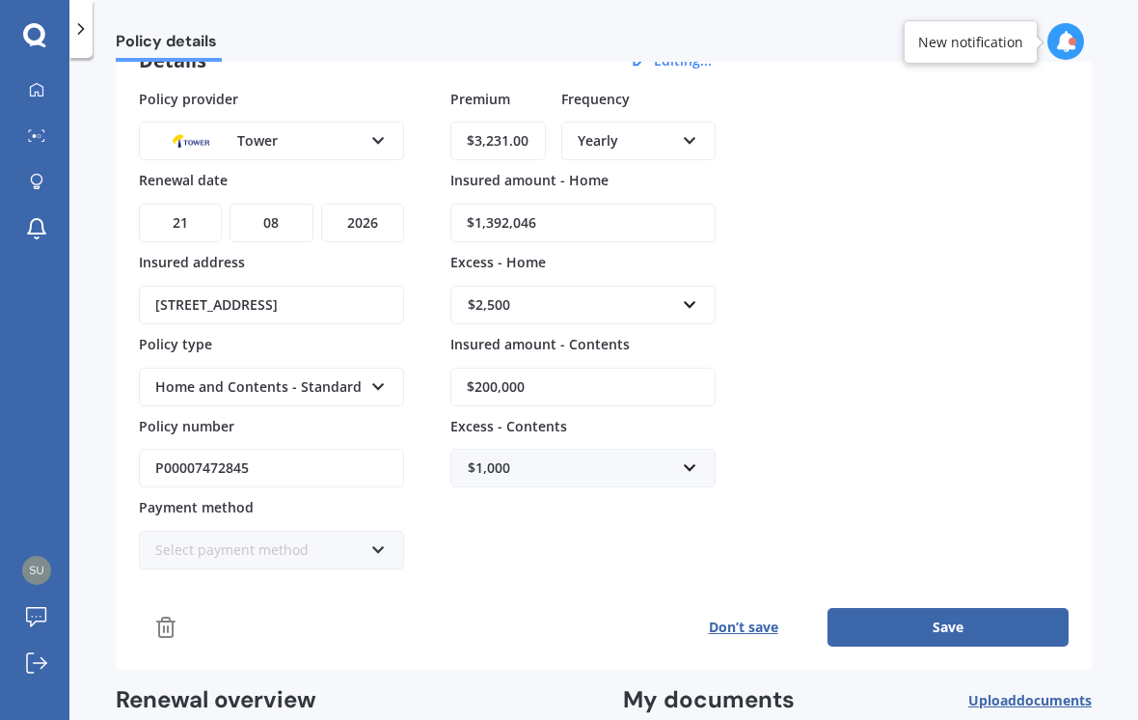
type input "P00007472845"
click at [668, 457] on div "$1,000" at bounding box center [571, 467] width 207 height 21
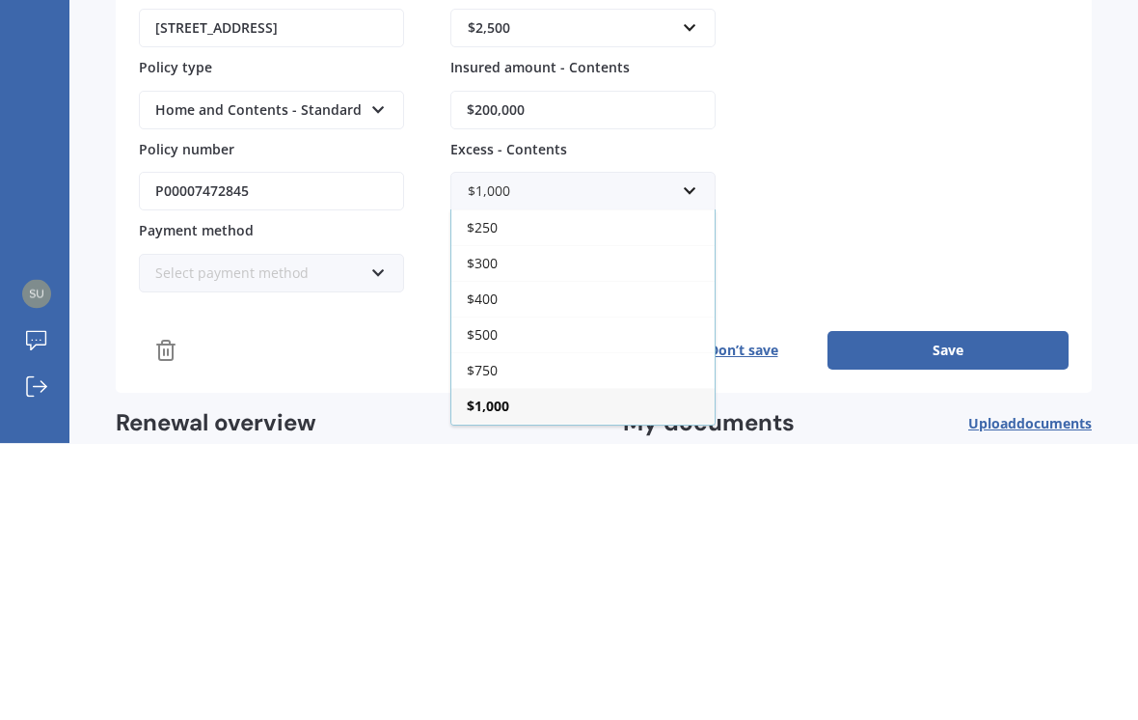
click at [525, 593] on div "$500" at bounding box center [583, 611] width 263 height 36
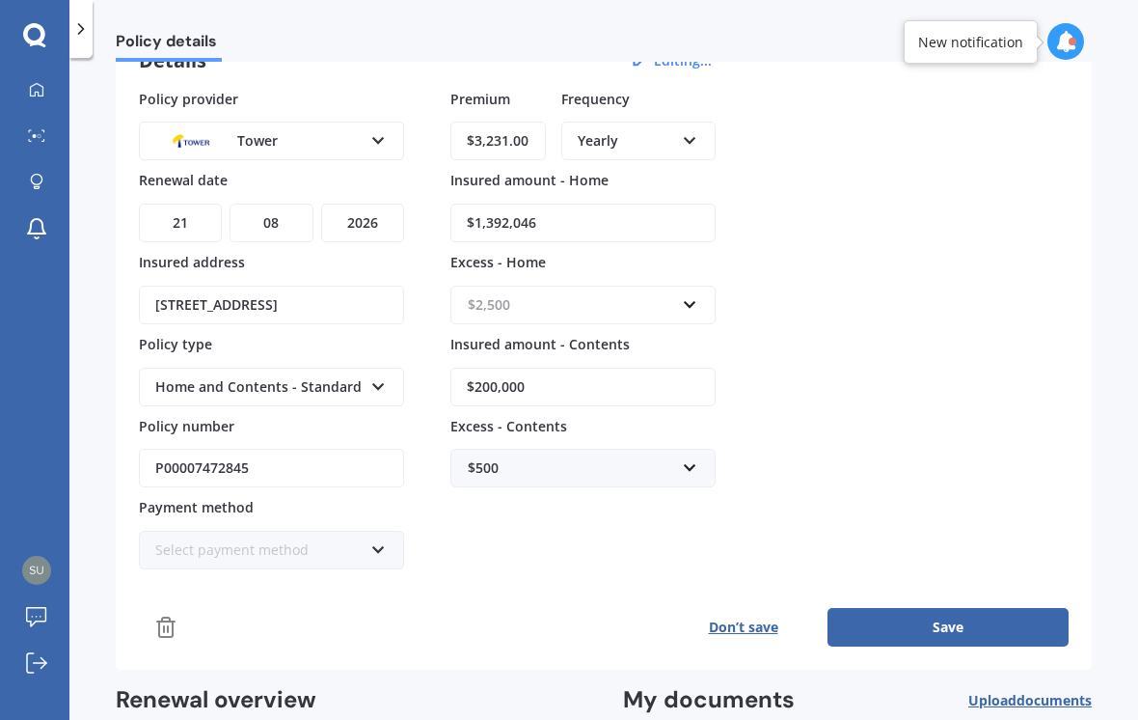
click at [661, 287] on input "text" at bounding box center [576, 305] width 248 height 37
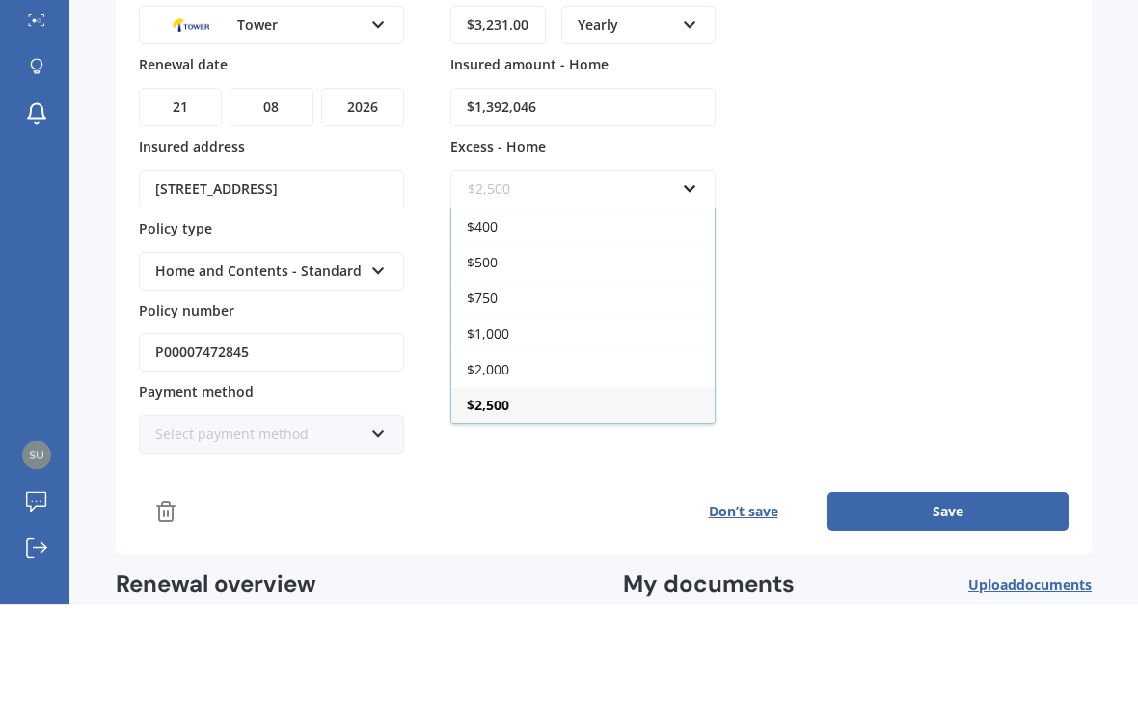
scroll to position [35, 0]
click at [825, 209] on div "Policy provider Tower AA AMI AMP ANZ ASB Ando BNZ Co-Operative Bank FMG Initio …" at bounding box center [604, 329] width 930 height 481
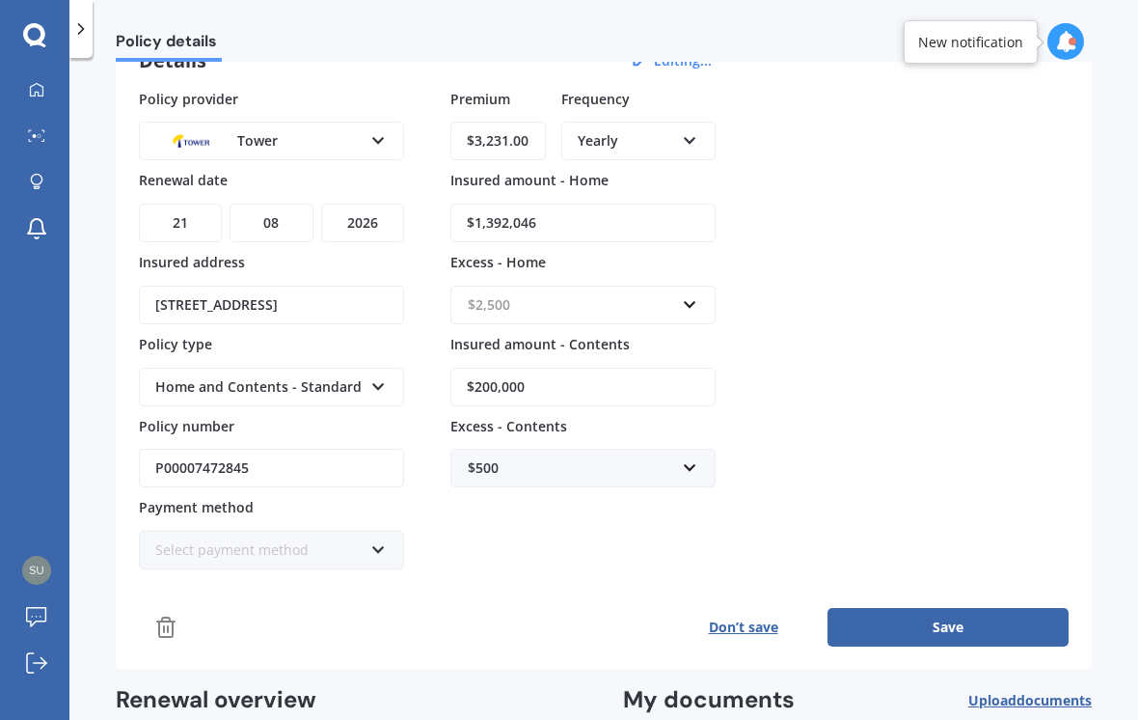
click at [682, 287] on input "text" at bounding box center [576, 305] width 248 height 37
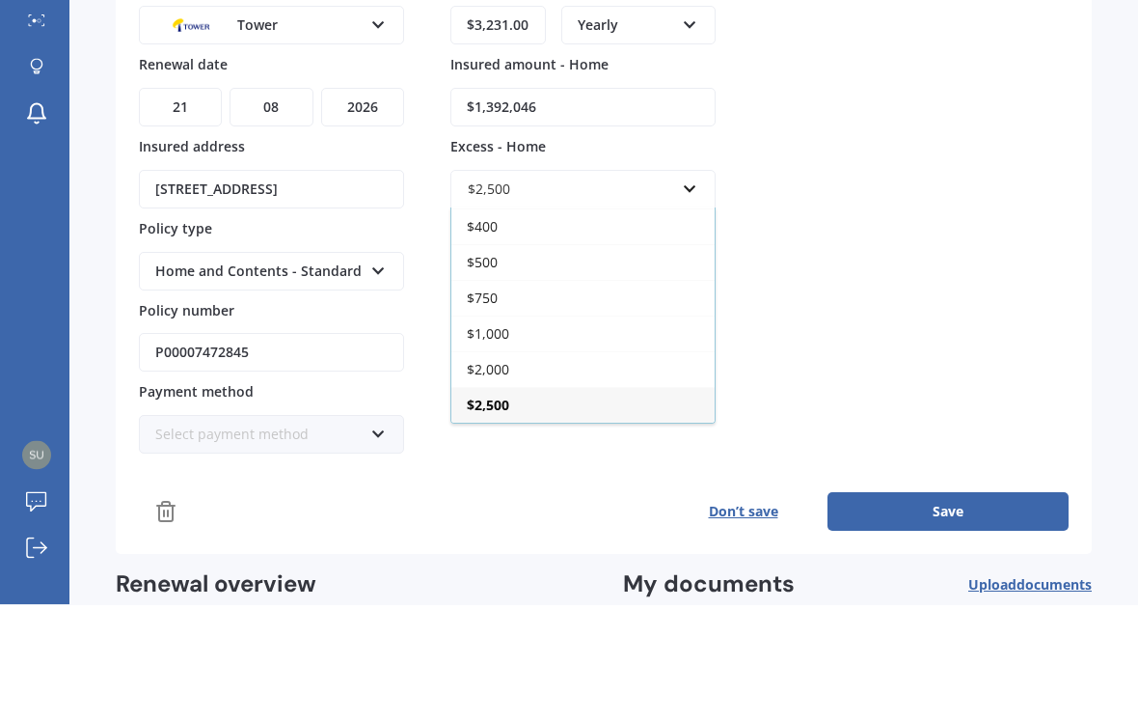
click at [813, 237] on div "Policy provider Tower AA AMI AMP ANZ ASB Ando BNZ Co-Operative Bank FMG Initio …" at bounding box center [604, 329] width 930 height 481
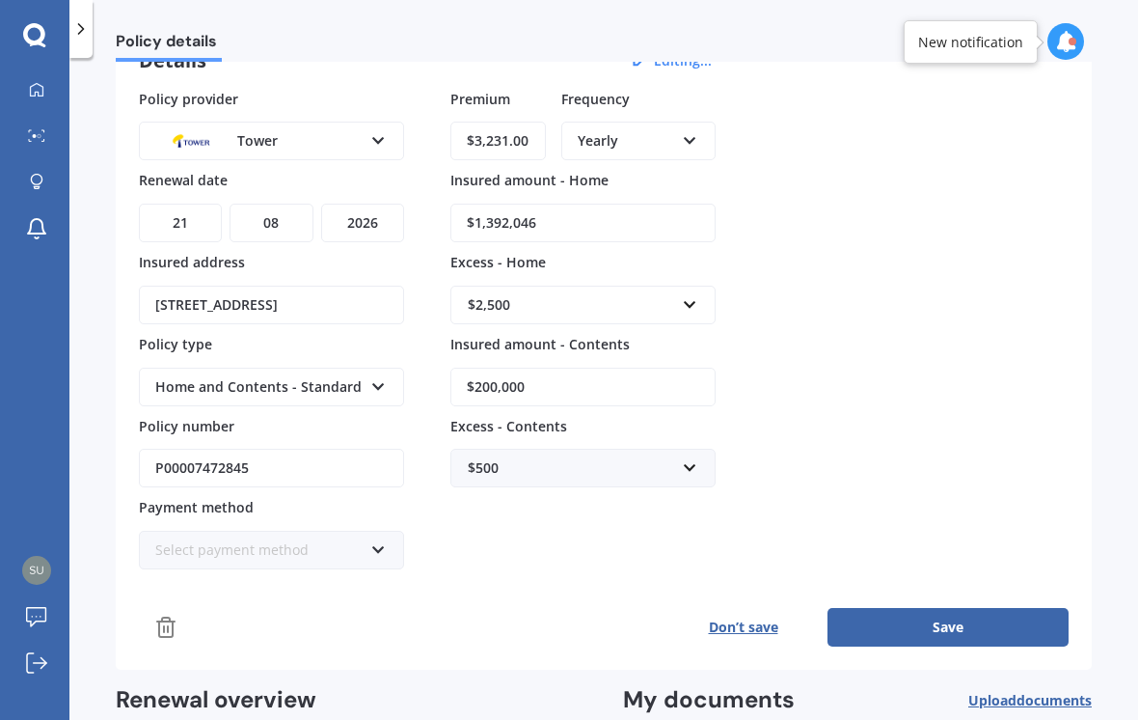
click at [384, 539] on icon at bounding box center [378, 546] width 16 height 14
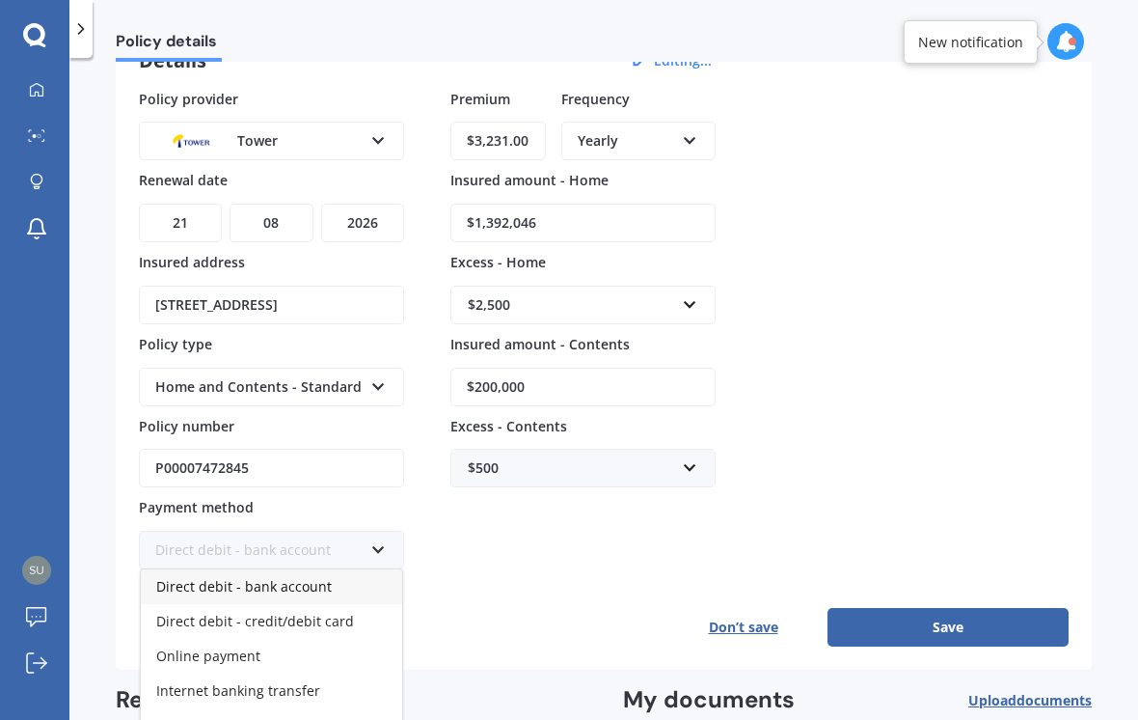
click at [343, 612] on span "Direct debit - credit/debit card" at bounding box center [255, 621] width 198 height 18
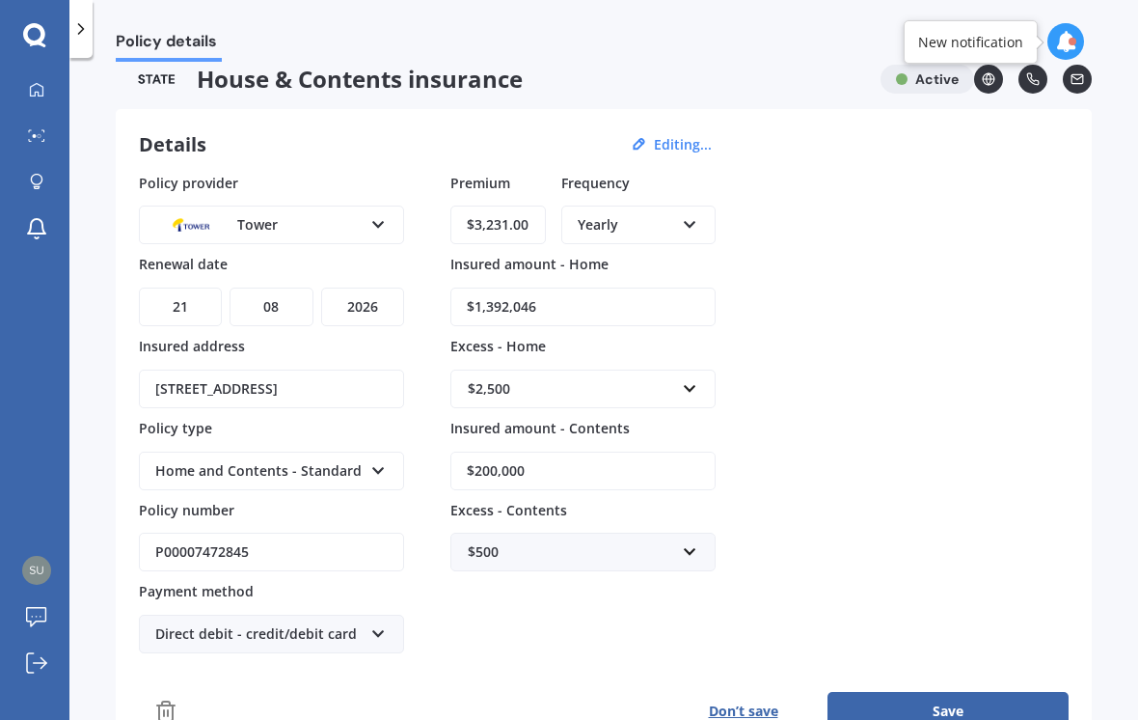
scroll to position [19, 0]
click at [545, 206] on input "$3,231.00" at bounding box center [499, 225] width 96 height 39
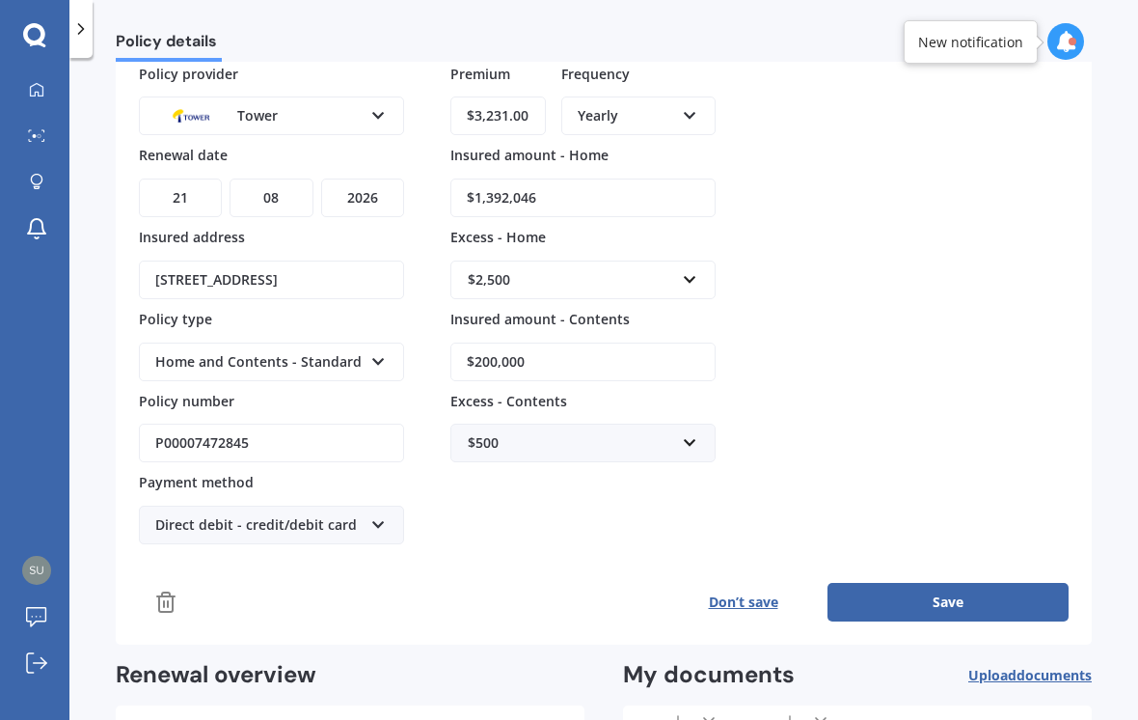
scroll to position [128, 0]
type input "$3.00"
click at [675, 97] on div "Yearly Yearly Six-Monthly Quarterly Monthly Fortnightly Weekly" at bounding box center [639, 116] width 154 height 39
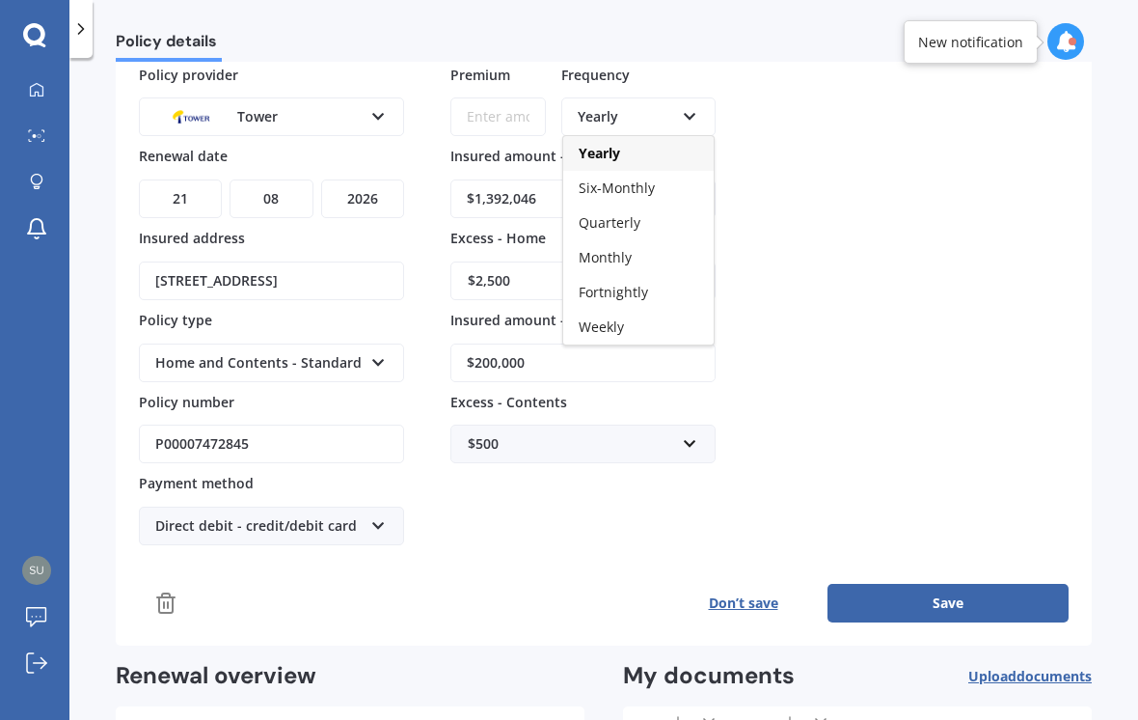
click at [661, 275] on div "Fortnightly" at bounding box center [638, 292] width 151 height 35
click at [518, 97] on input "Premium" at bounding box center [499, 116] width 96 height 39
type input "$99.14"
click at [812, 216] on div "Policy provider Tower AA AMI AMP ANZ ASB Ando BNZ Co-Operative Bank FMG Initio …" at bounding box center [604, 305] width 930 height 481
click at [576, 179] on input "$1,392,046" at bounding box center [583, 198] width 265 height 39
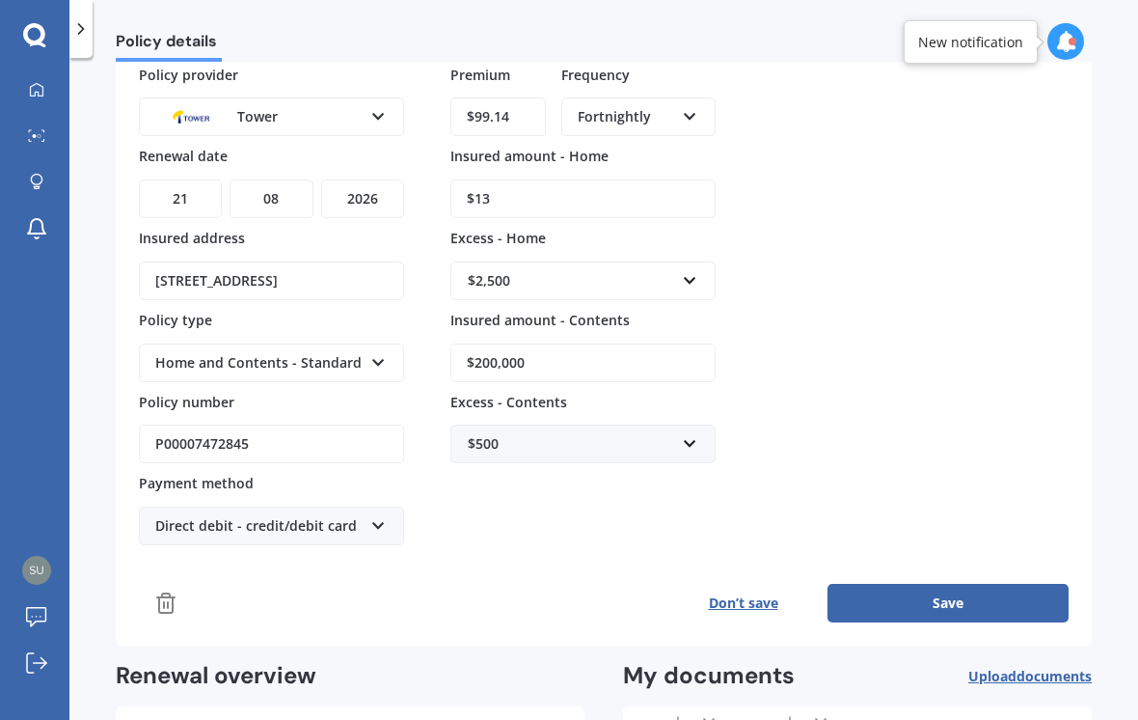
type input "$1"
type input "$1,180,436"
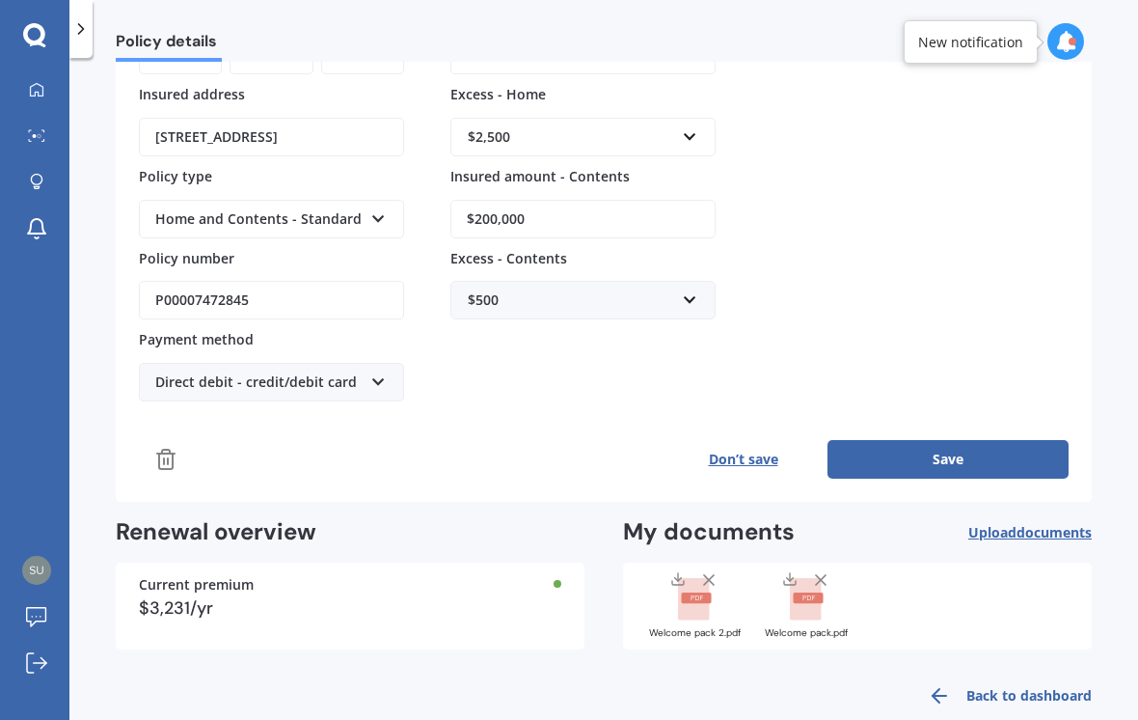
scroll to position [268, 0]
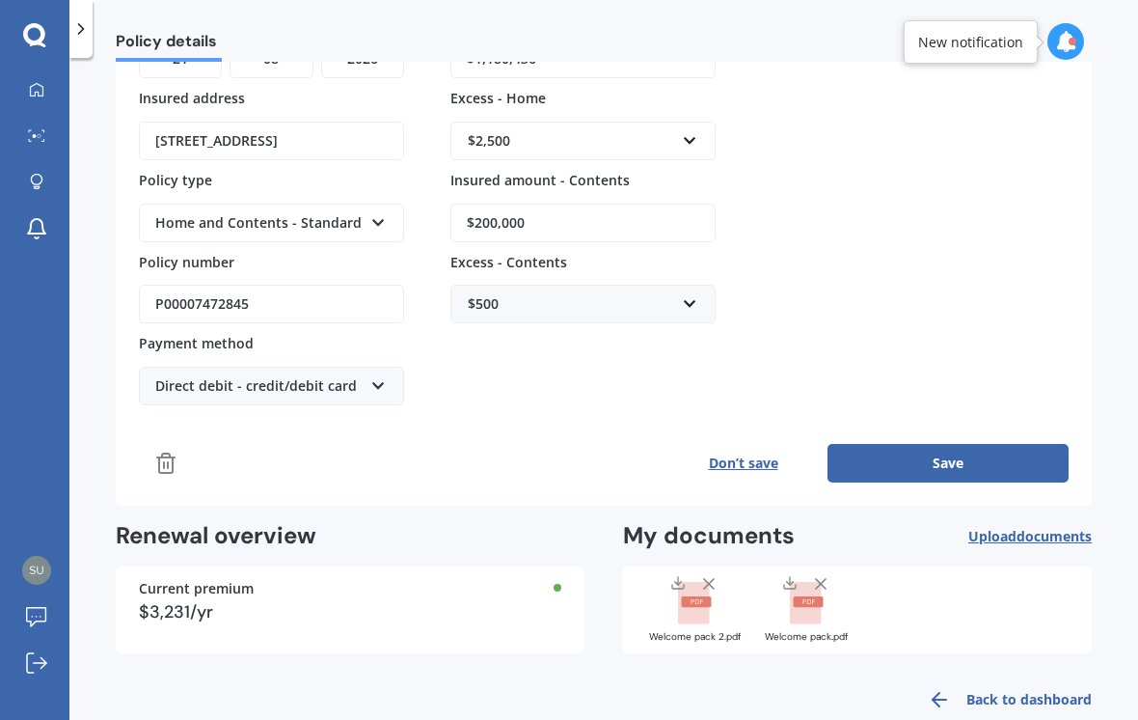
click at [955, 444] on button "Save" at bounding box center [948, 463] width 241 height 39
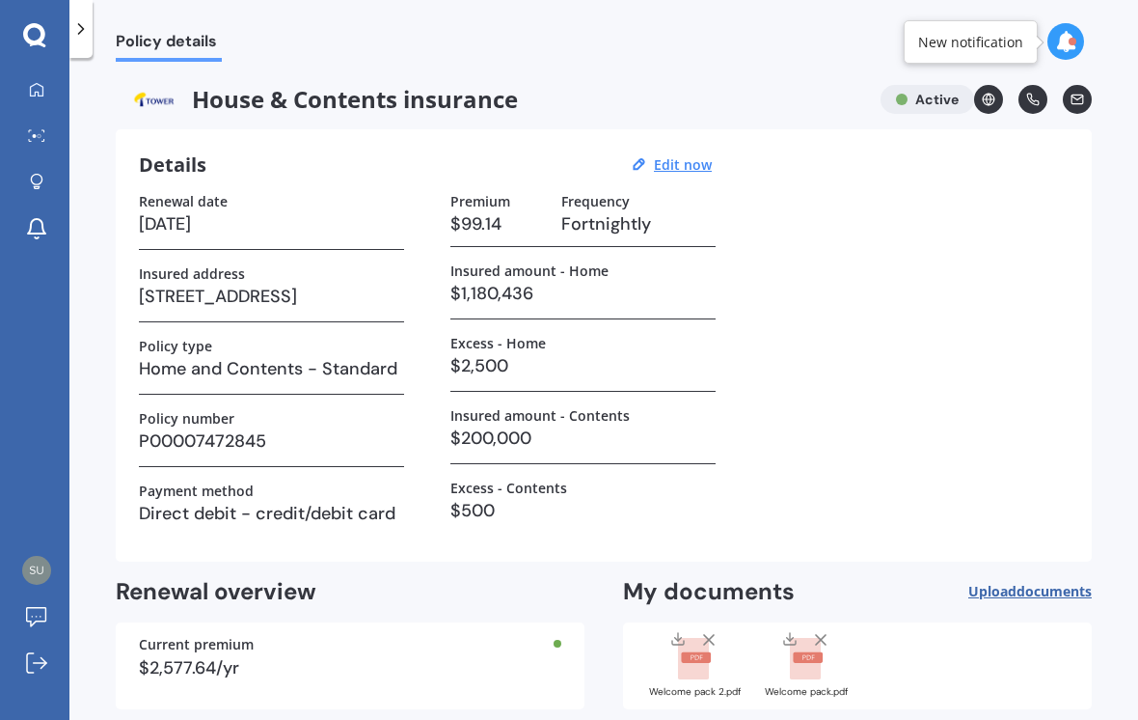
scroll to position [0, 0]
click at [51, 71] on link "My Dashboard" at bounding box center [41, 90] width 55 height 39
